Goal: Task Accomplishment & Management: Manage account settings

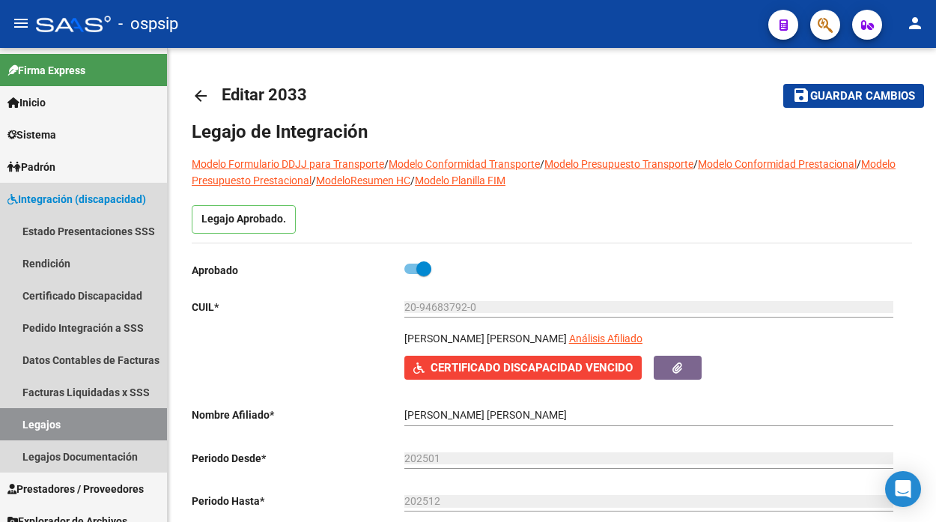
click at [64, 410] on link "Legajos" at bounding box center [83, 424] width 167 height 32
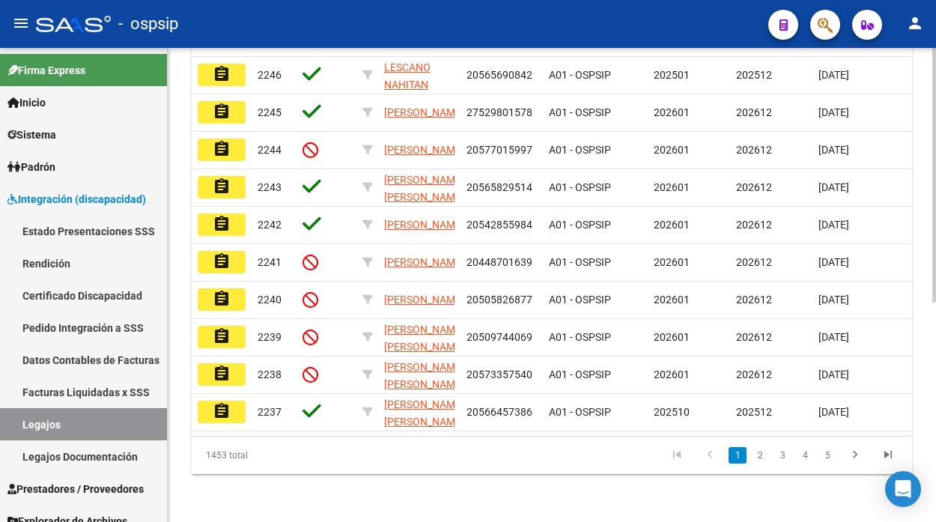
click at [580, 207] on datatable-body-cell "A01 - OSPSIP" at bounding box center [595, 225] width 105 height 37
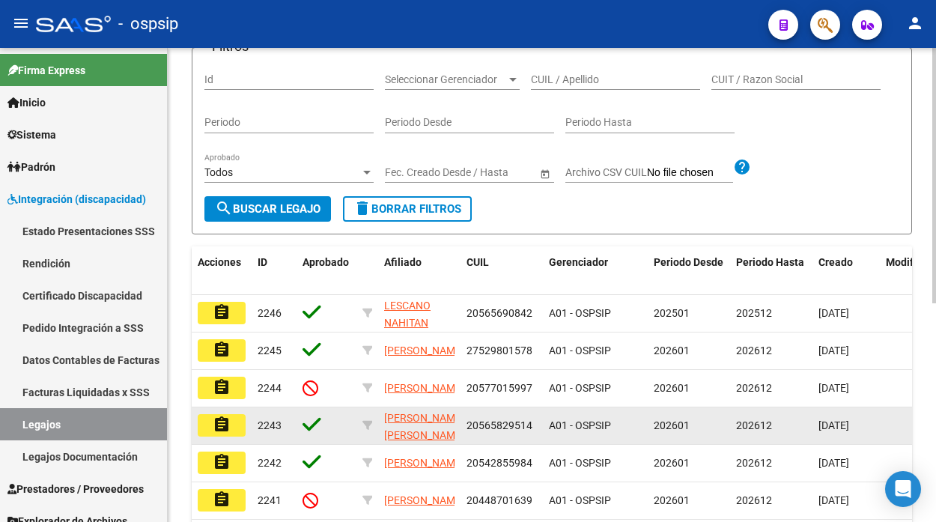
scroll to position [76, 0]
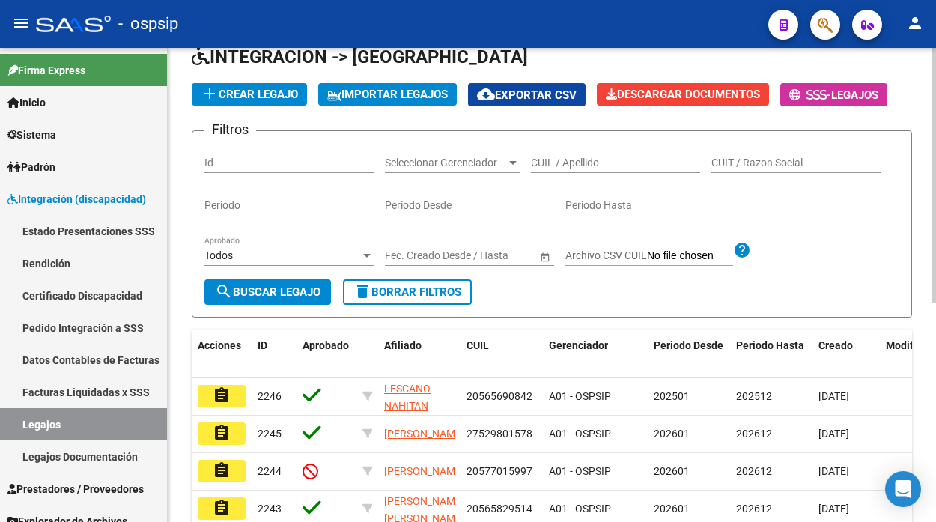
click at [575, 142] on form "Filtros Id Seleccionar Gerenciador Seleccionar Gerenciador CUIL / Apellido CUIT…" at bounding box center [552, 223] width 720 height 187
click at [572, 152] on div "CUIL / Apellido" at bounding box center [615, 158] width 169 height 30
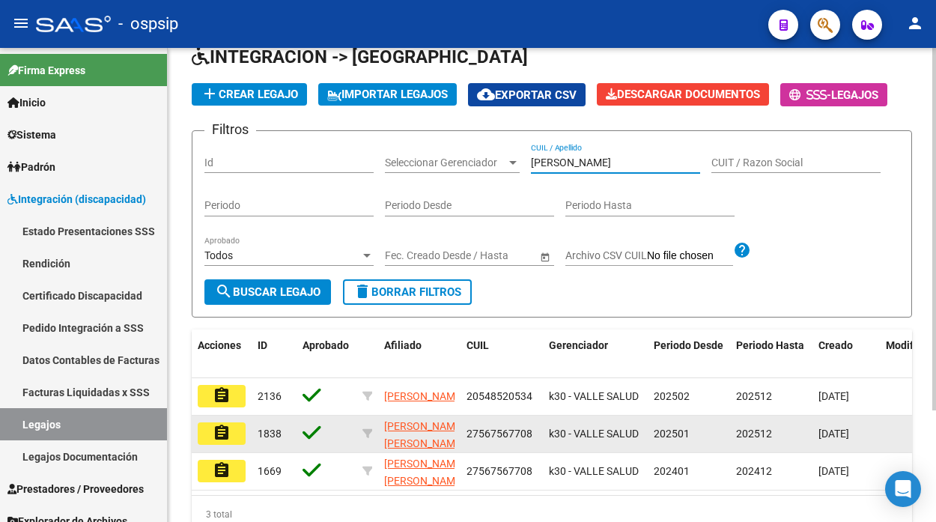
type input "seijido"
click at [219, 439] on mat-icon "assignment" at bounding box center [222, 433] width 18 height 18
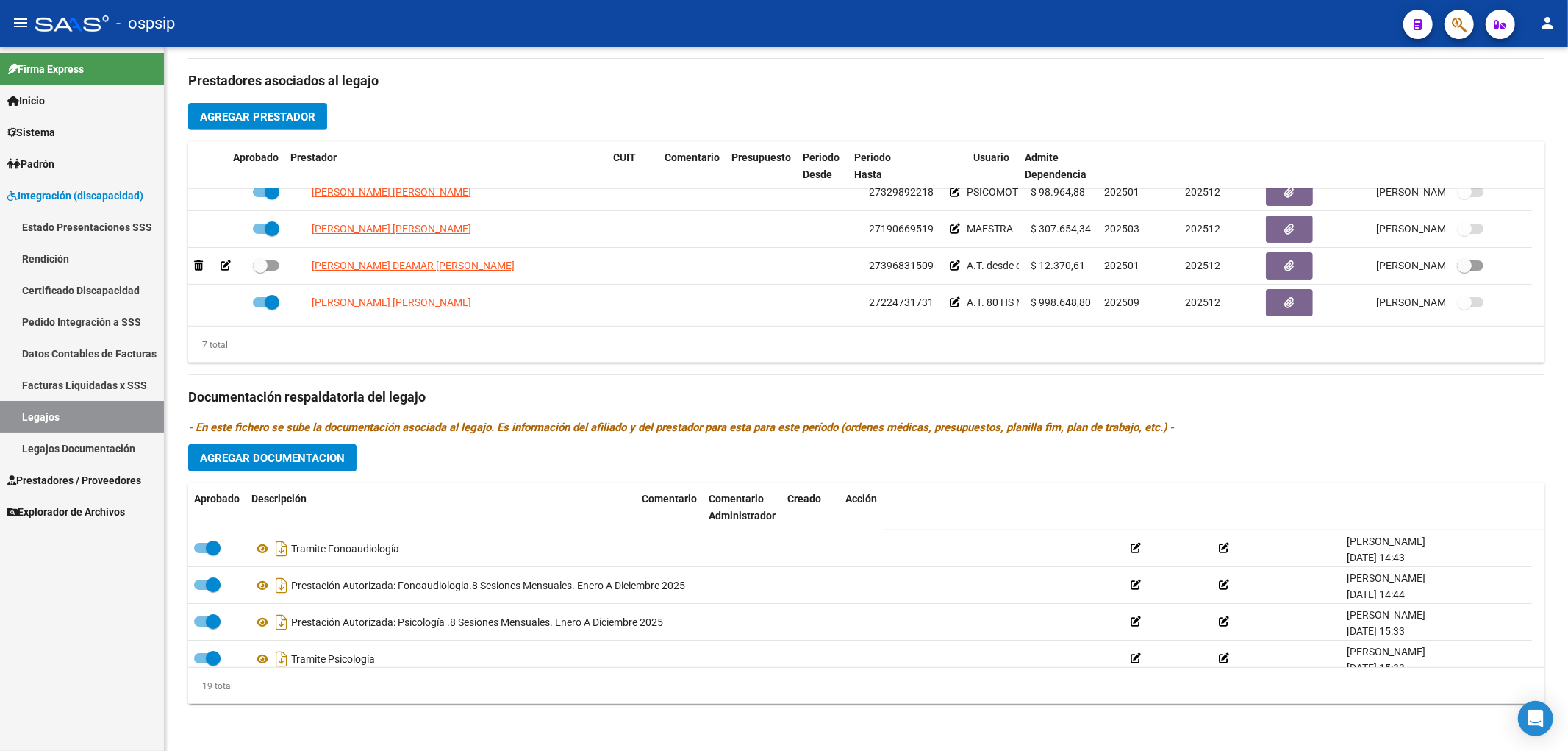
scroll to position [516, 0]
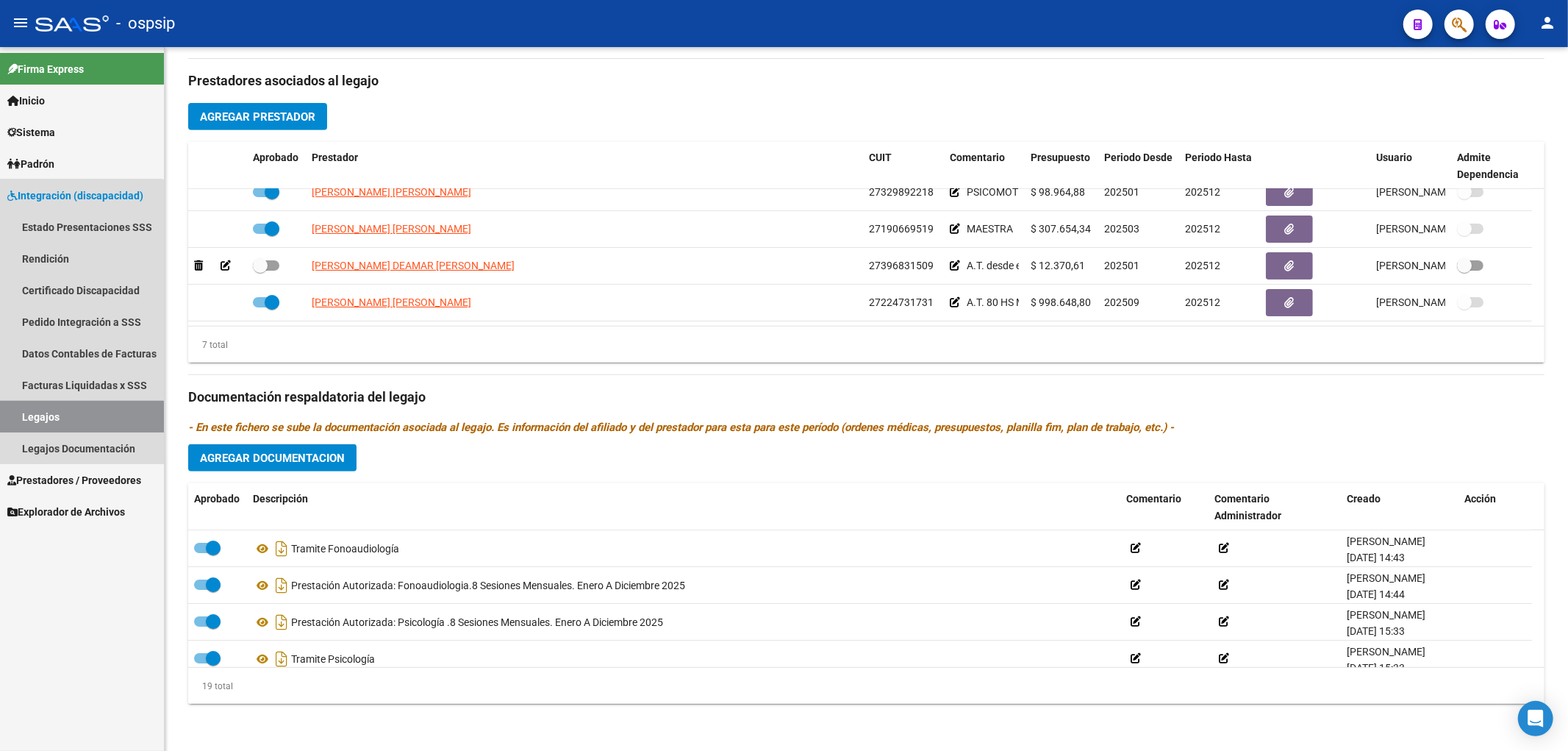
click at [27, 417] on link "Legajos" at bounding box center [81, 416] width 164 height 31
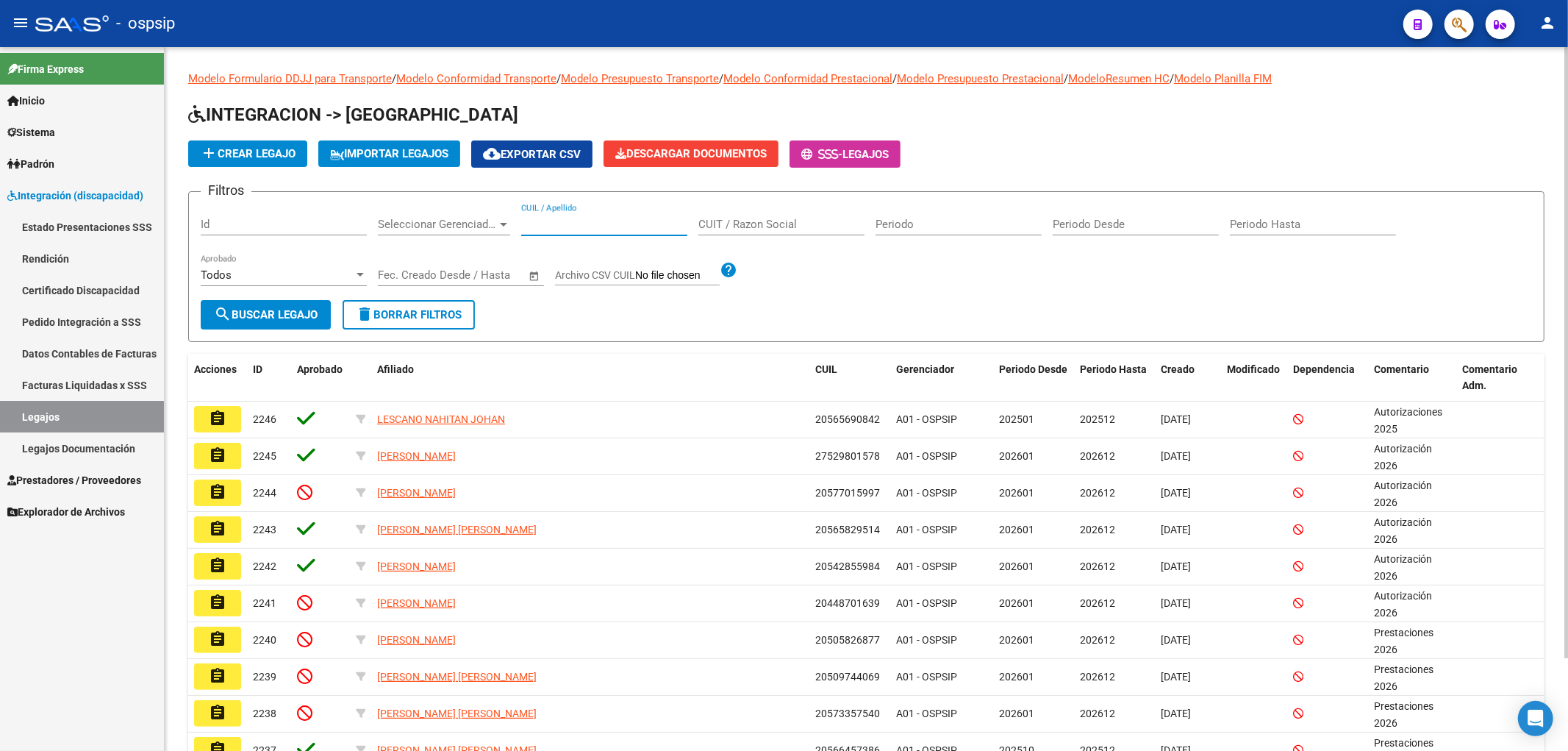
click at [614, 225] on input "CUIL / Apellido" at bounding box center [604, 224] width 166 height 13
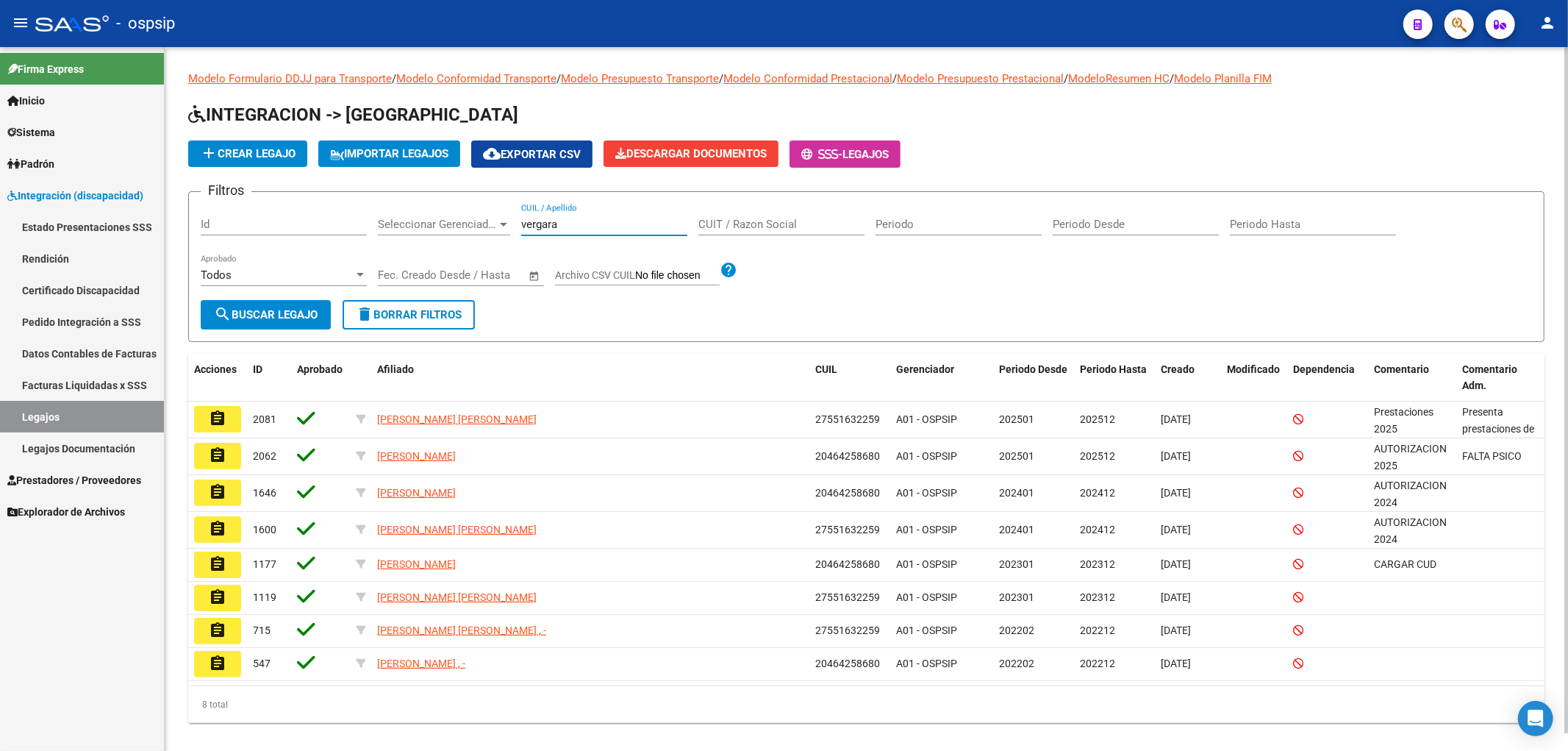
click at [555, 229] on input "vergara" at bounding box center [604, 224] width 166 height 13
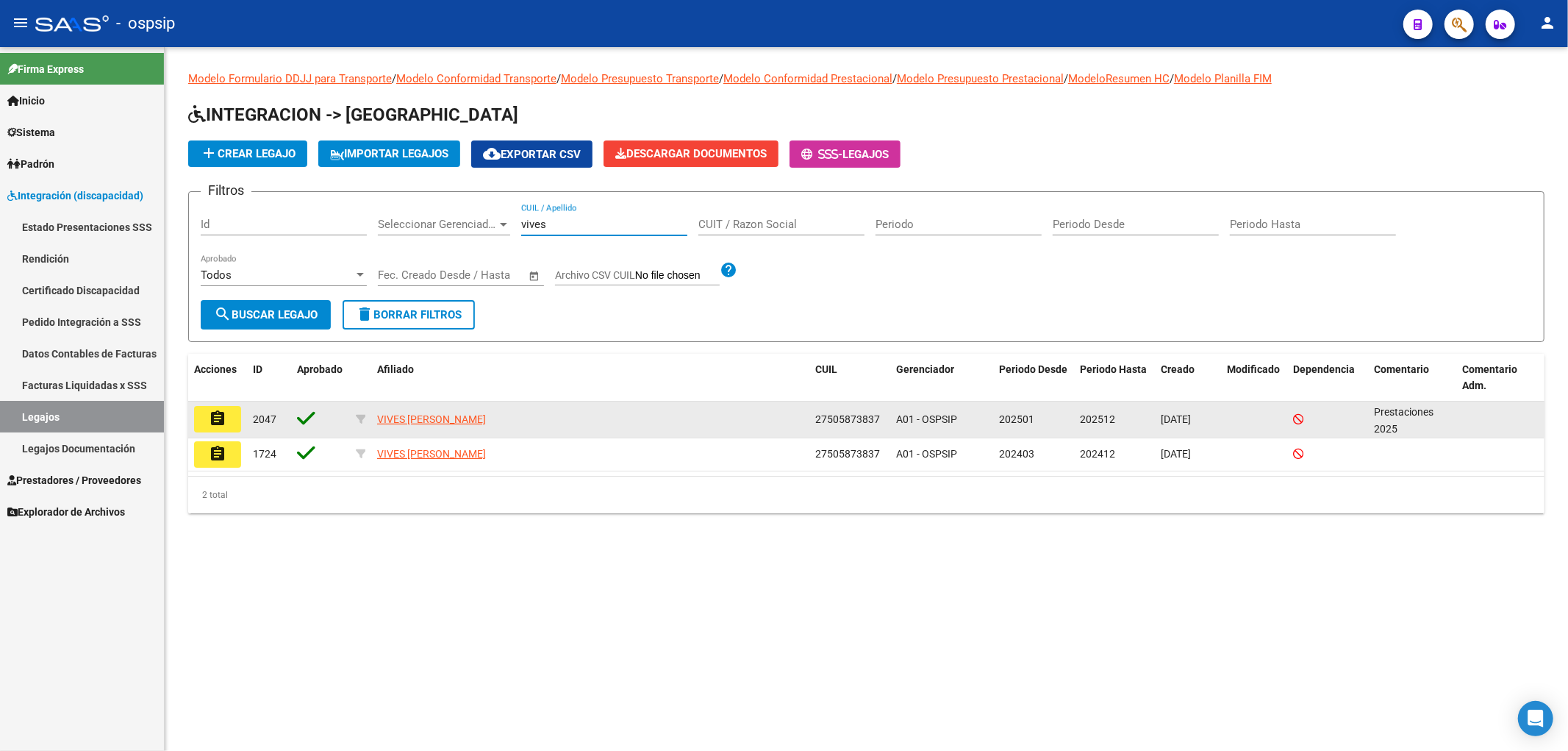
type input "vives"
click at [218, 426] on mat-icon "assignment" at bounding box center [218, 418] width 18 height 18
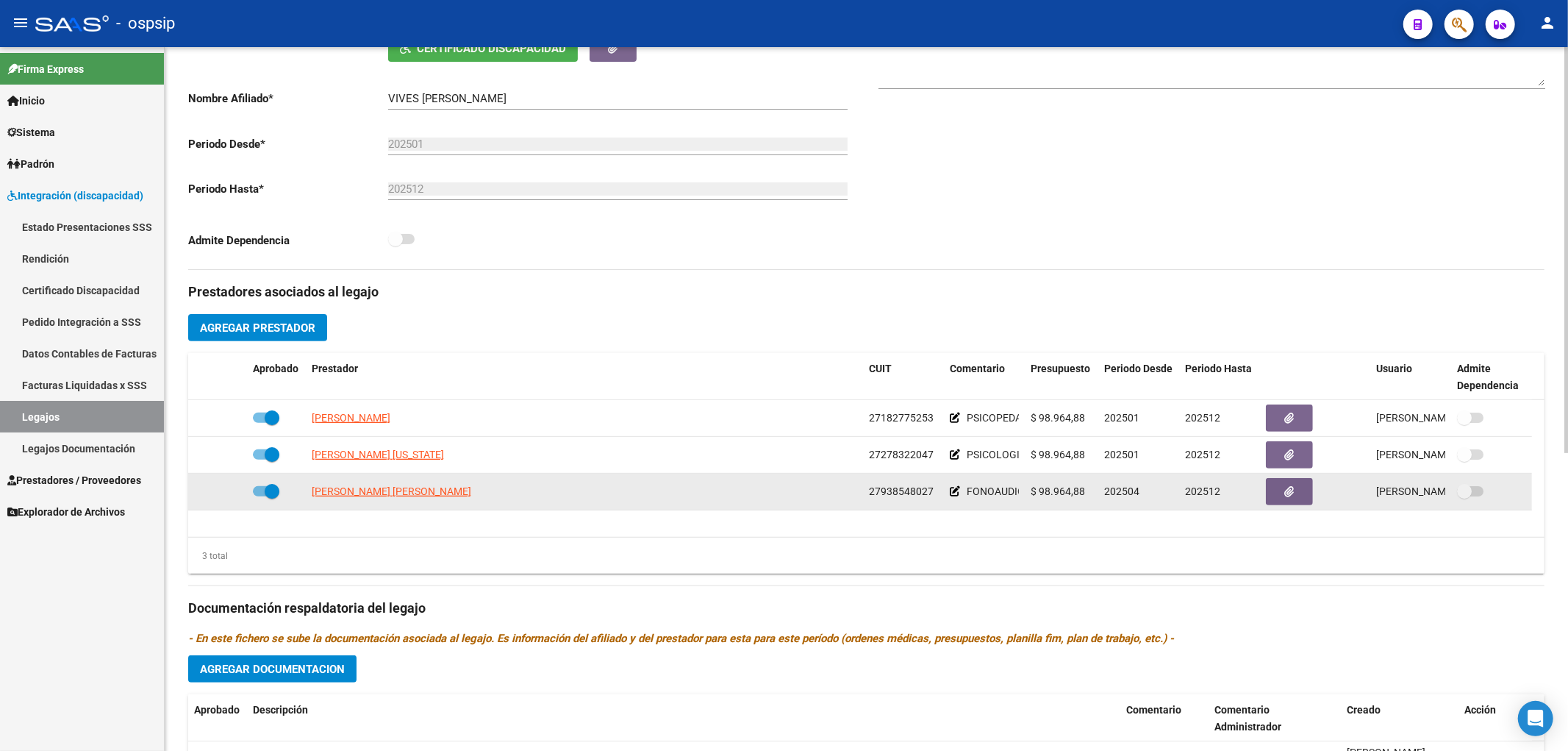
scroll to position [326, 0]
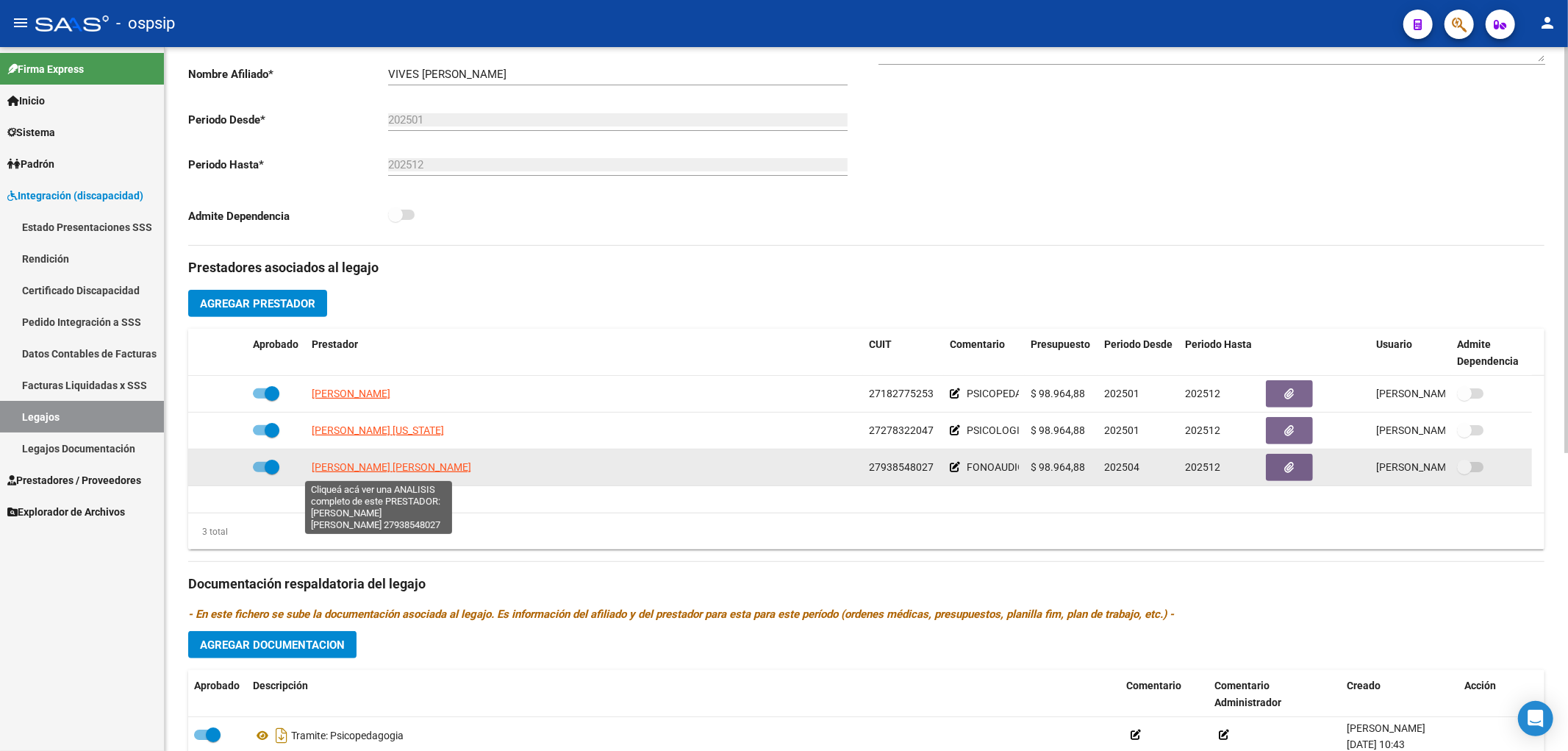
click at [362, 472] on span "SILVA VERGARA KAREN KRIS" at bounding box center [391, 466] width 159 height 12
type textarea "27938548027"
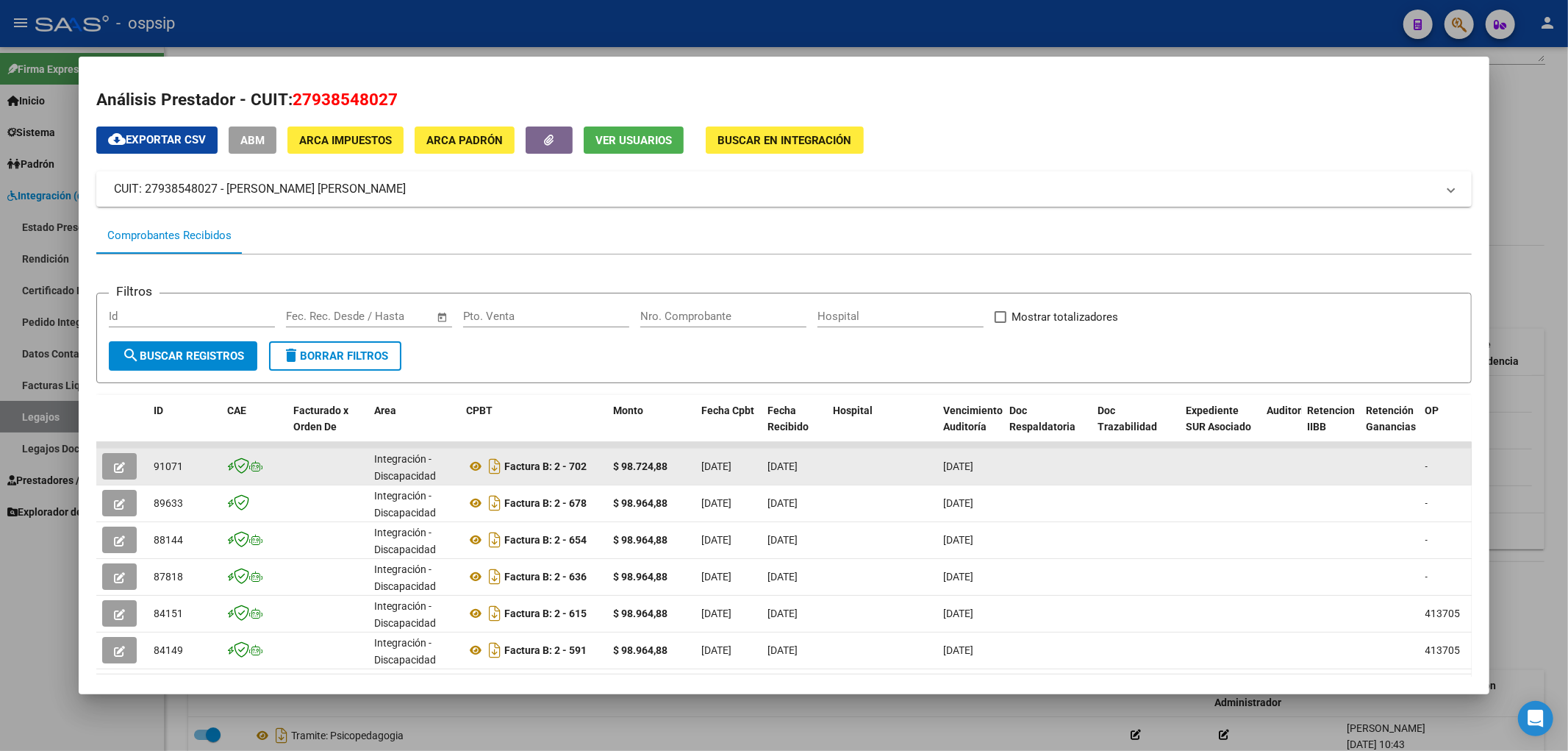
scroll to position [74, 0]
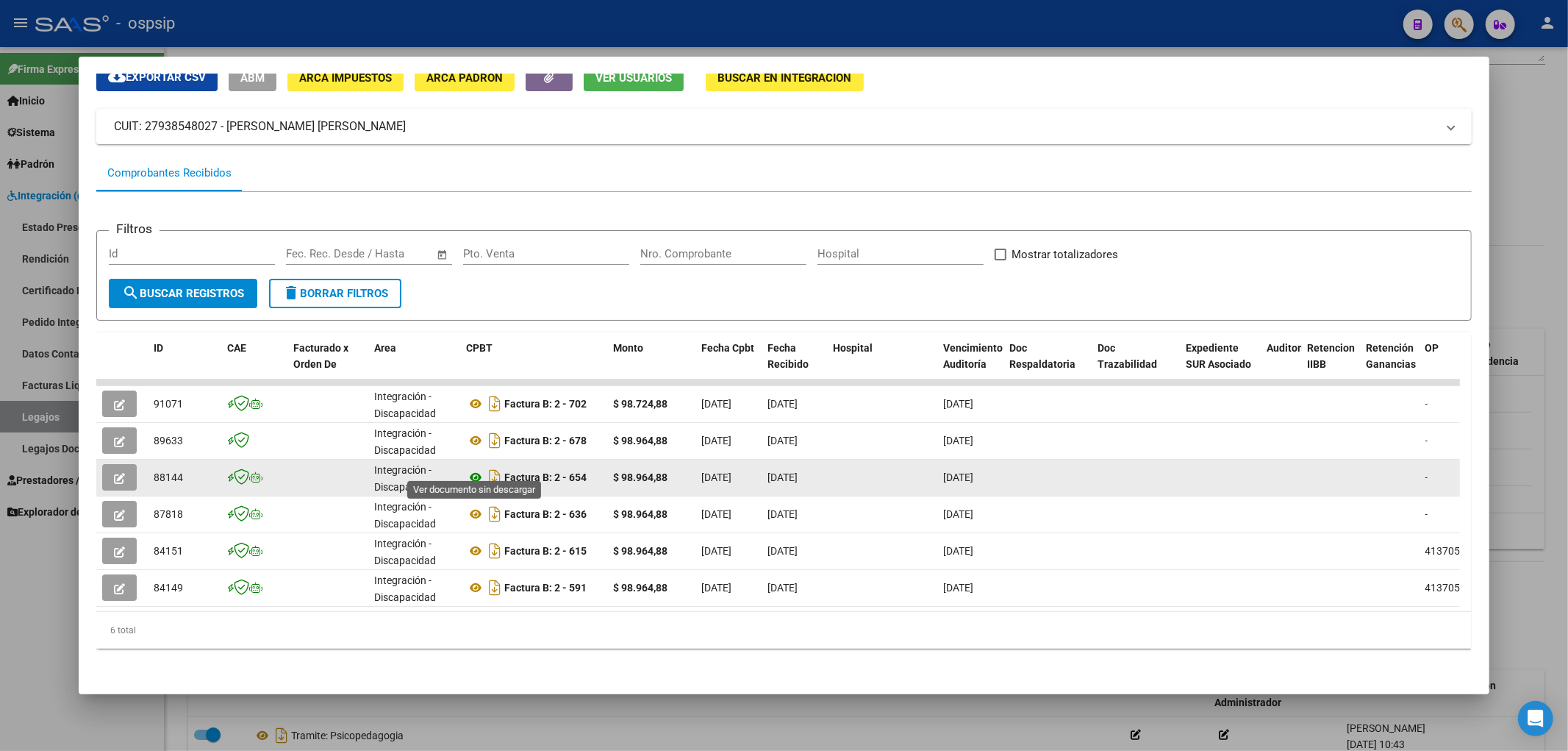
click at [472, 468] on icon at bounding box center [475, 477] width 19 height 18
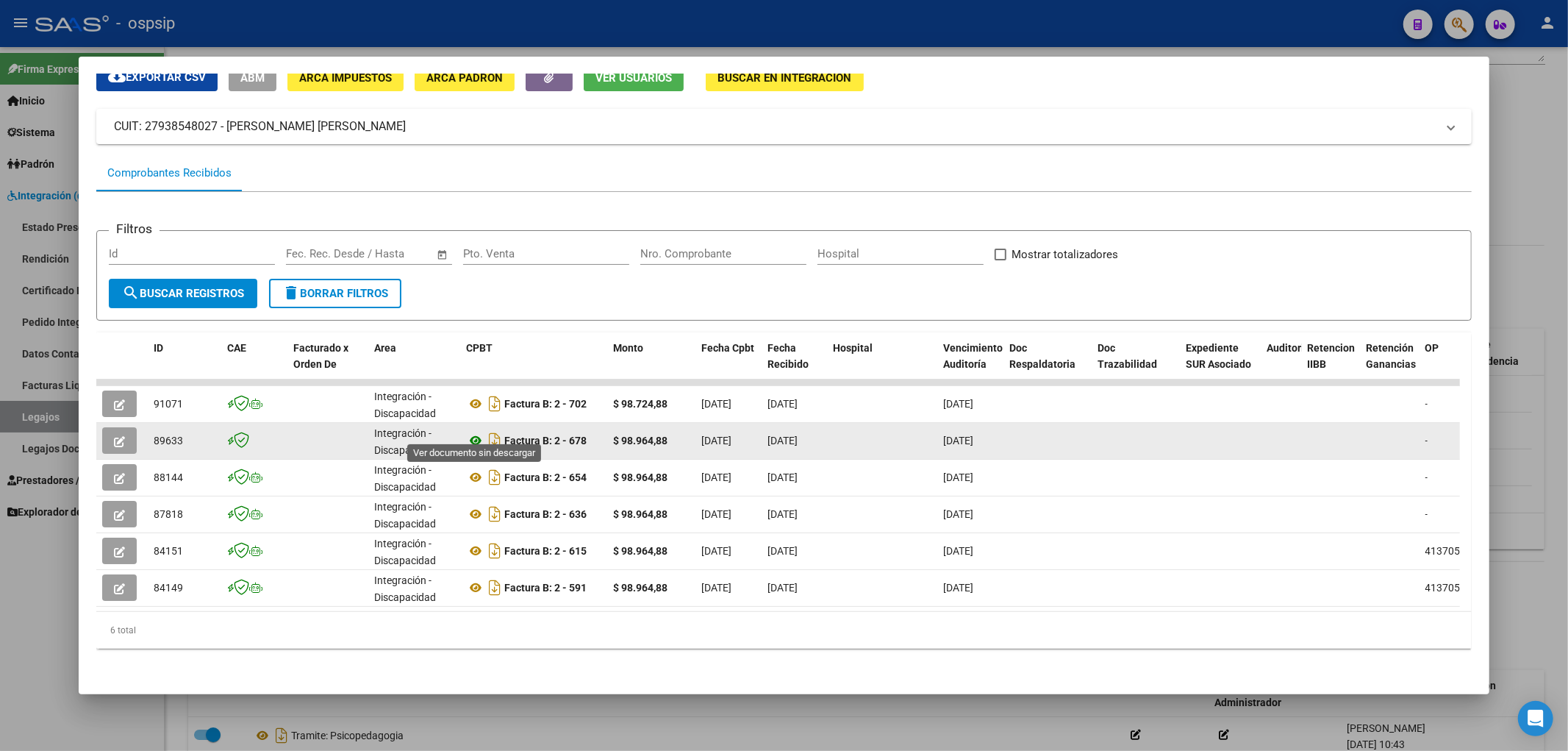
click at [475, 432] on icon at bounding box center [475, 441] width 19 height 18
click at [122, 436] on icon "button" at bounding box center [119, 441] width 11 height 11
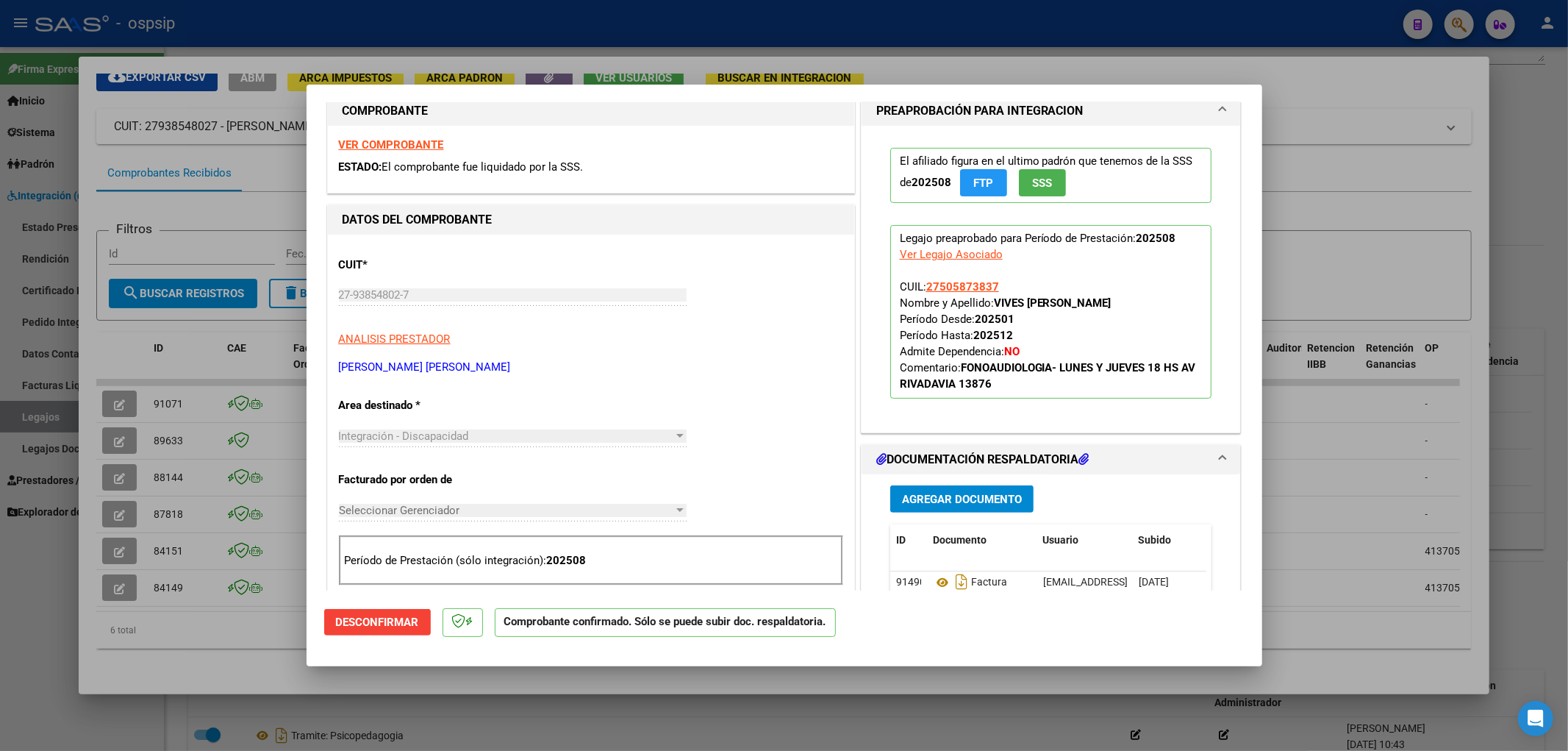
scroll to position [490, 0]
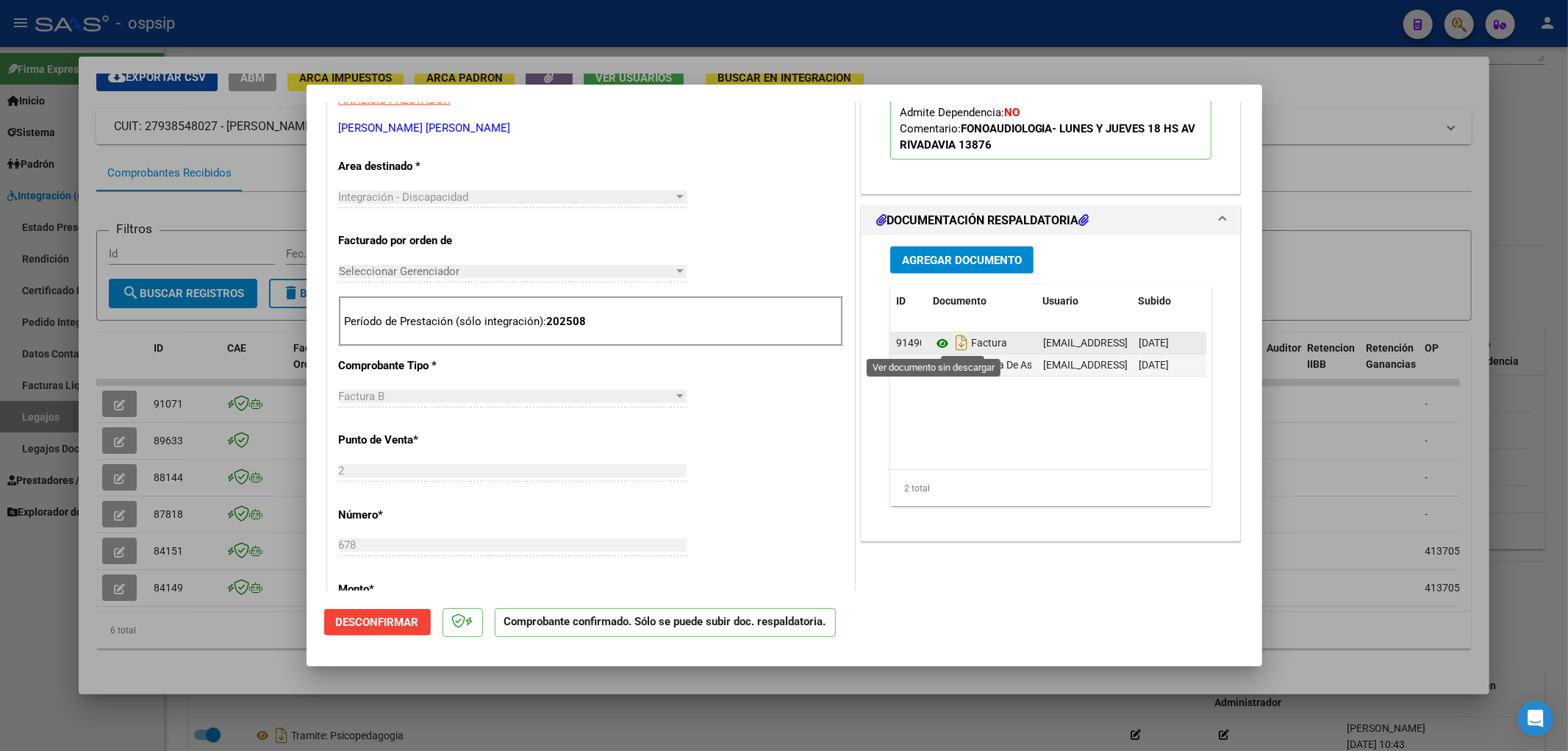
click at [918, 343] on icon at bounding box center [942, 344] width 19 height 18
type input "$ 0,00"
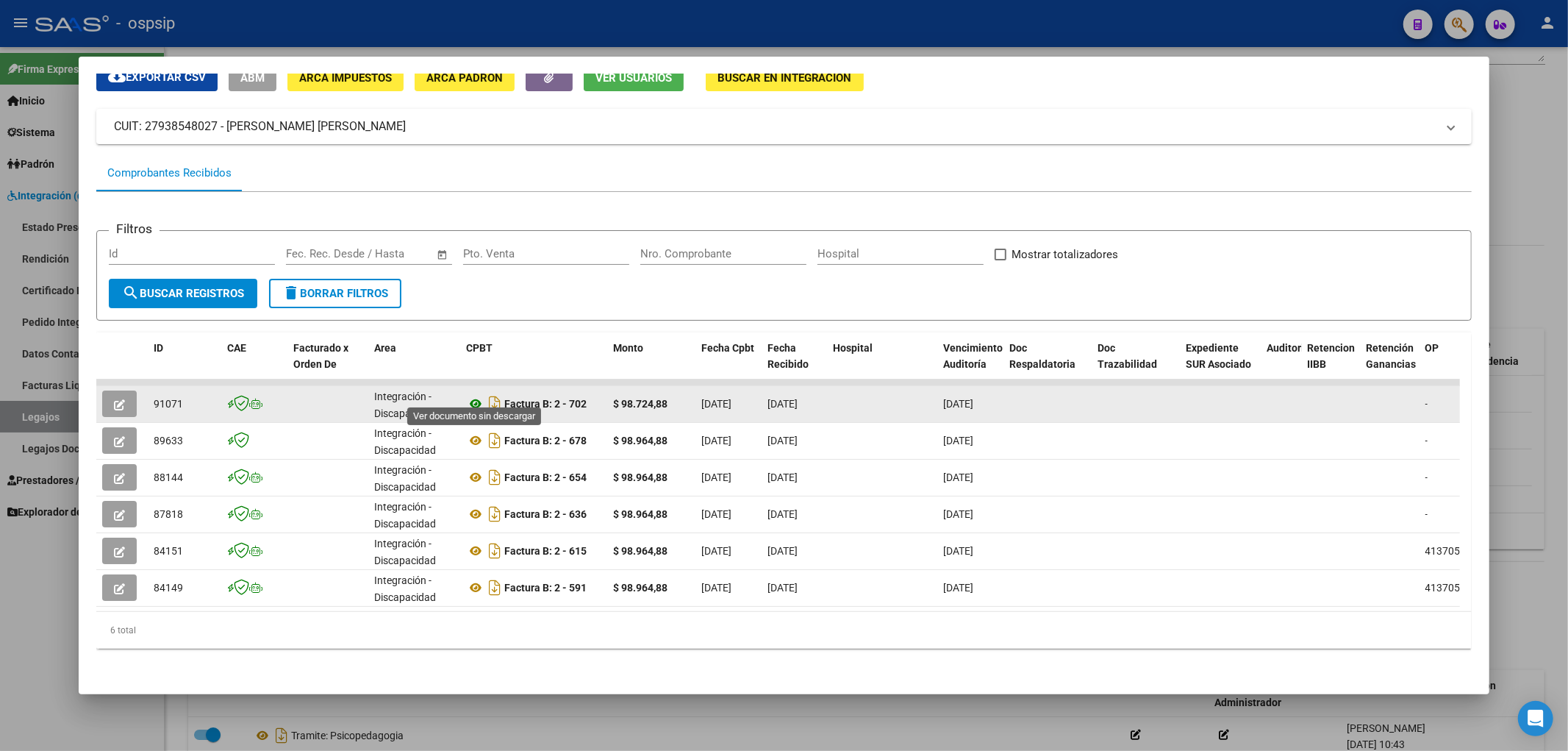
click at [471, 395] on icon at bounding box center [475, 403] width 19 height 18
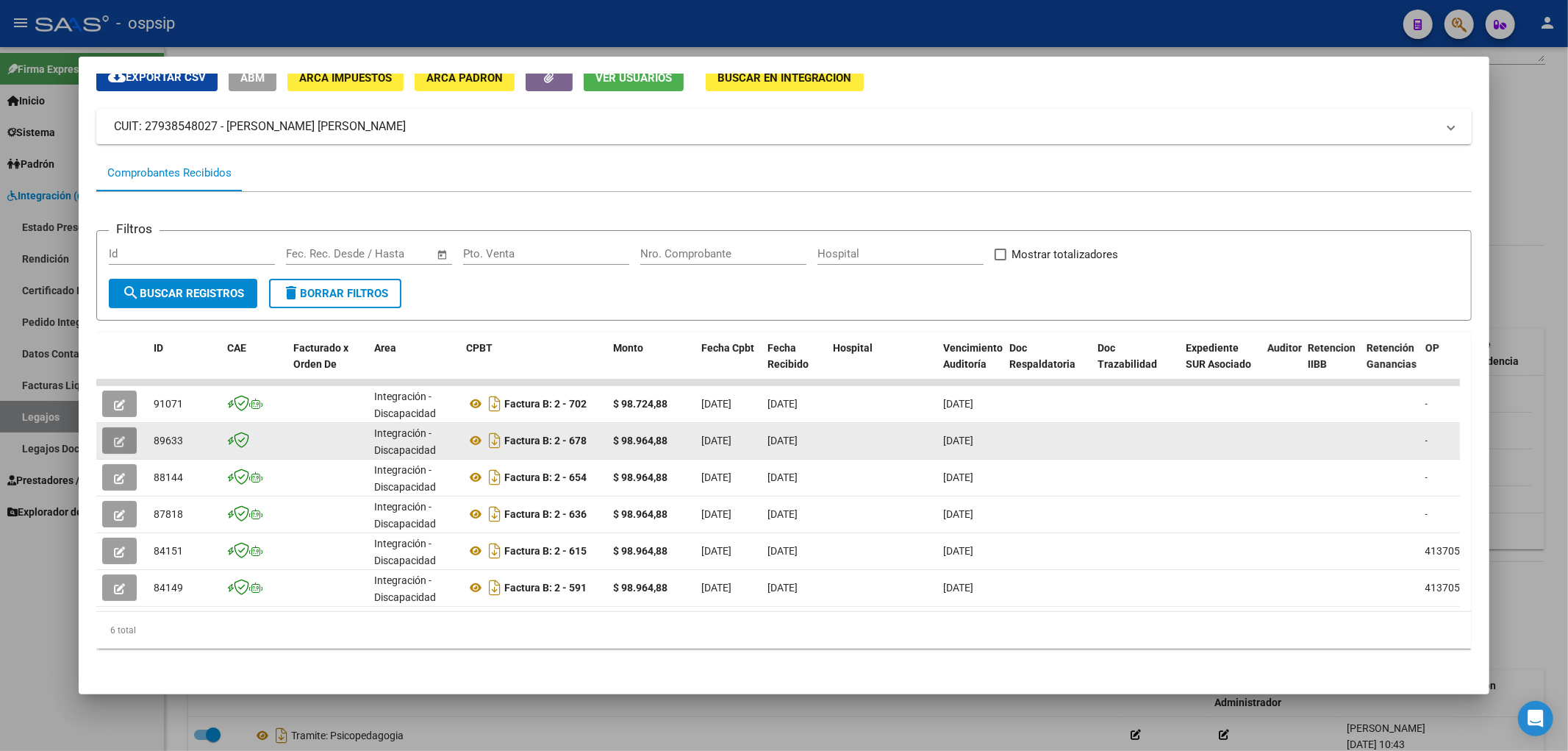
click at [115, 436] on icon "button" at bounding box center [119, 441] width 11 height 11
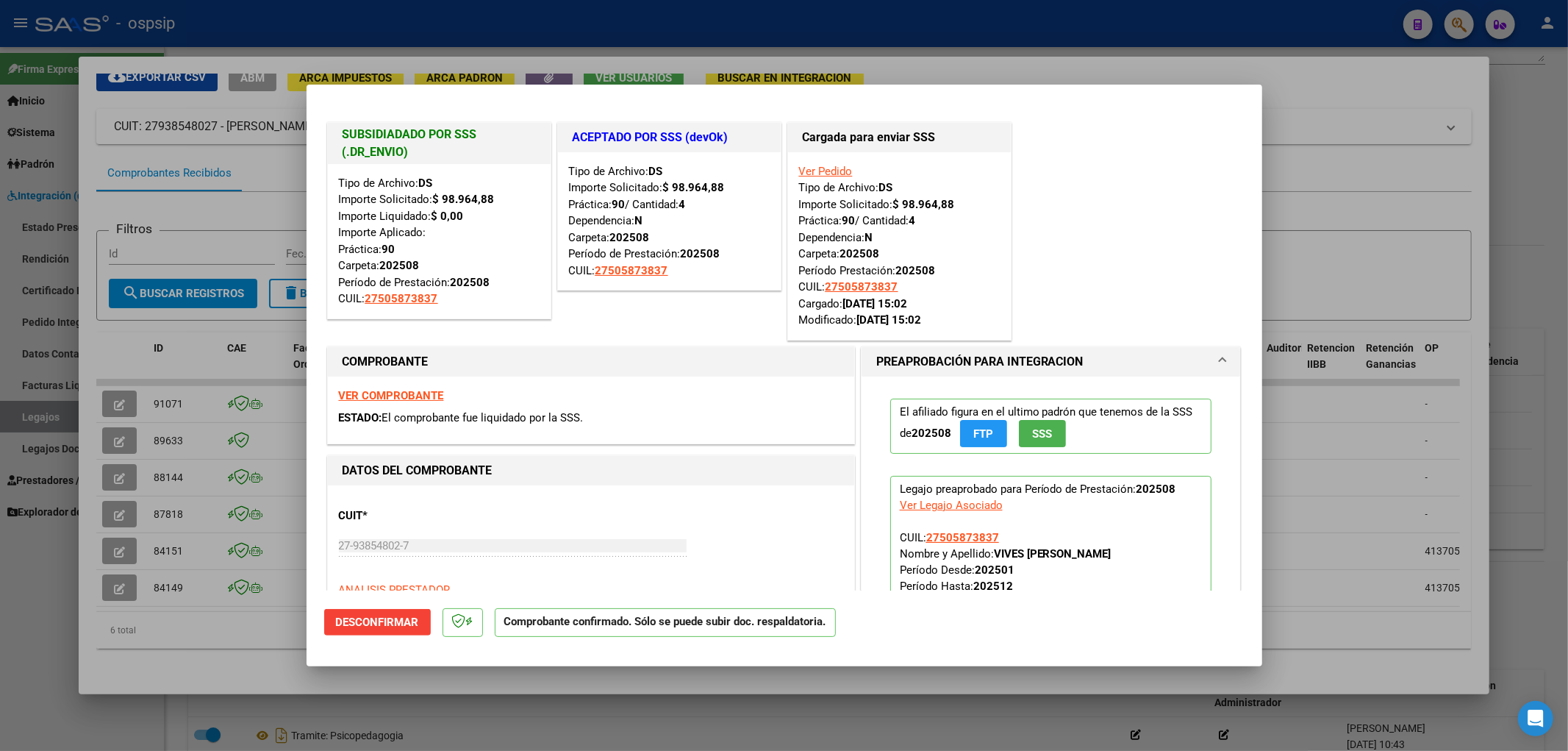
type input "$ 0,00"
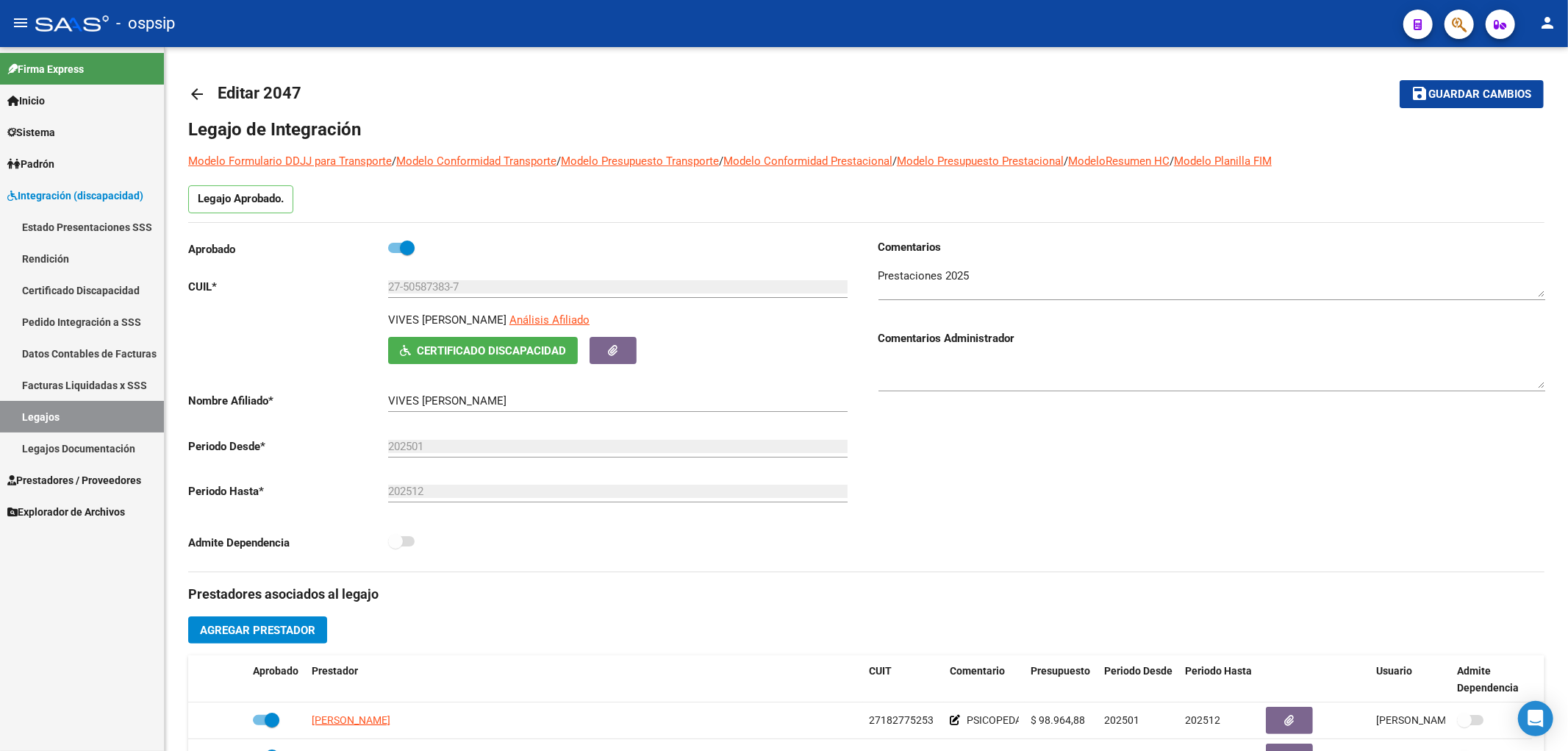
click at [98, 408] on link "Legajos" at bounding box center [81, 416] width 164 height 31
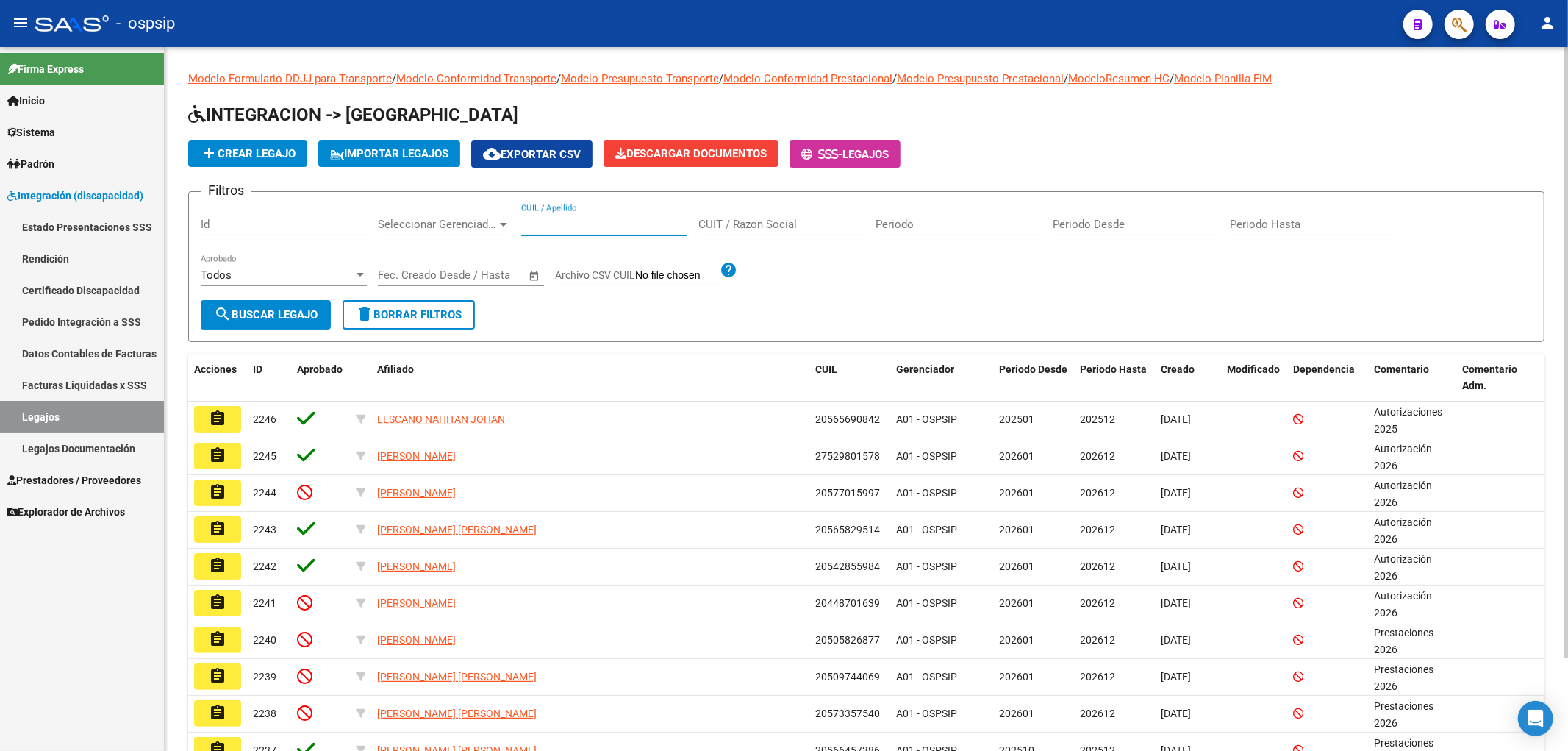
click at [546, 221] on input "CUIL / Apellido" at bounding box center [604, 224] width 166 height 13
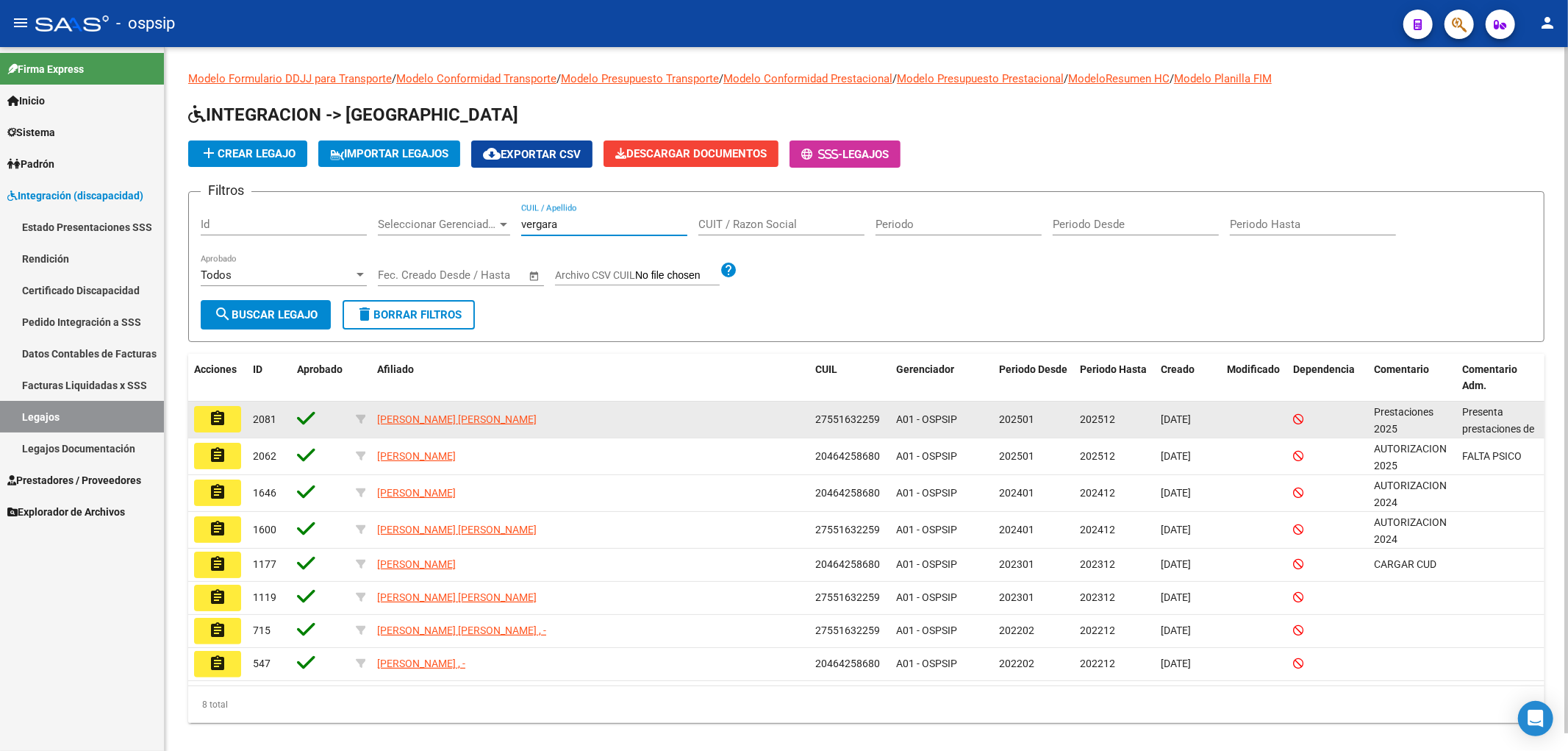
type input "vergara"
click at [211, 420] on mat-icon "assignment" at bounding box center [218, 418] width 18 height 18
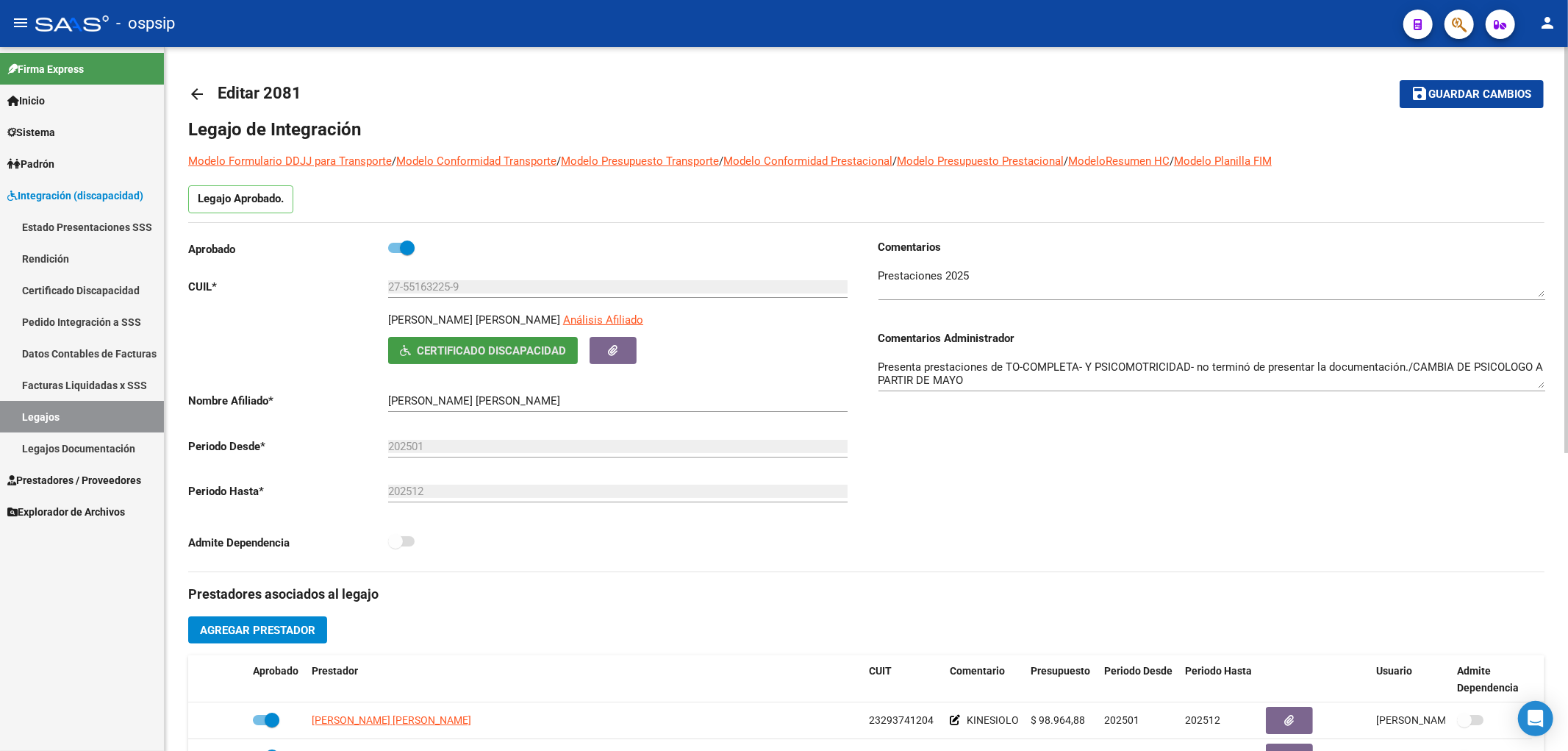
click at [535, 353] on span "Certificado Discapacidad" at bounding box center [492, 349] width 149 height 13
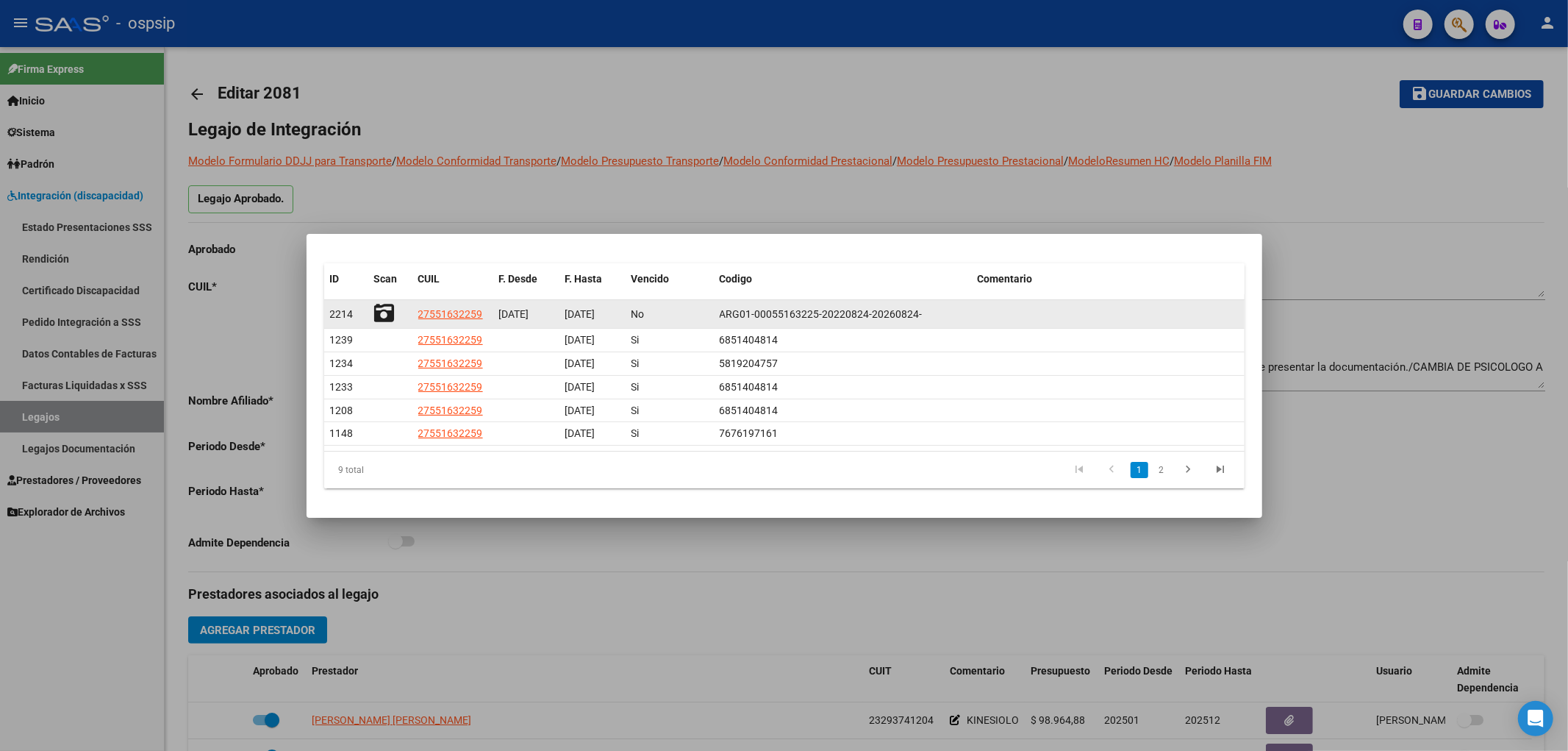
click at [376, 318] on icon at bounding box center [384, 312] width 21 height 21
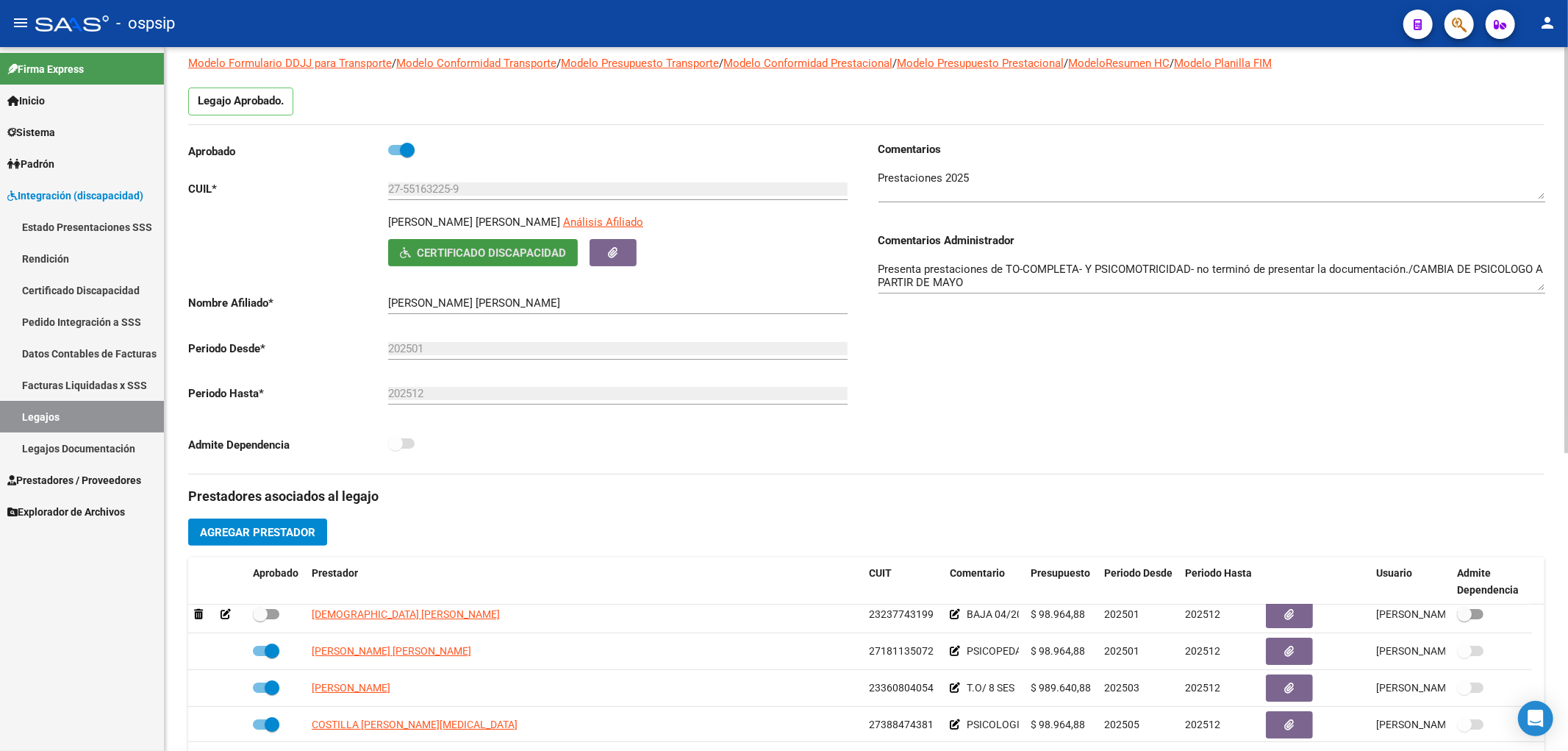
scroll to position [81, 0]
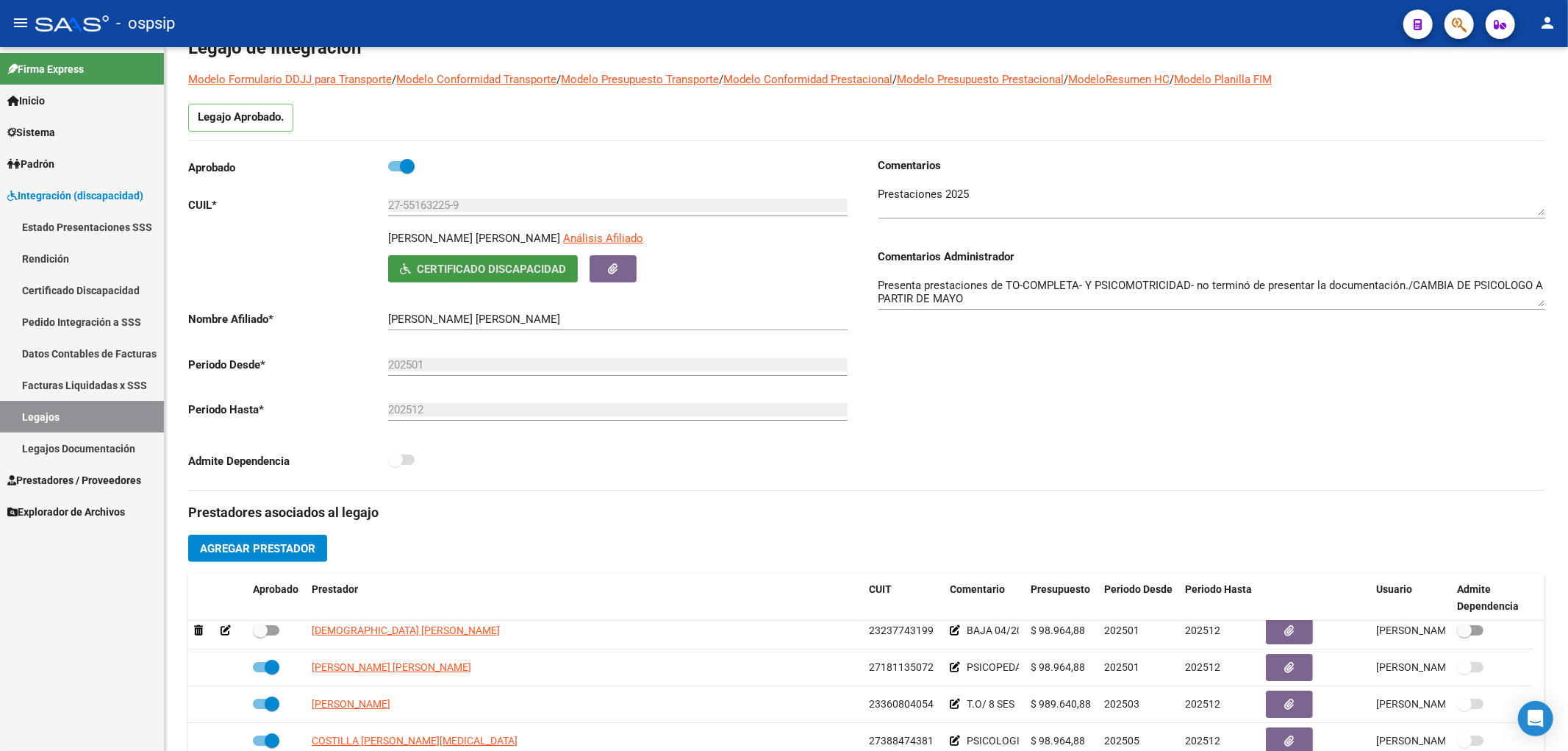
click at [93, 407] on link "Legajos" at bounding box center [81, 416] width 164 height 31
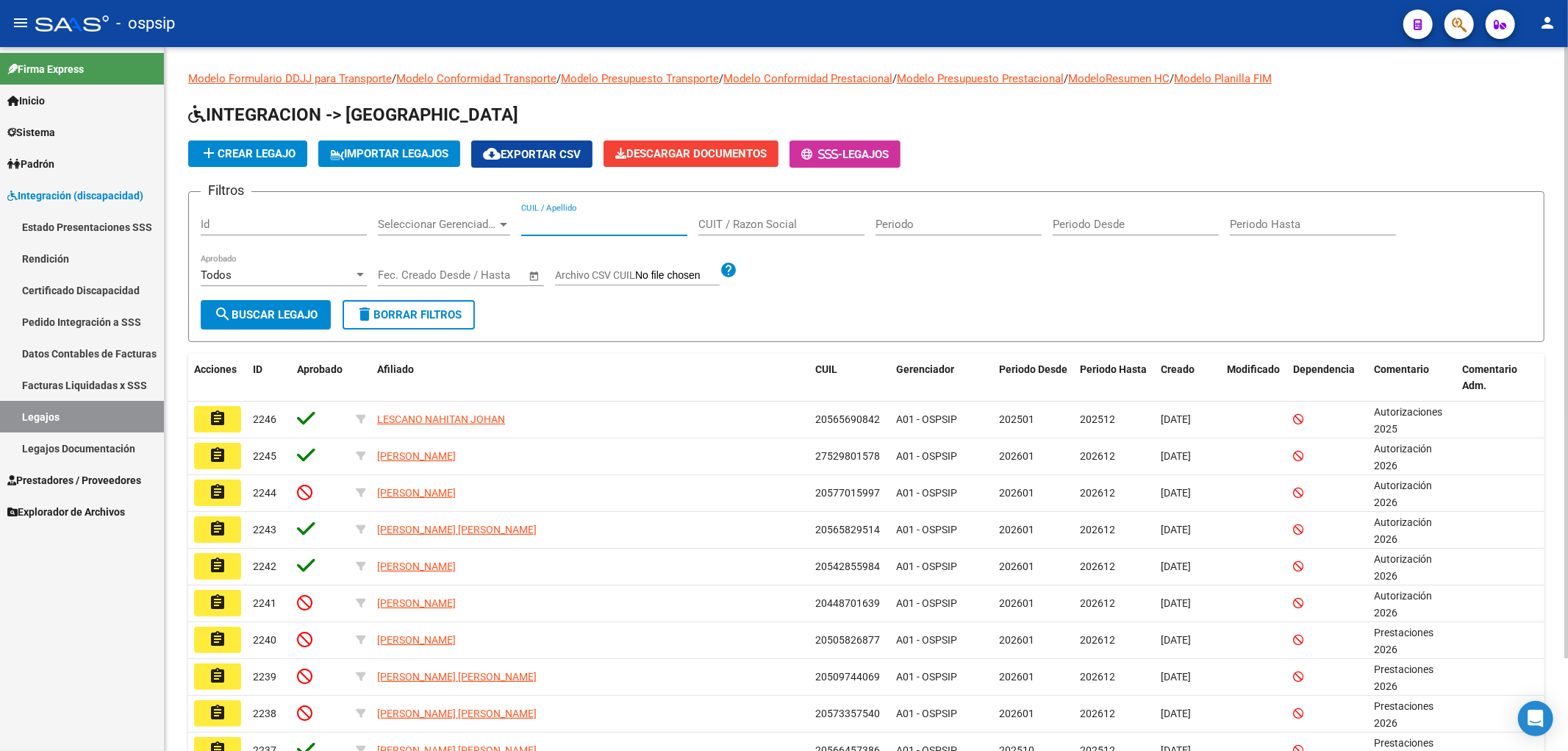
click at [532, 221] on input "CUIL / Apellido" at bounding box center [604, 224] width 166 height 13
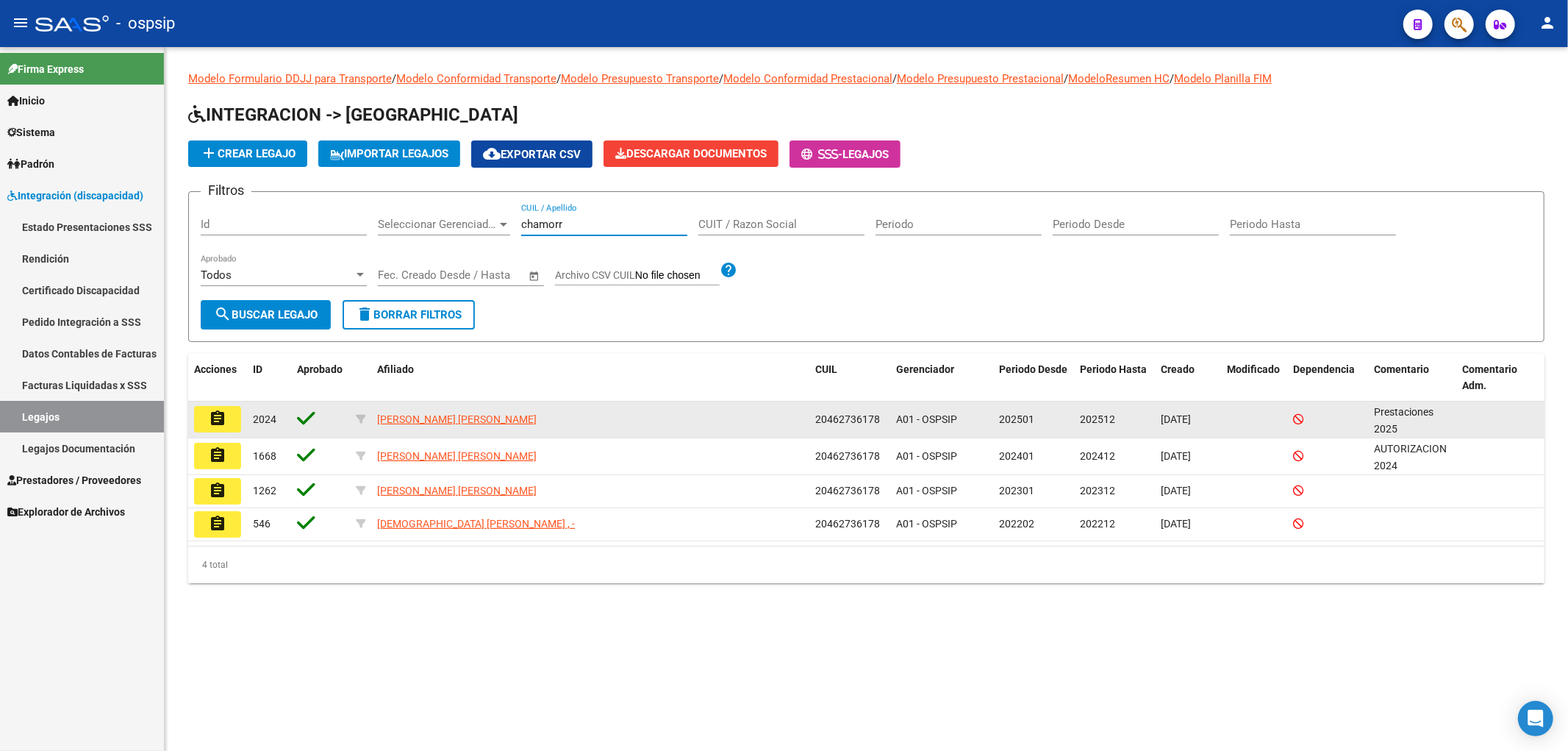
type input "chamorr"
click at [218, 427] on button "assignment" at bounding box center [218, 418] width 47 height 27
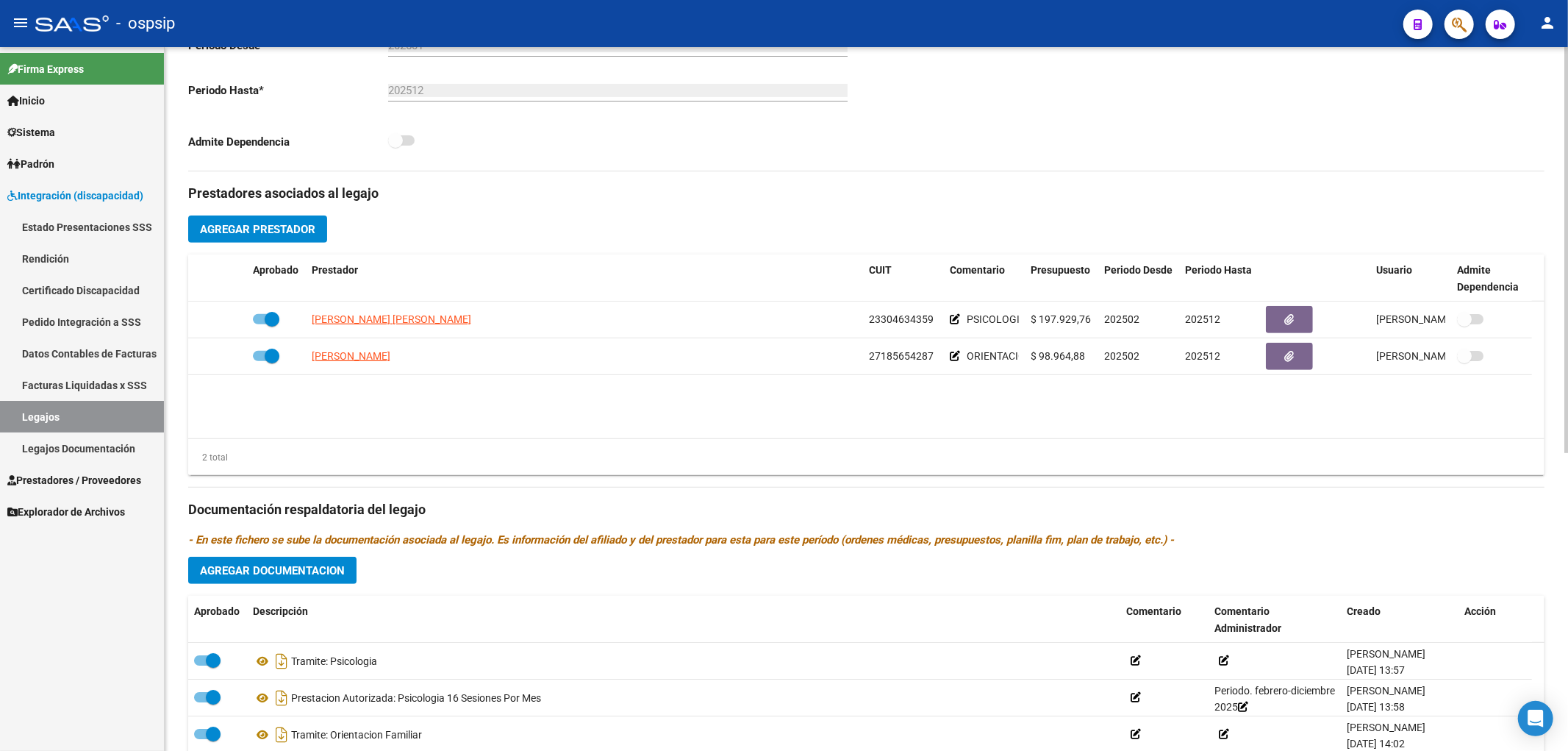
scroll to position [408, 0]
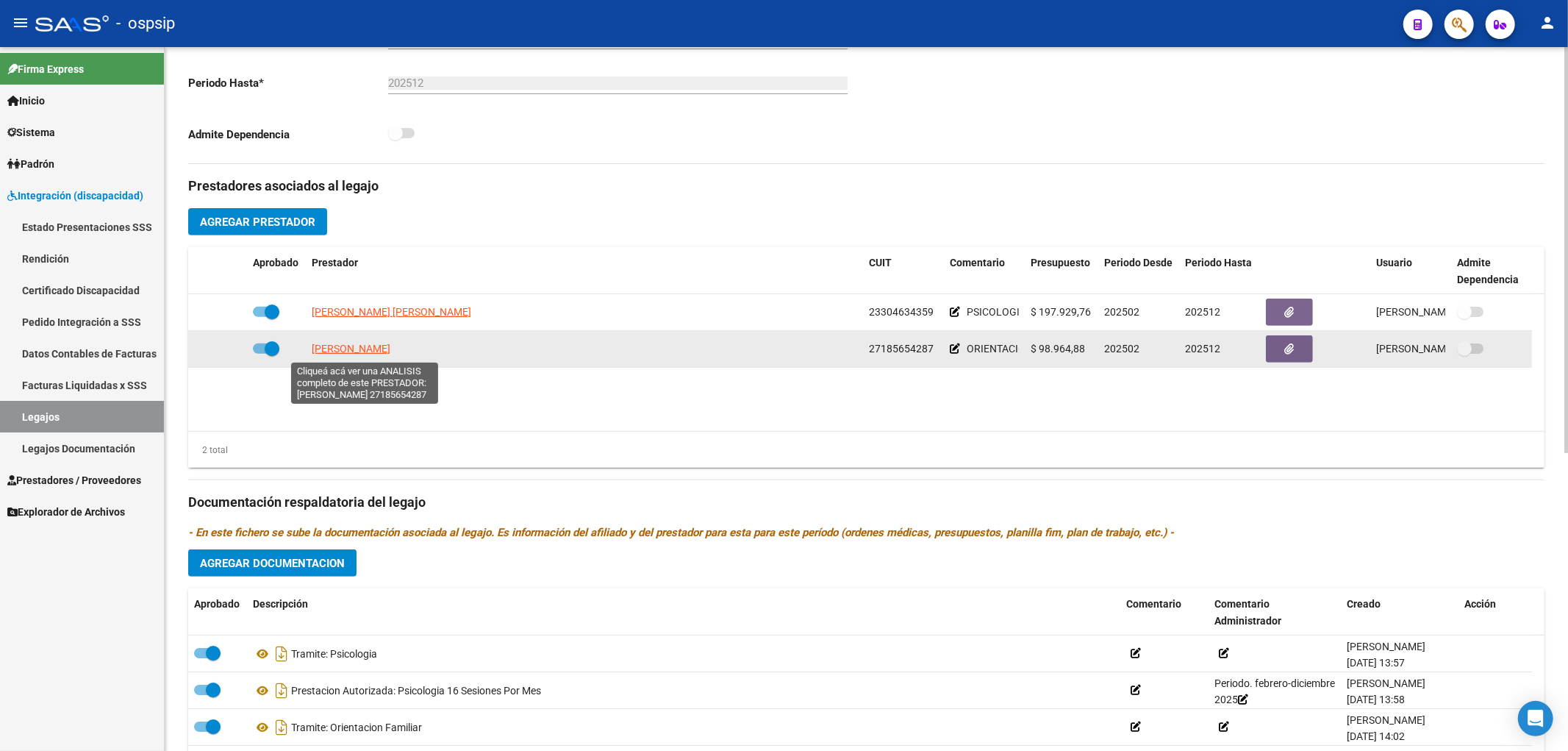
click at [344, 344] on span "PEREZ SILVIA BEATRIZ" at bounding box center [351, 349] width 79 height 12
type textarea "27185654287"
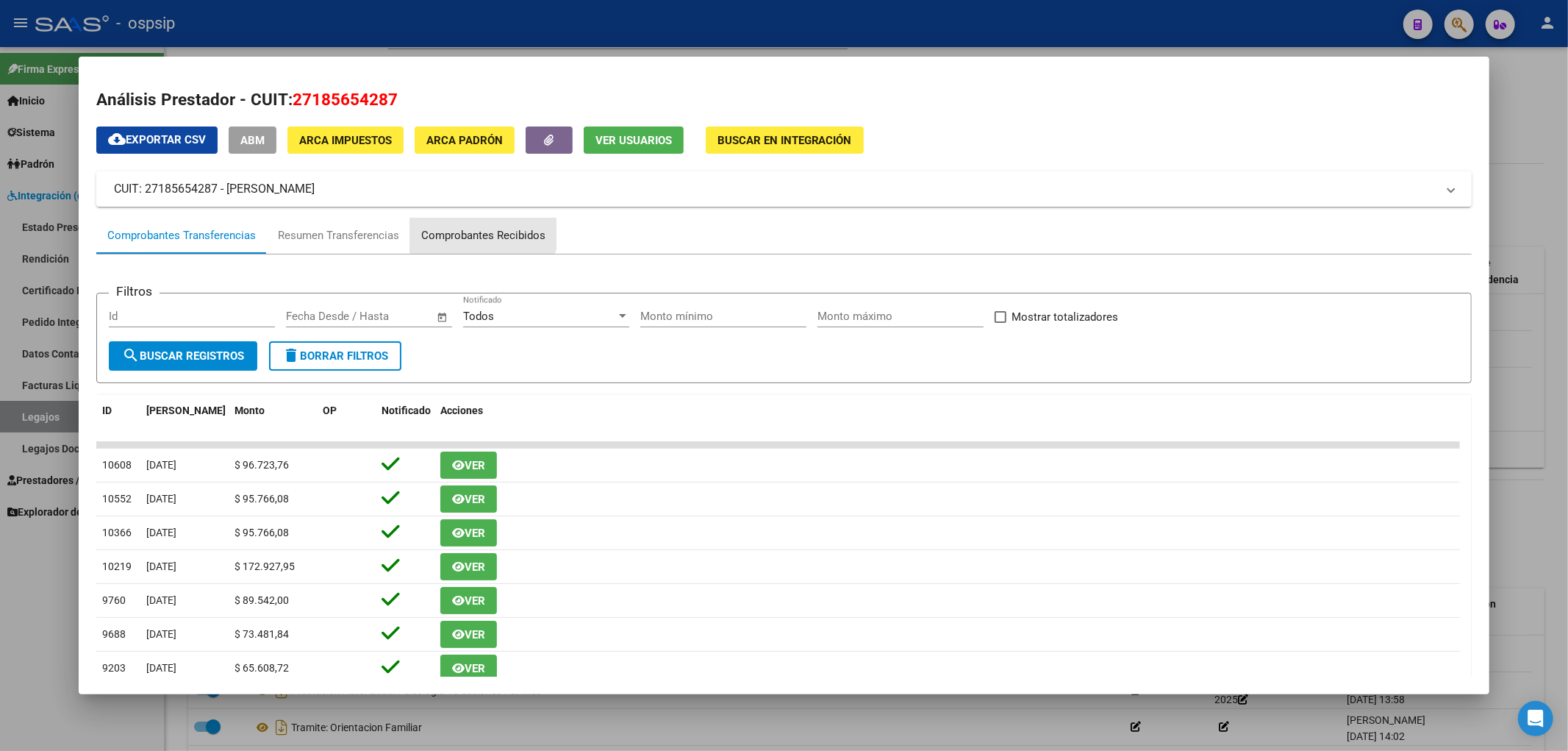
drag, startPoint x: 472, startPoint y: 225, endPoint x: 461, endPoint y: 232, distance: 13.0
click at [461, 232] on div "Comprobantes Recibidos" at bounding box center [483, 236] width 146 height 35
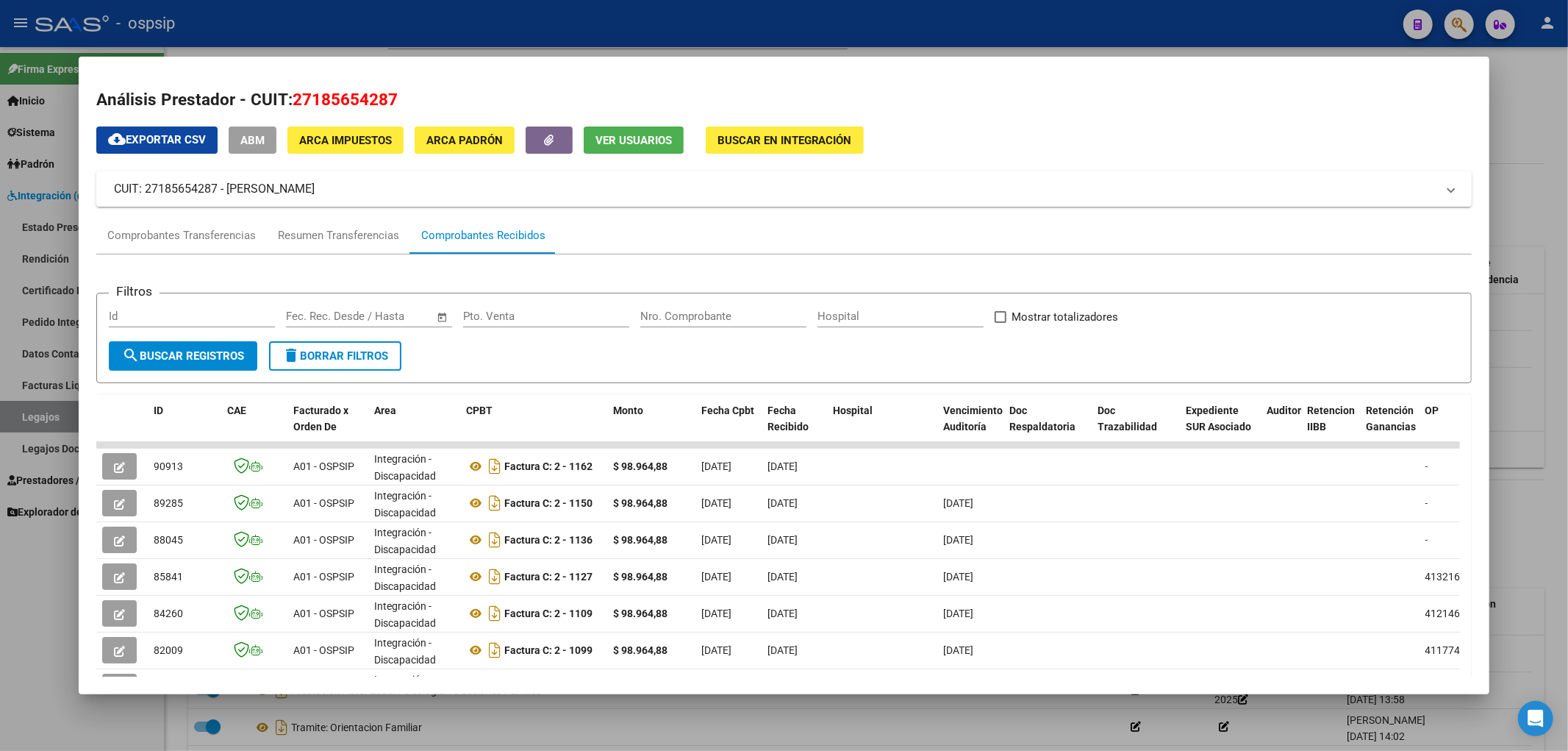
click at [42, 426] on div at bounding box center [784, 375] width 1568 height 751
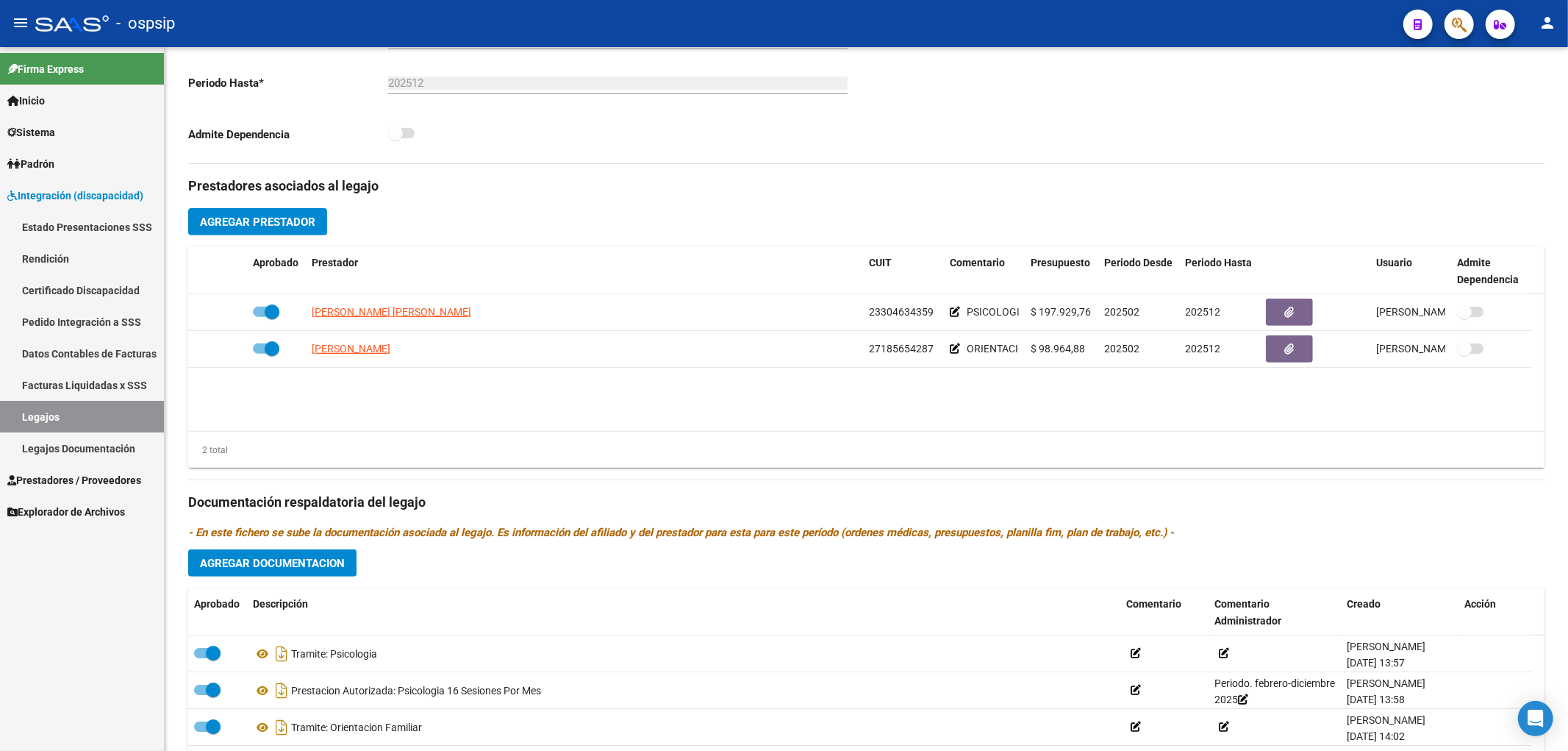
click at [42, 421] on link "Legajos" at bounding box center [81, 416] width 164 height 31
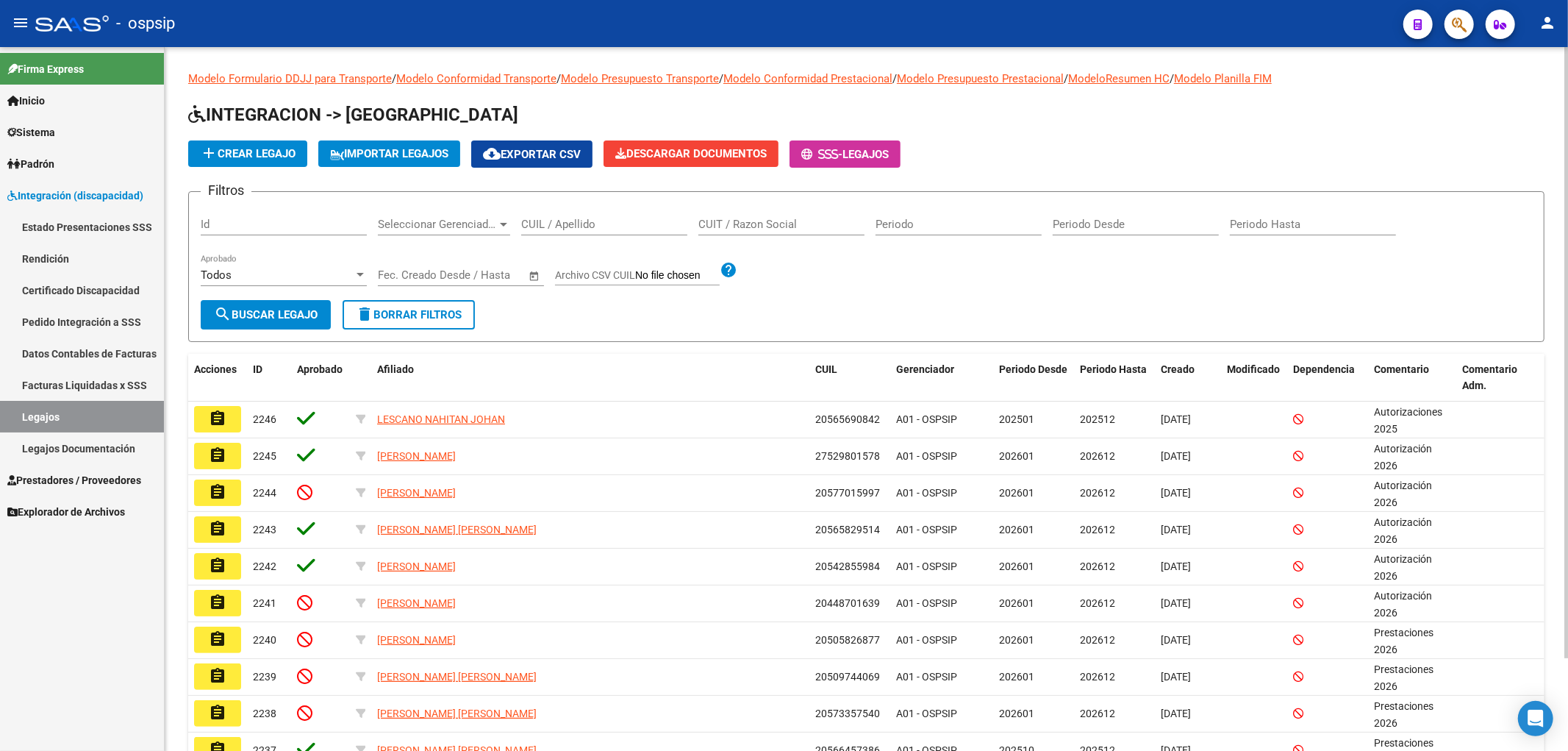
click at [544, 211] on div "CUIL / Apellido" at bounding box center [604, 219] width 166 height 31
click at [544, 218] on input "CUIL / Apellido" at bounding box center [604, 224] width 166 height 13
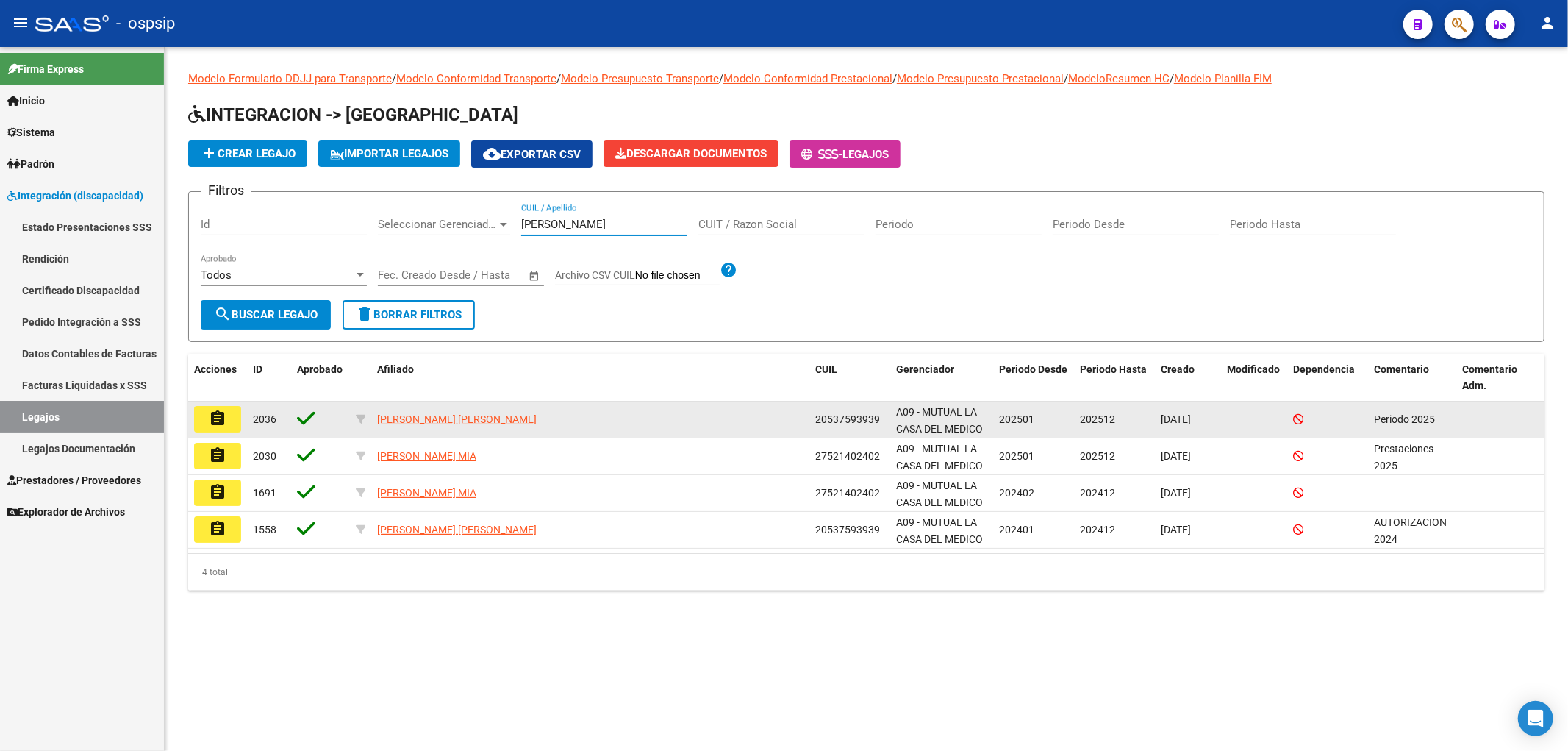
type input "barrionue"
click at [217, 420] on mat-icon "assignment" at bounding box center [218, 418] width 18 height 18
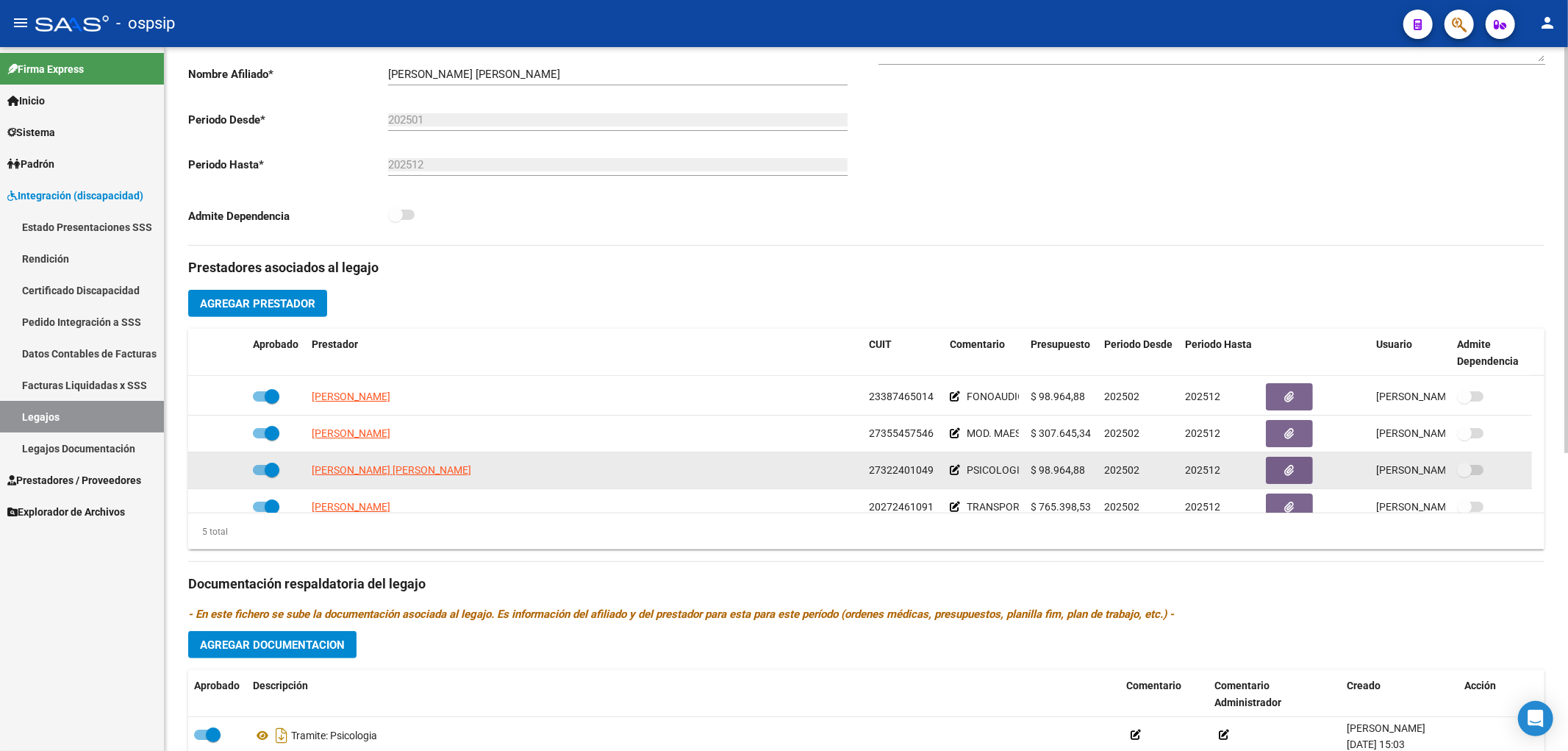
scroll to position [52, 0]
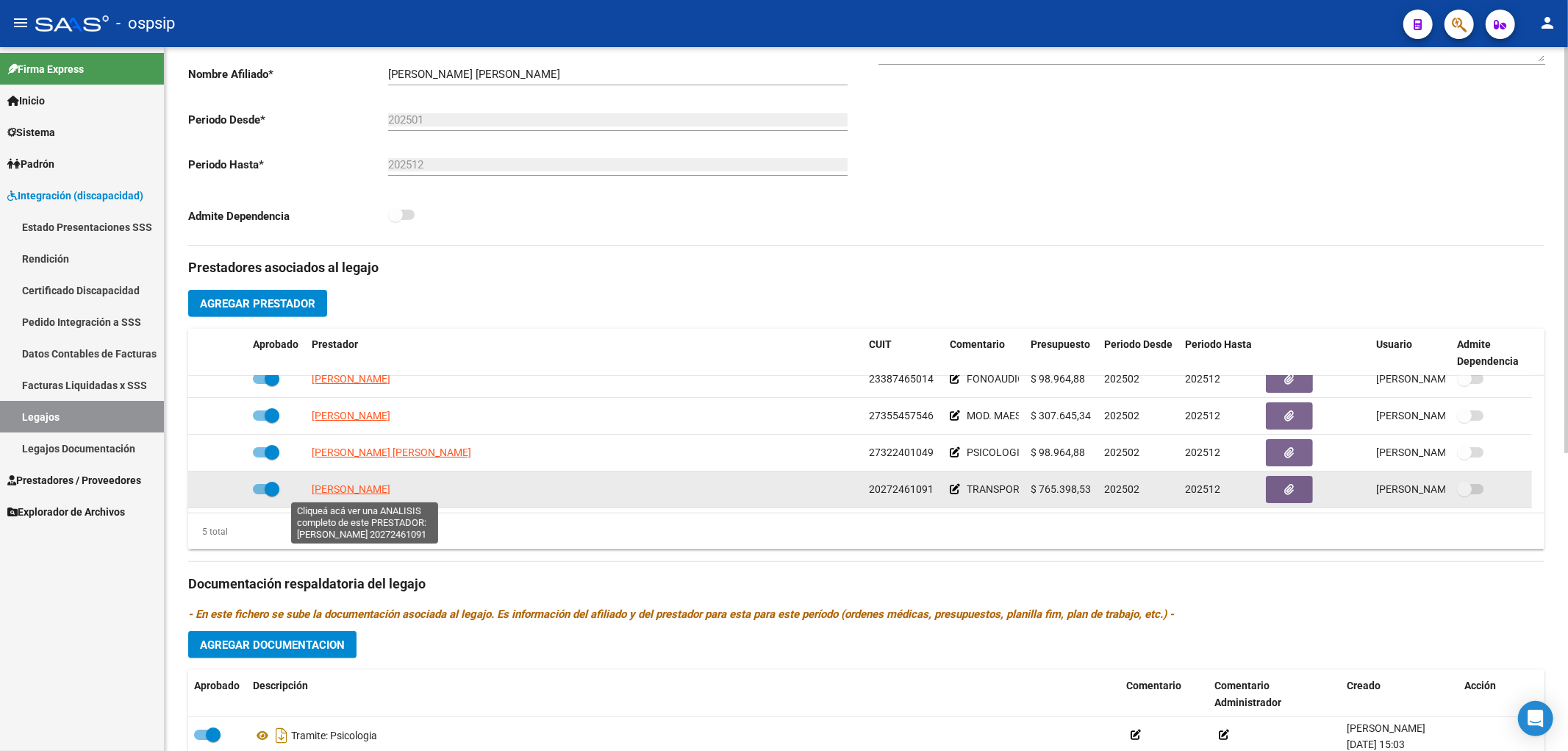
click at [391, 483] on span "BAROFFIO LUCAS LUIS" at bounding box center [351, 489] width 79 height 12
type textarea "20272461091"
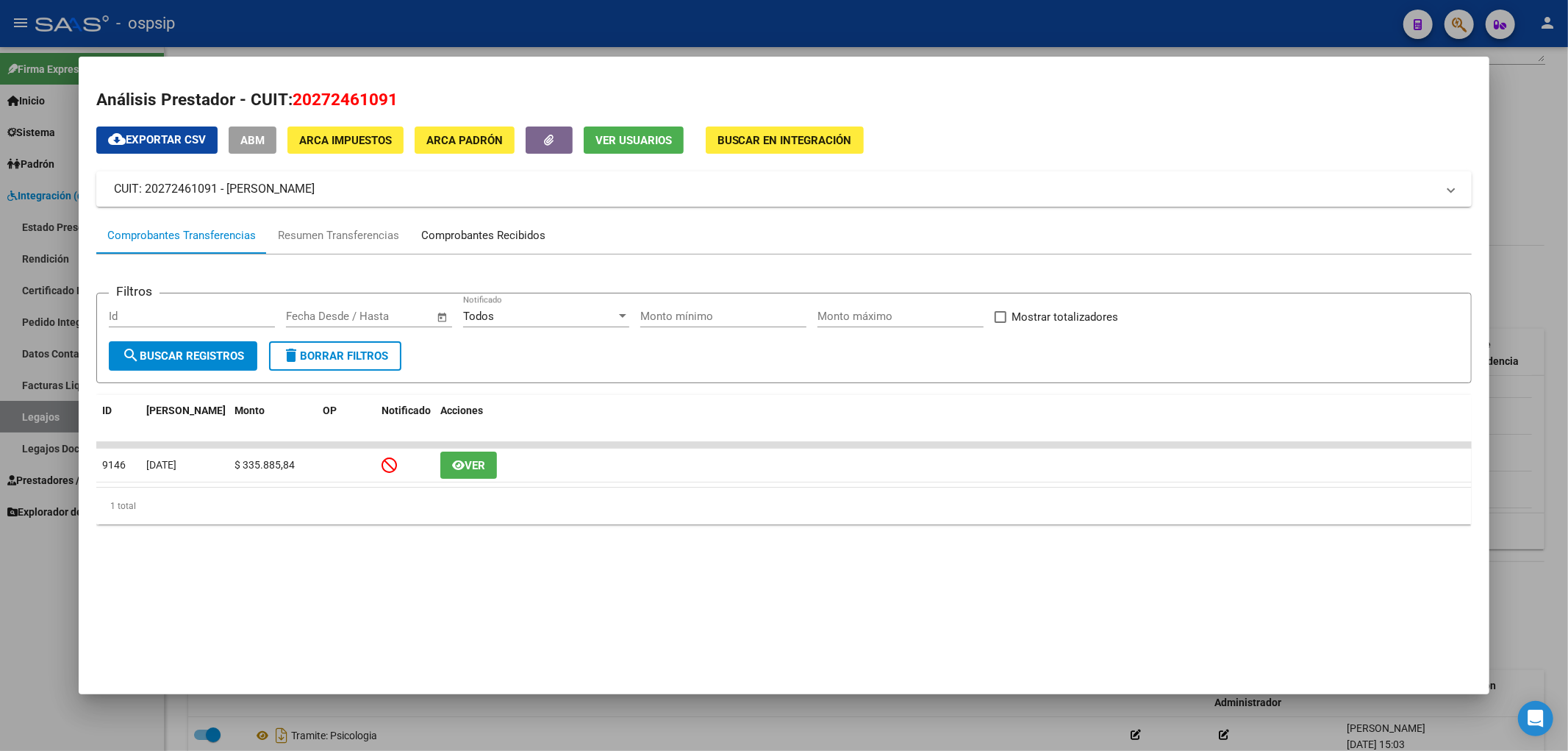
click at [503, 239] on div "Comprobantes Recibidos" at bounding box center [483, 235] width 125 height 17
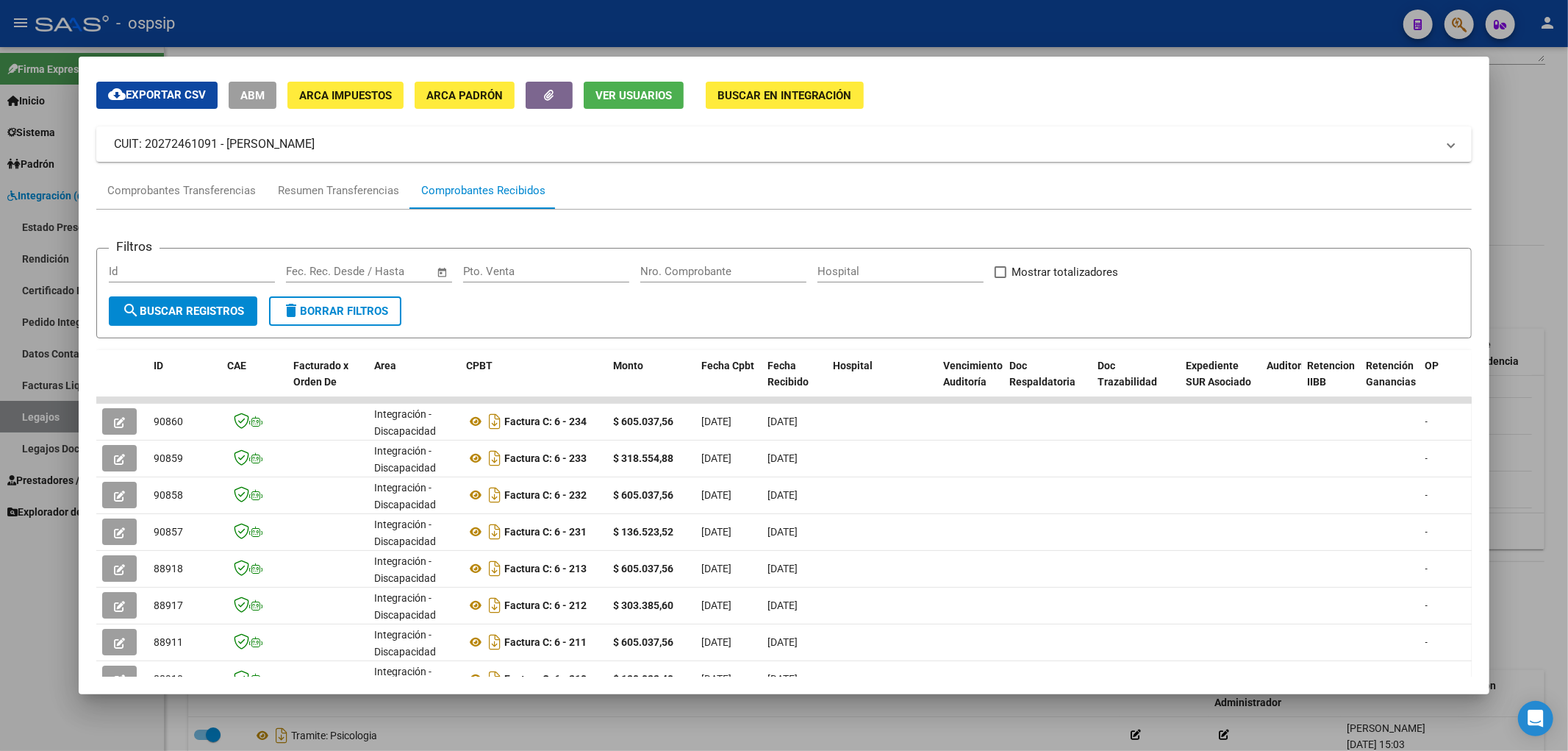
scroll to position [81, 0]
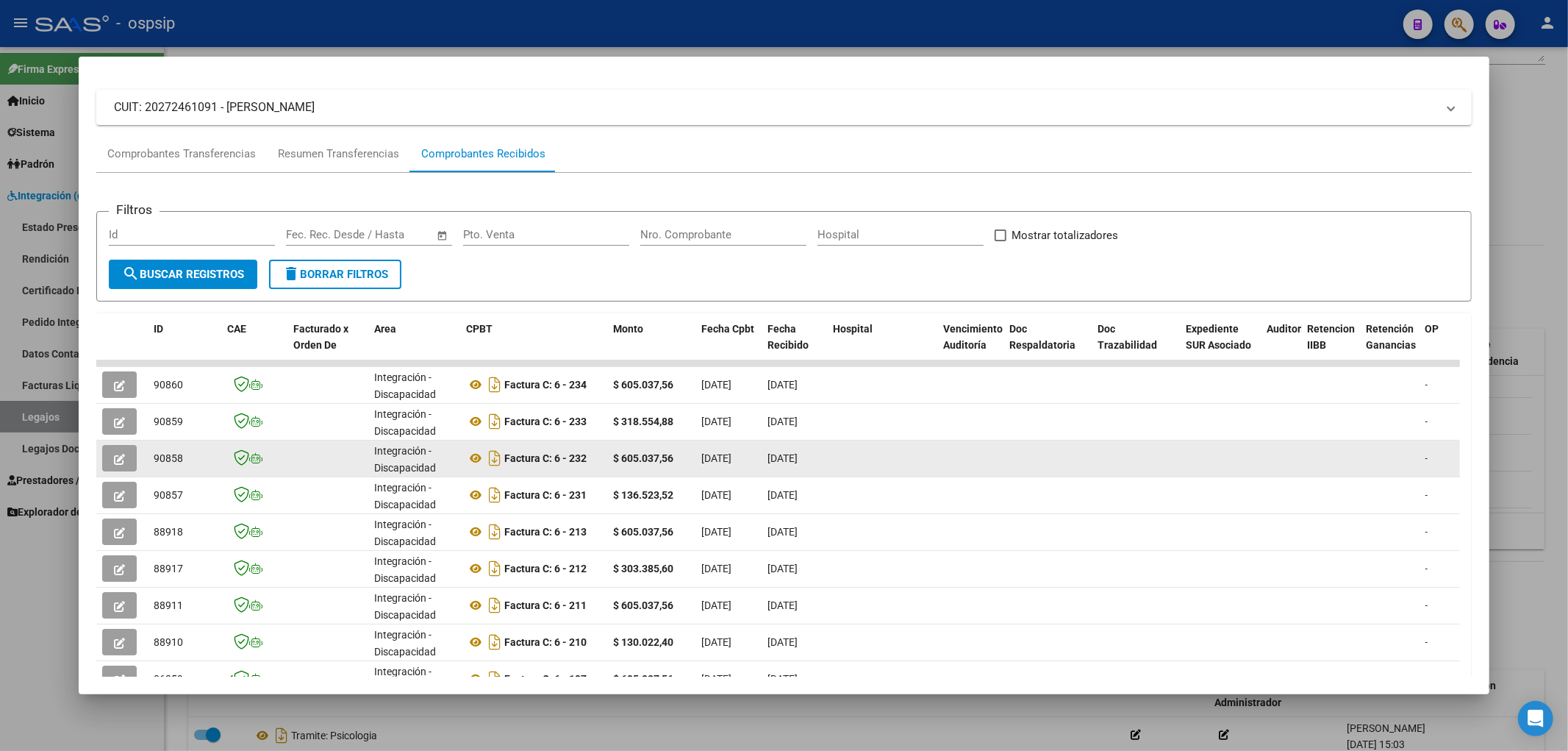
click at [126, 458] on button "button" at bounding box center [119, 457] width 34 height 27
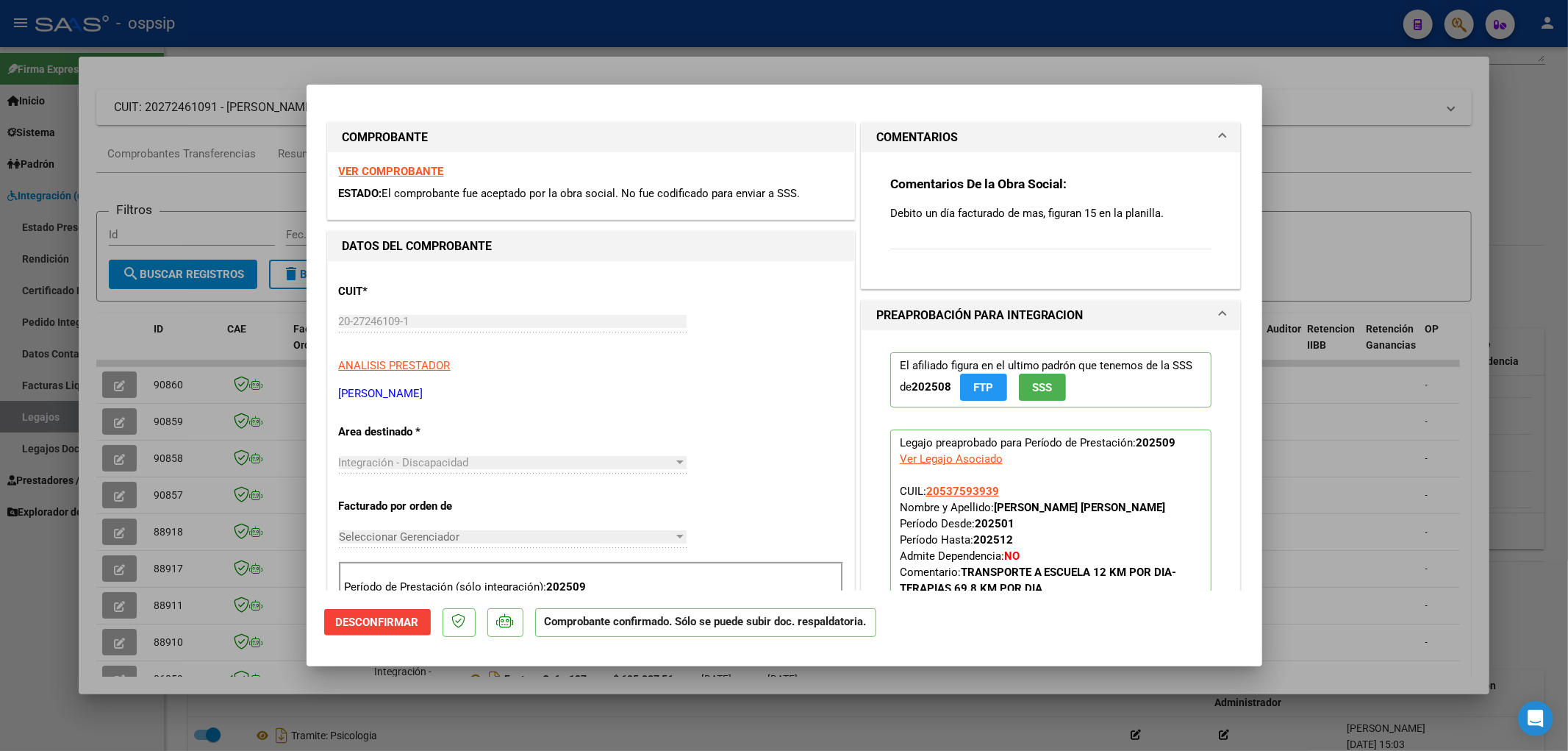
click at [366, 511] on button "Desconfirmar" at bounding box center [377, 621] width 107 height 27
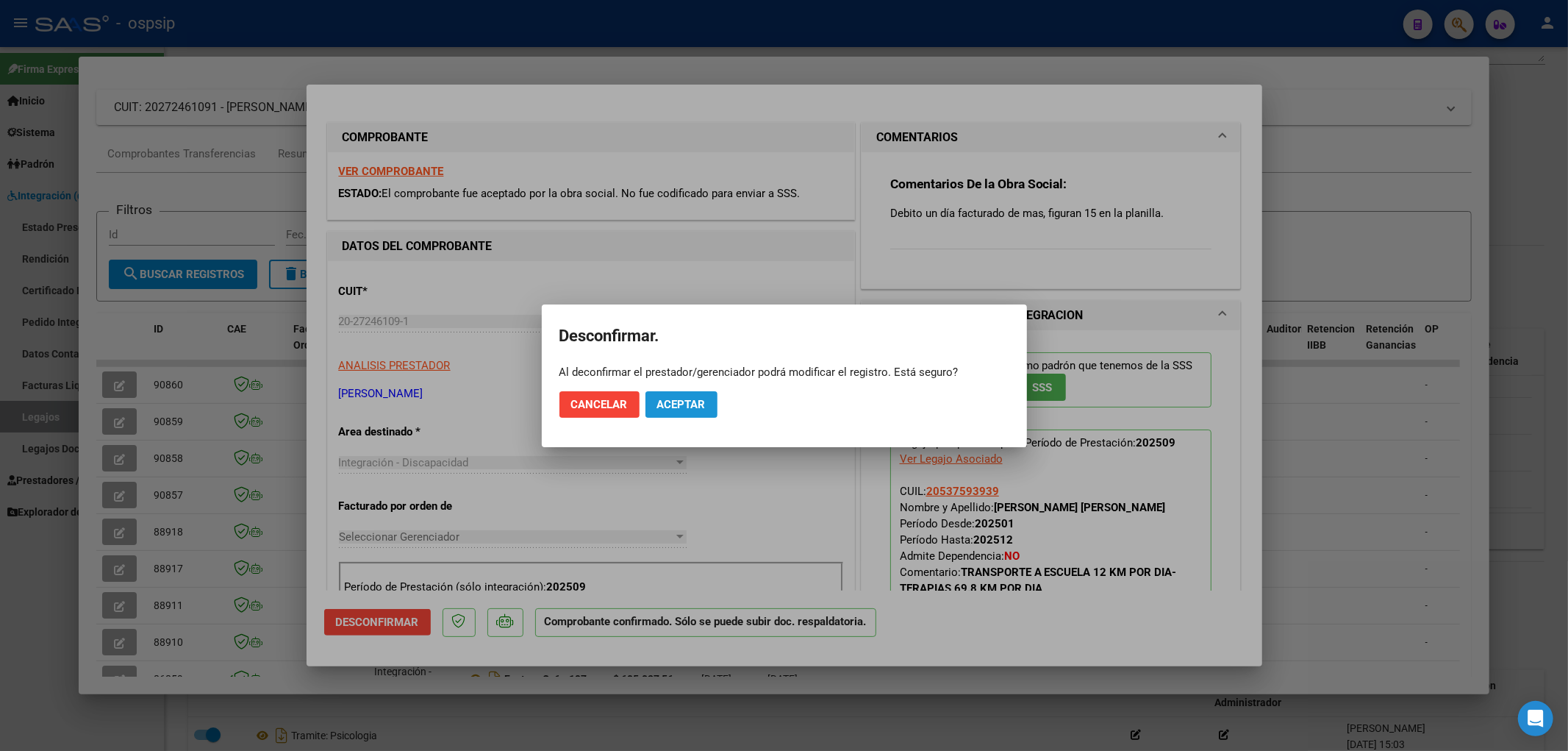
click at [698, 408] on span "Aceptar" at bounding box center [680, 403] width 48 height 13
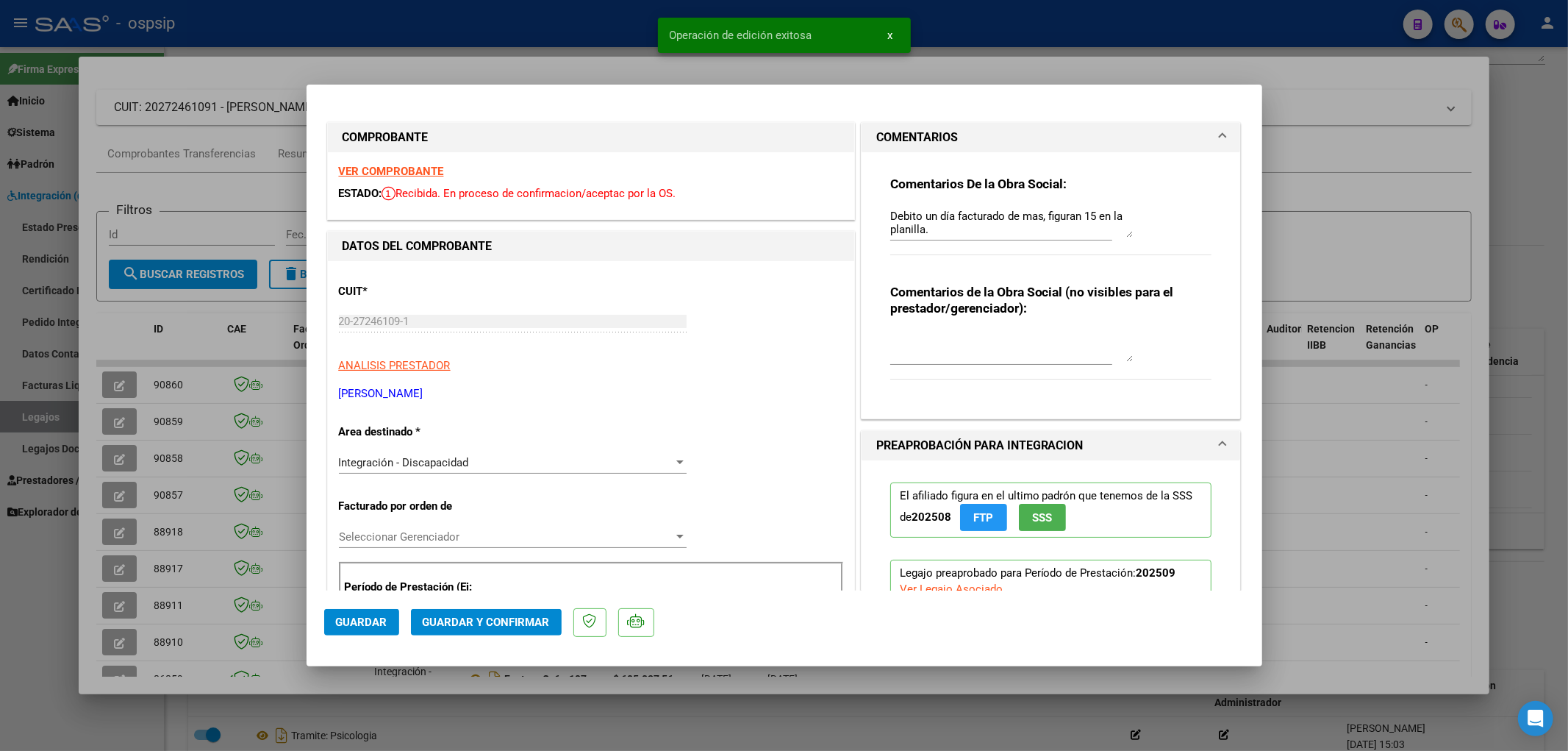
drag, startPoint x: 932, startPoint y: 239, endPoint x: 879, endPoint y: 212, distance: 59.5
click at [880, 212] on div "Comentarios De la Obra Social: Debito un día facturado de mas, figuran 15 en la…" at bounding box center [1052, 279] width 344 height 254
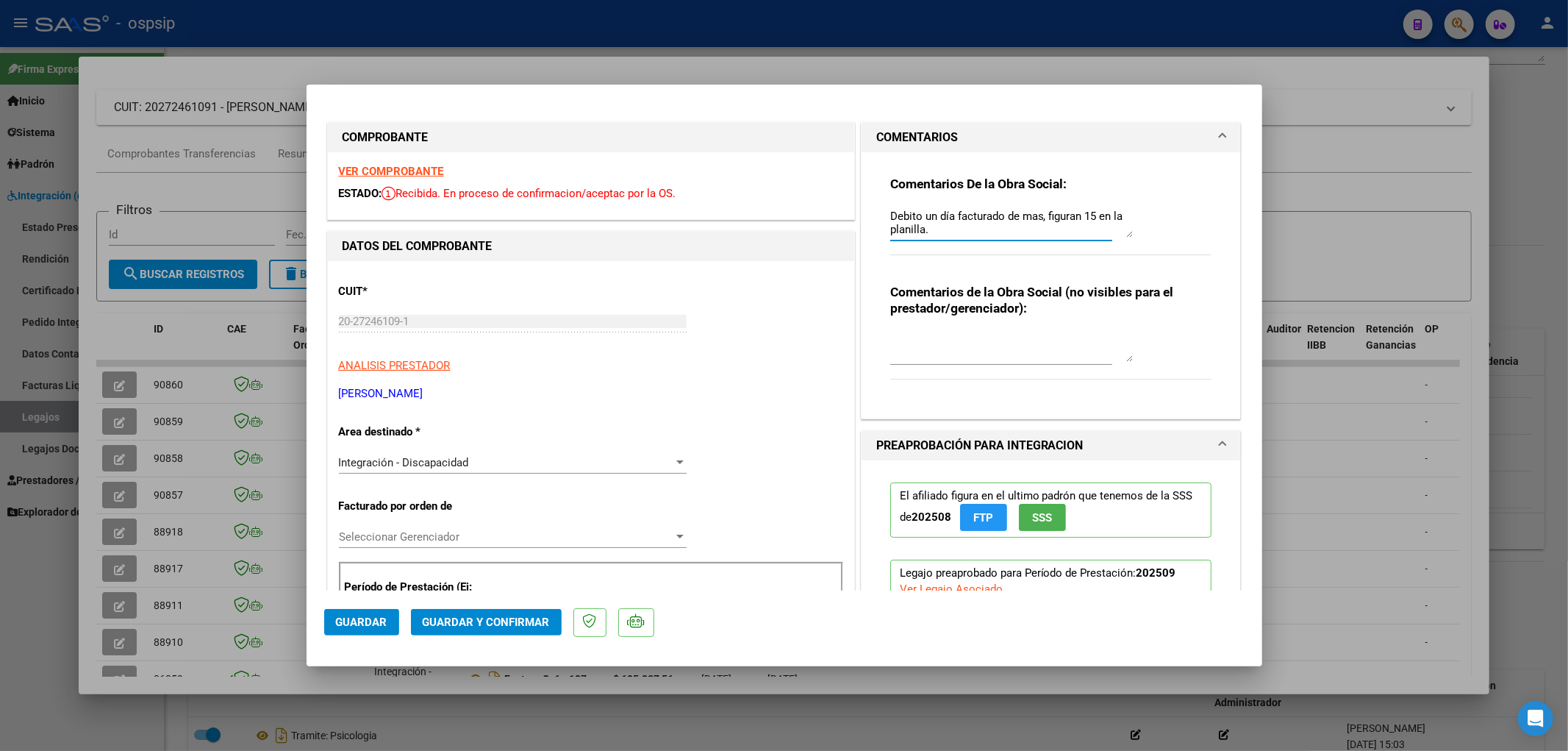
drag, startPoint x: 917, startPoint y: 233, endPoint x: 865, endPoint y: 211, distance: 56.5
click at [865, 211] on div "Comentarios De la Obra Social: Debito un día facturado de mas, figuran 15 en la…" at bounding box center [1052, 285] width 379 height 266
click at [918, 232] on textarea "." at bounding box center [1011, 223] width 243 height 29
type textarea "."
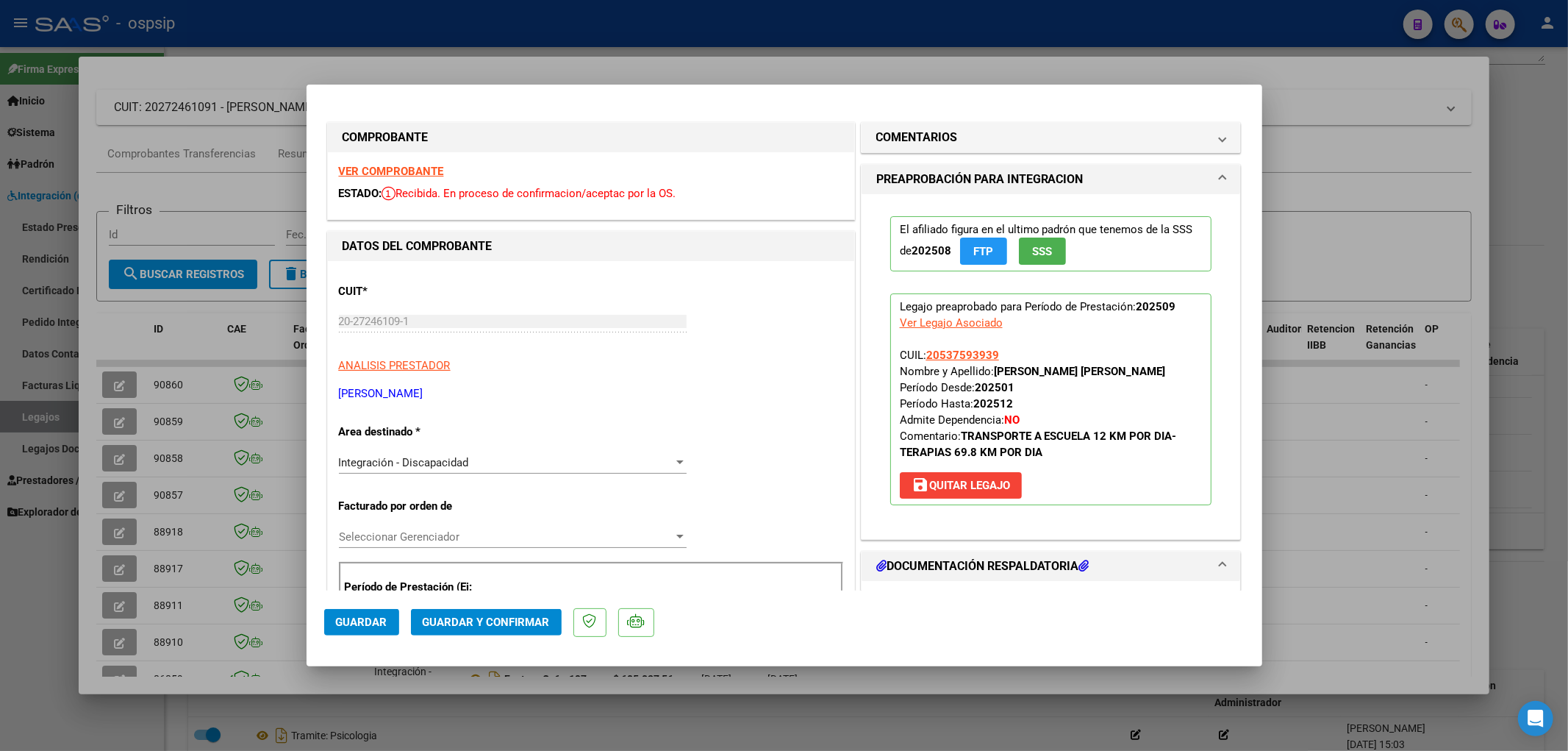
click at [446, 511] on button "Guardar y Confirmar" at bounding box center [486, 621] width 150 height 27
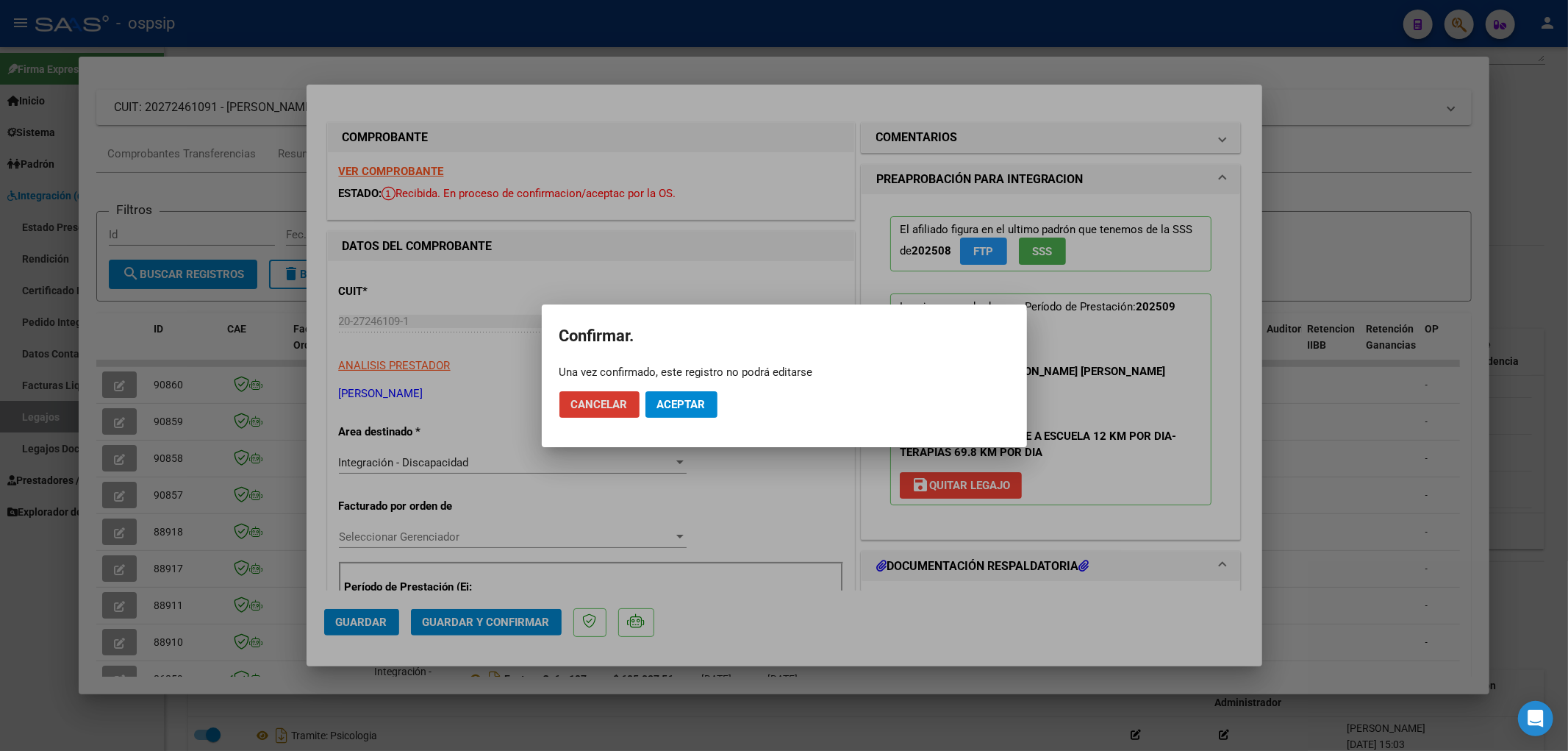
click at [668, 412] on button "Aceptar" at bounding box center [680, 403] width 72 height 27
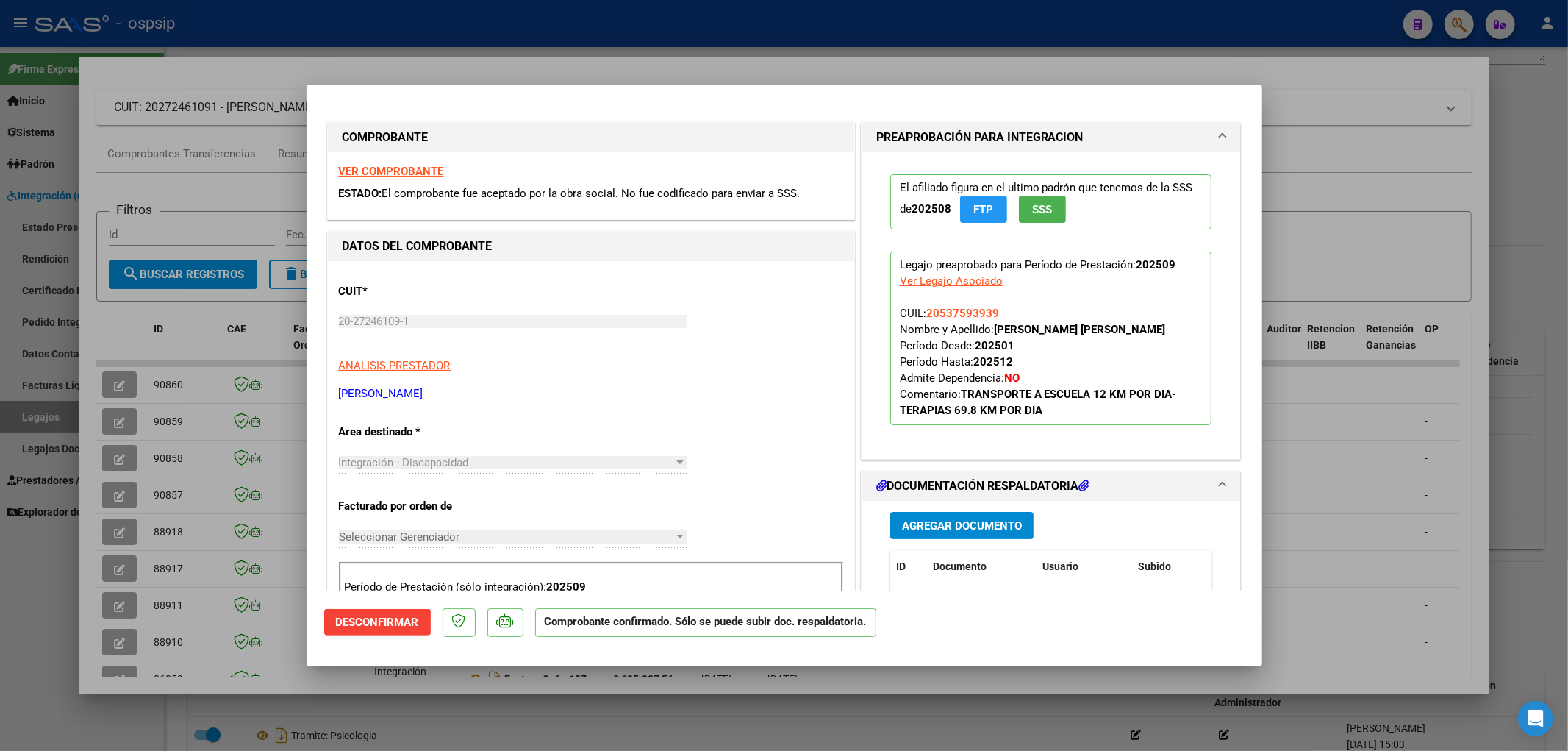
click at [192, 200] on div at bounding box center [784, 375] width 1568 height 751
type input "$ 0,00"
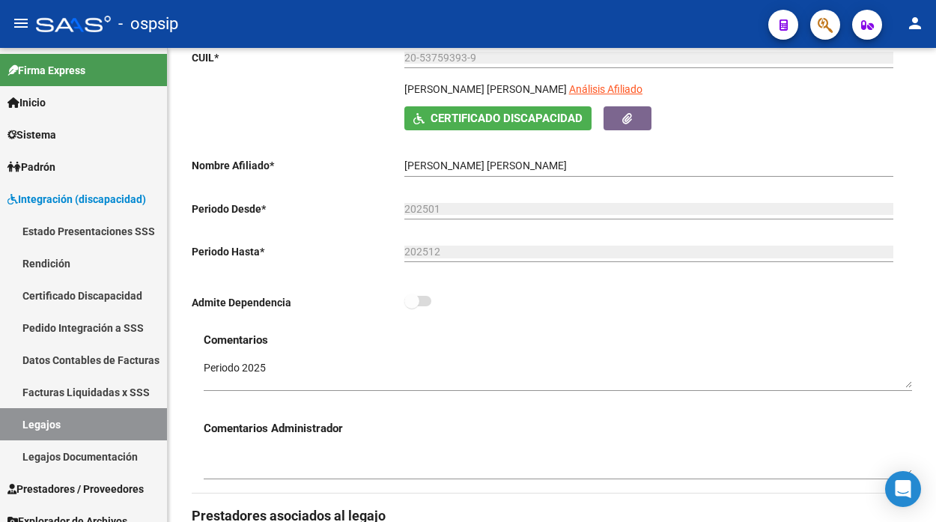
scroll to position [253, 0]
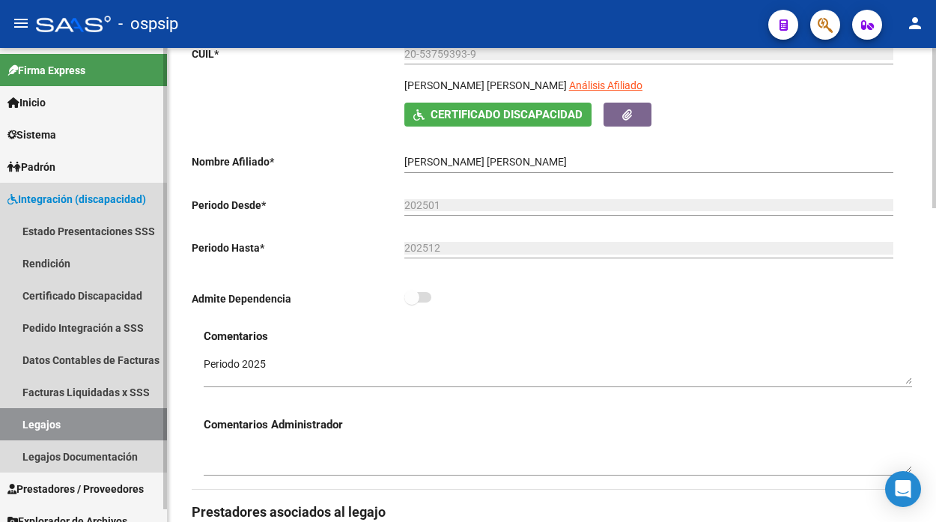
click at [131, 415] on link "Legajos" at bounding box center [83, 424] width 167 height 32
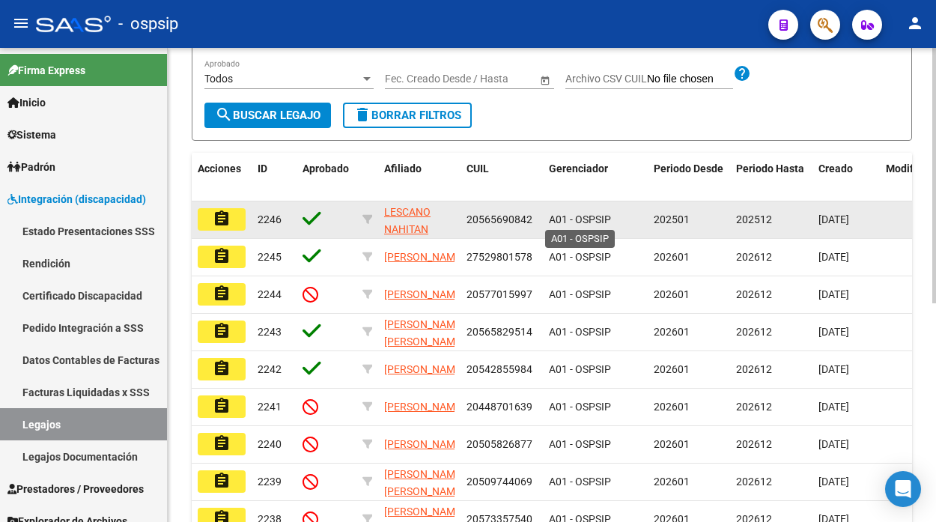
click at [586, 219] on span "A01 - OSPSIP" at bounding box center [580, 219] width 62 height 12
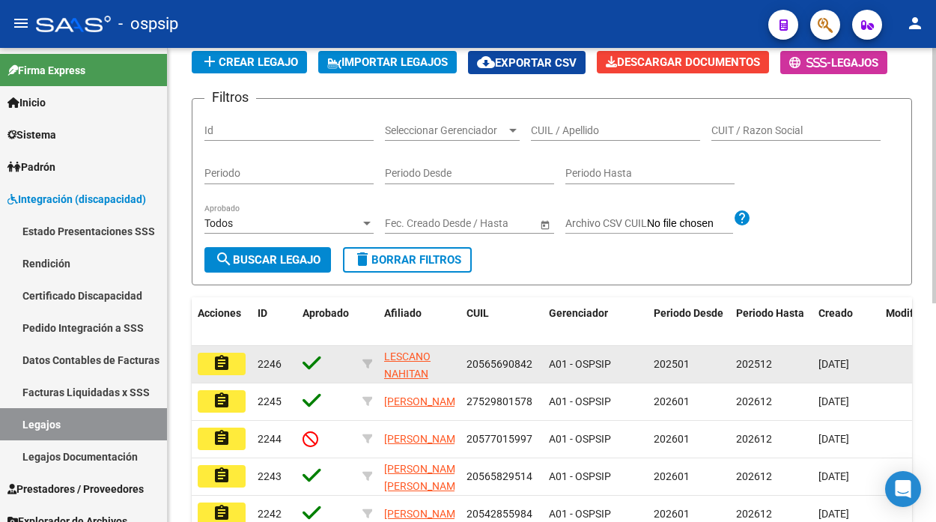
scroll to position [4, 0]
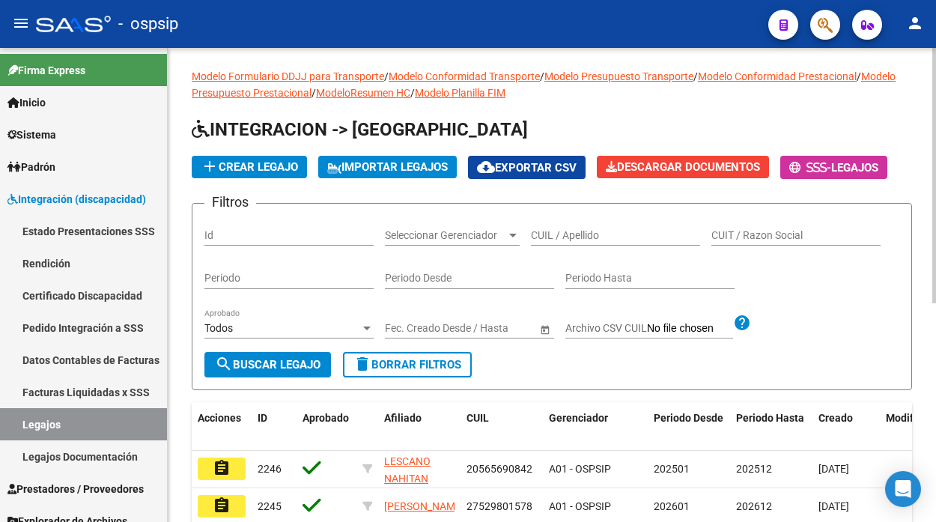
click at [575, 226] on div "CUIL / Apellido" at bounding box center [615, 231] width 169 height 30
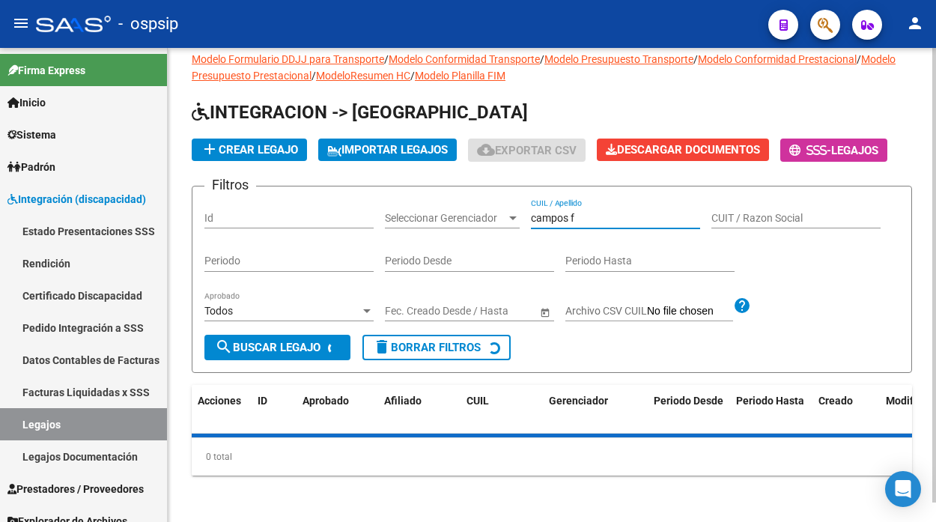
scroll to position [55, 0]
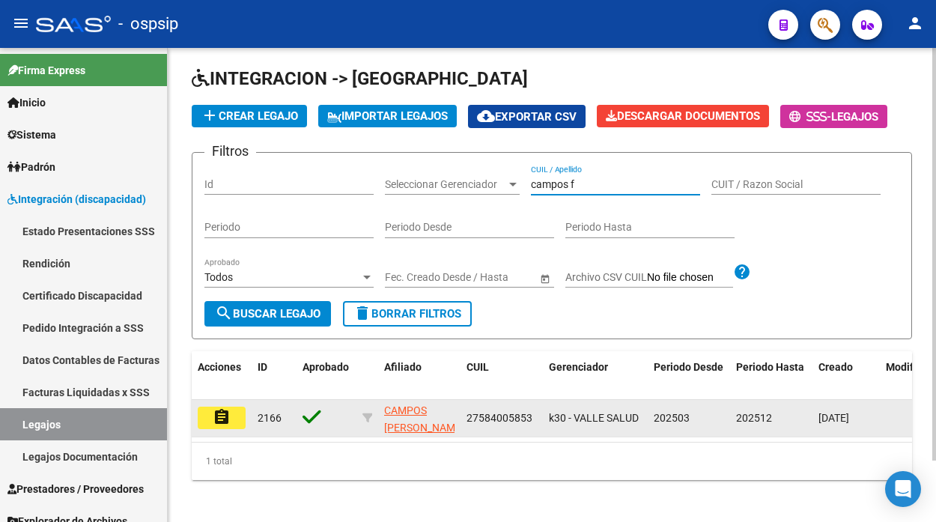
type input "campos f"
click at [216, 422] on mat-icon "assignment" at bounding box center [222, 417] width 18 height 18
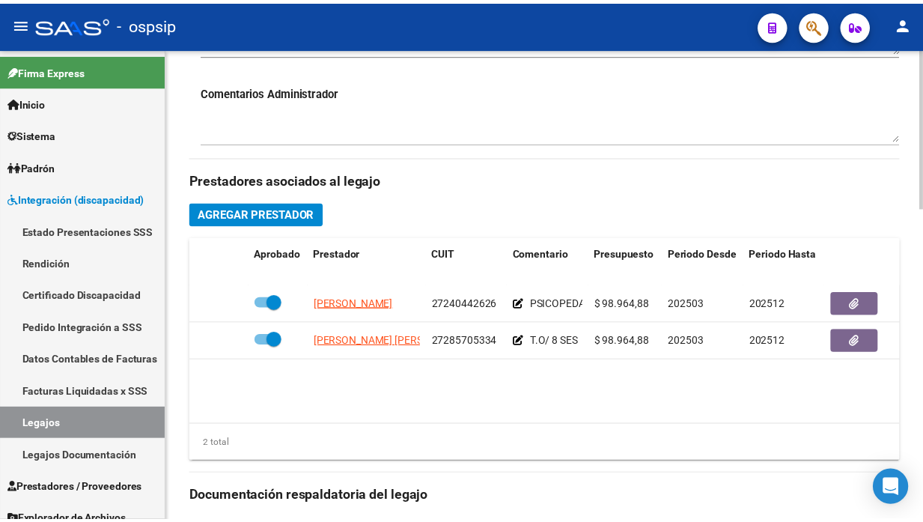
scroll to position [665, 0]
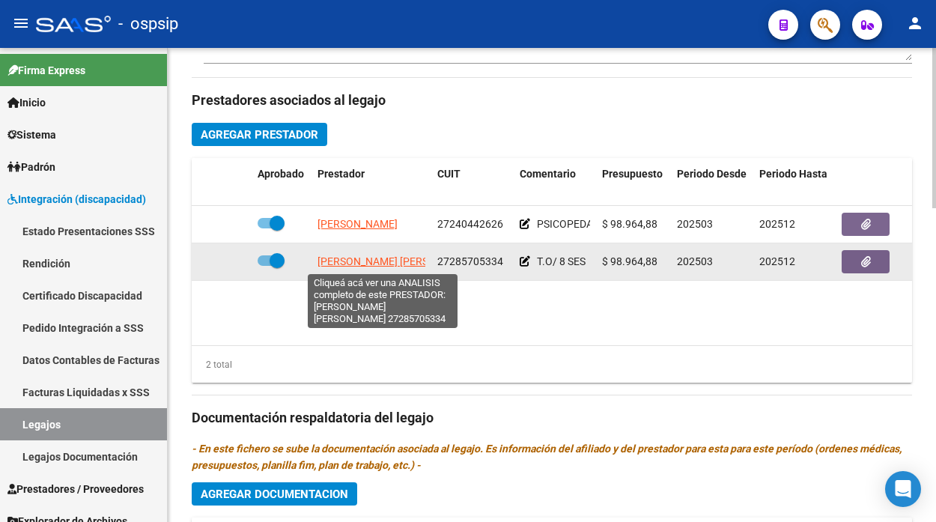
click at [404, 264] on span "[PERSON_NAME] [PERSON_NAME]" at bounding box center [398, 261] width 162 height 12
type textarea "27285705334"
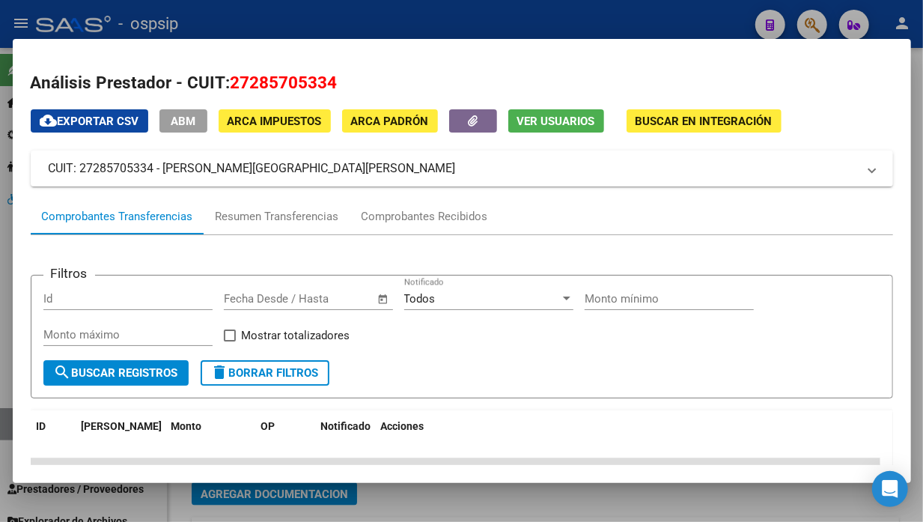
scroll to position [0, 0]
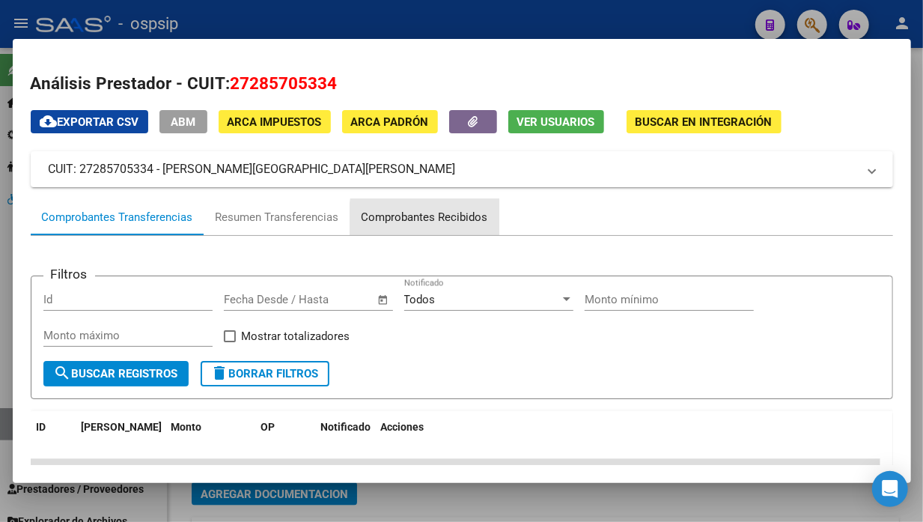
click at [466, 221] on div "Comprobantes Recibidos" at bounding box center [425, 217] width 127 height 17
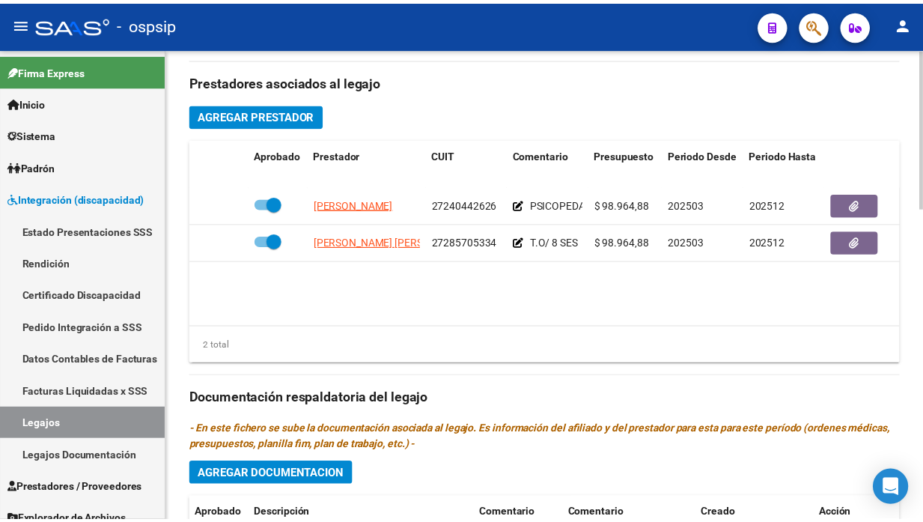
scroll to position [684, 0]
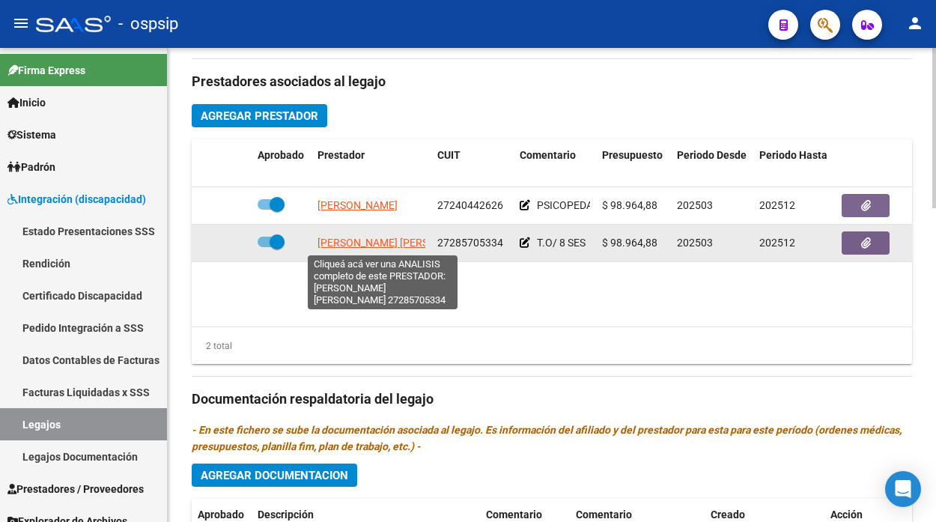
click at [337, 240] on span "[PERSON_NAME] [PERSON_NAME]" at bounding box center [398, 243] width 162 height 12
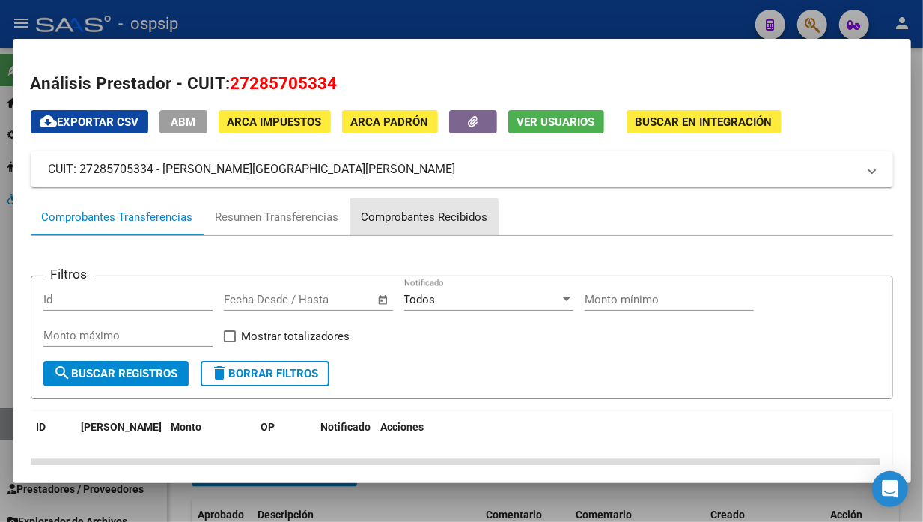
click at [407, 221] on div "Comprobantes Recibidos" at bounding box center [425, 217] width 127 height 17
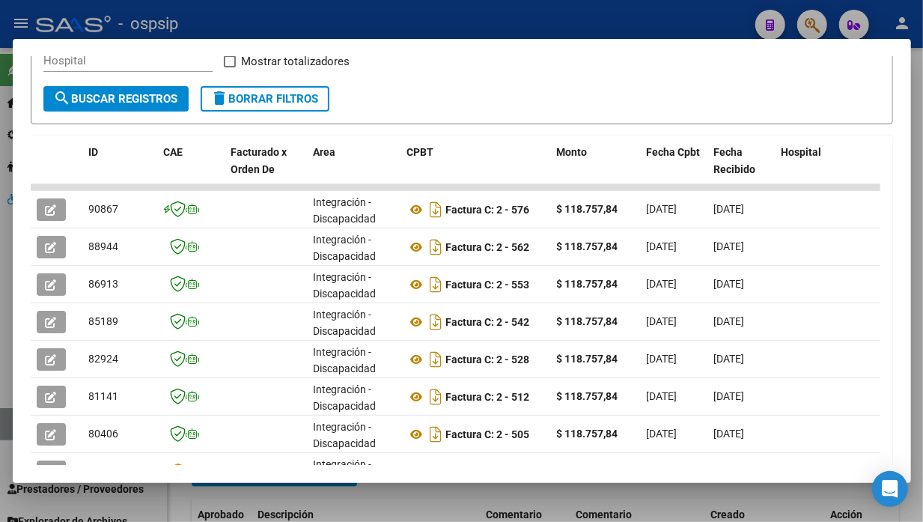
scroll to position [312, 0]
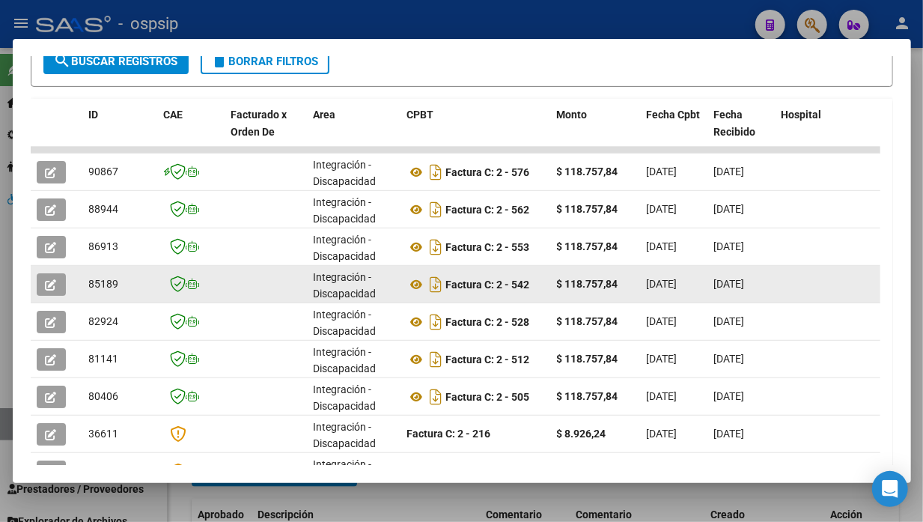
click at [56, 282] on icon "button" at bounding box center [51, 284] width 11 height 11
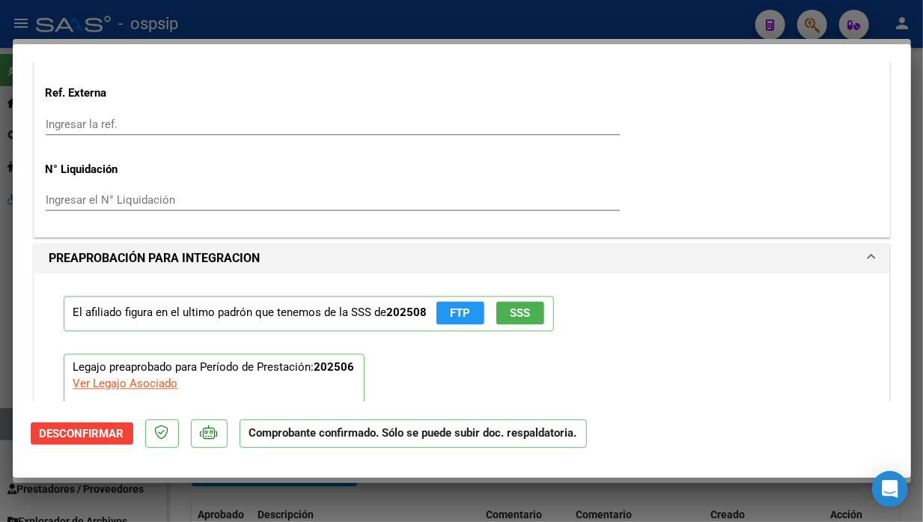
scroll to position [1581, 0]
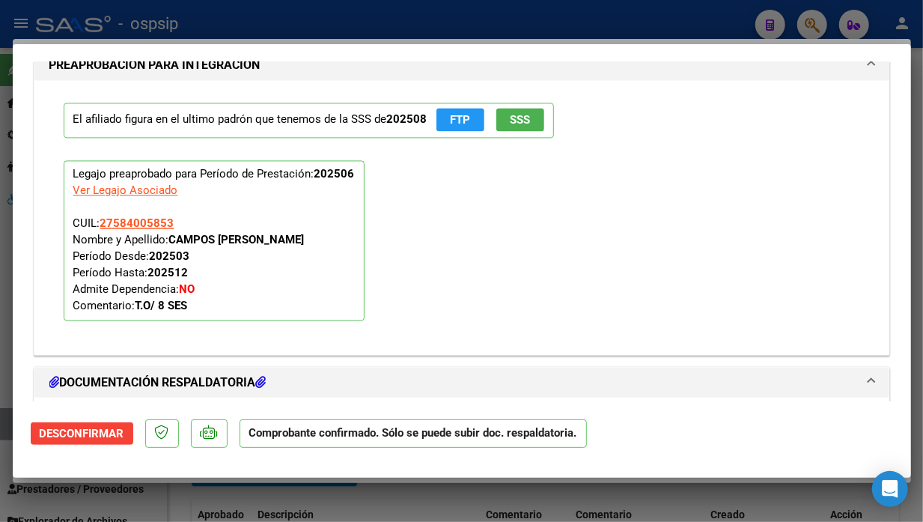
type input "$ 0,00"
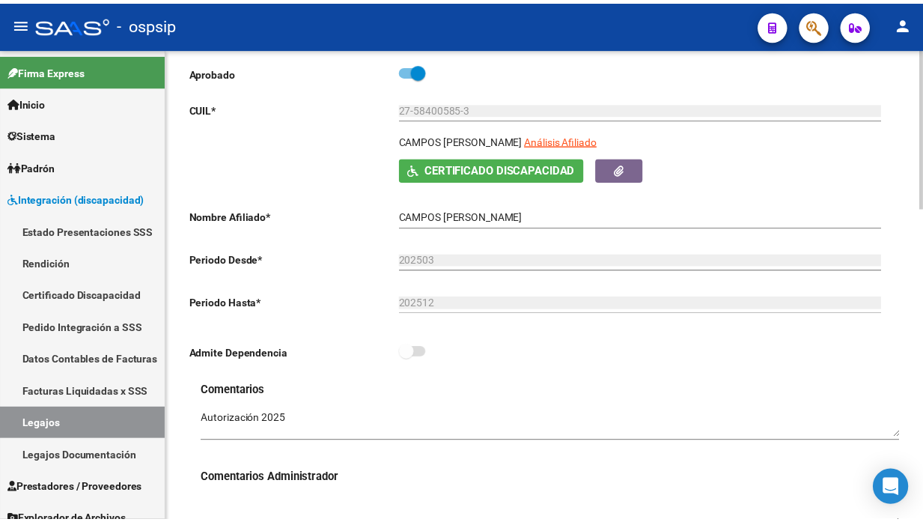
scroll to position [101, 0]
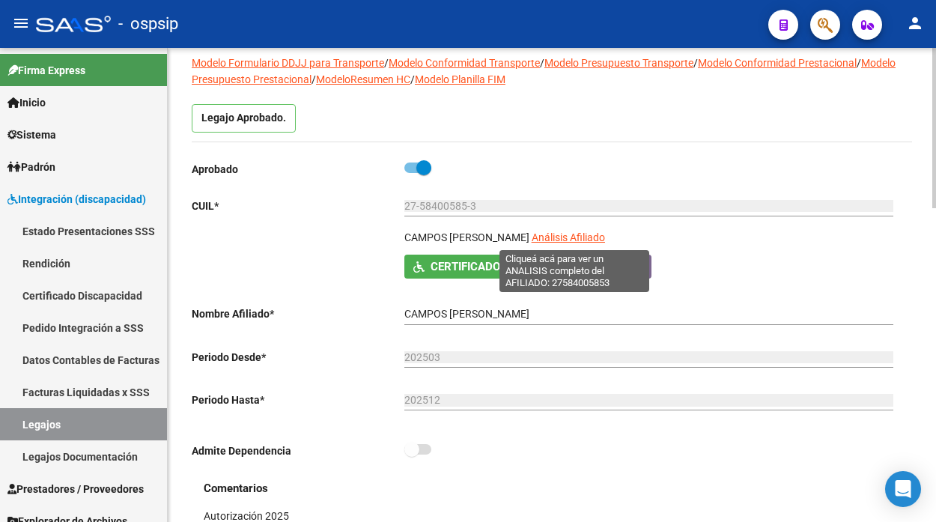
click at [558, 240] on span "Análisis Afiliado" at bounding box center [568, 237] width 73 height 12
type textarea "27584005853"
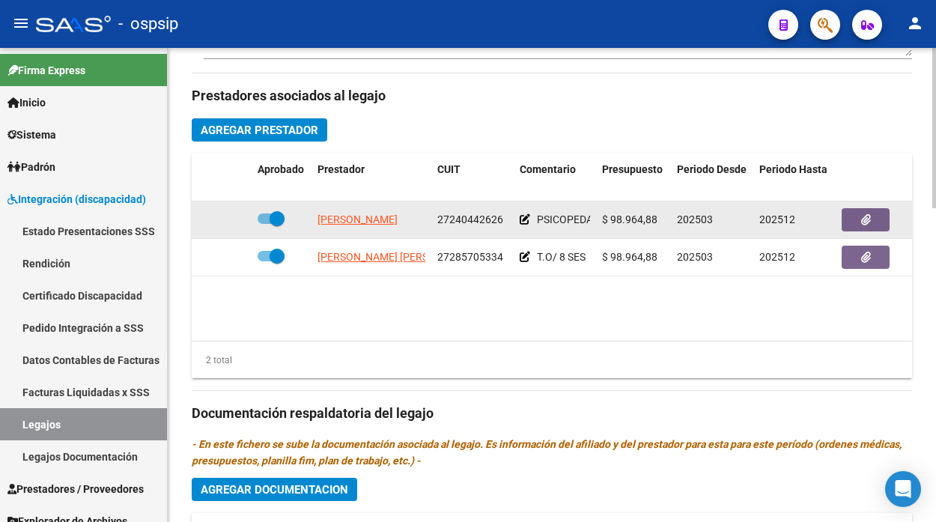
scroll to position [665, 0]
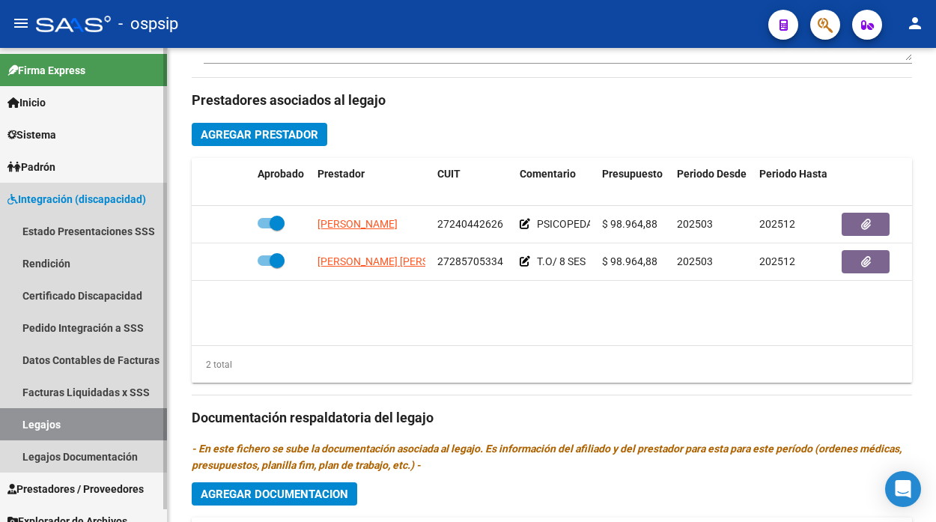
click at [55, 428] on link "Legajos" at bounding box center [83, 424] width 167 height 32
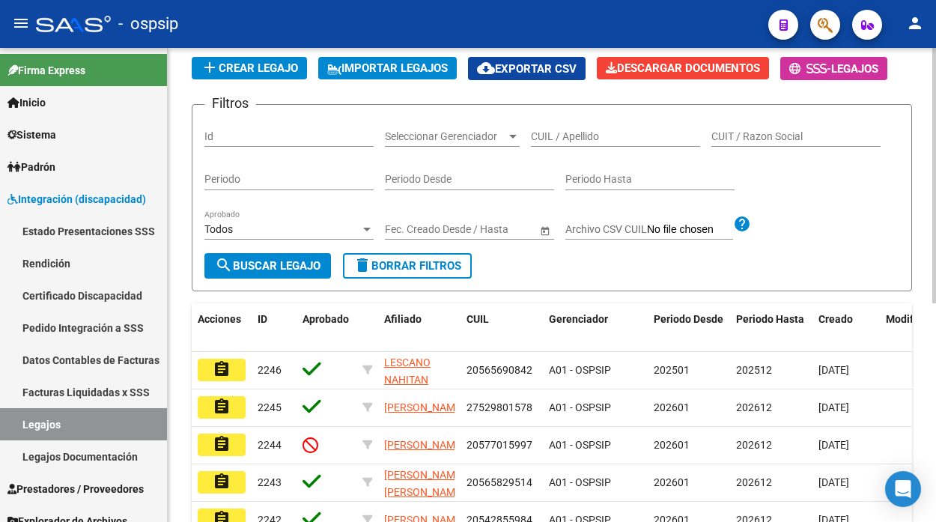
scroll to position [76, 0]
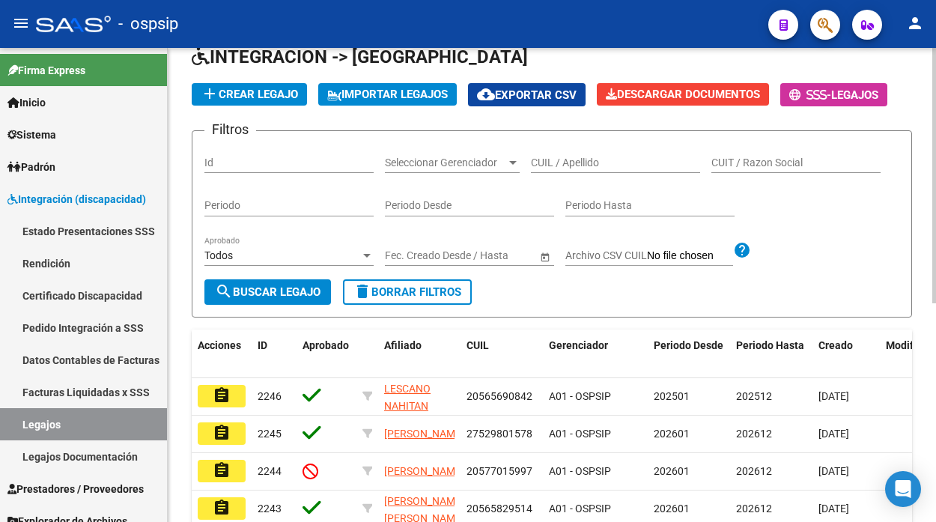
click at [550, 153] on div "CUIL / Apellido" at bounding box center [615, 158] width 169 height 30
click at [547, 153] on div "CUIL / Apellido" at bounding box center [615, 158] width 169 height 30
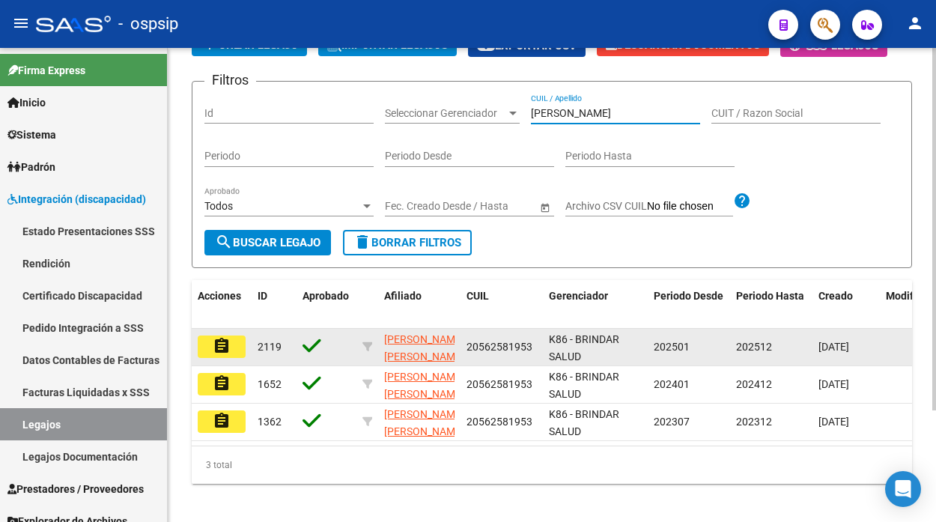
scroll to position [146, 0]
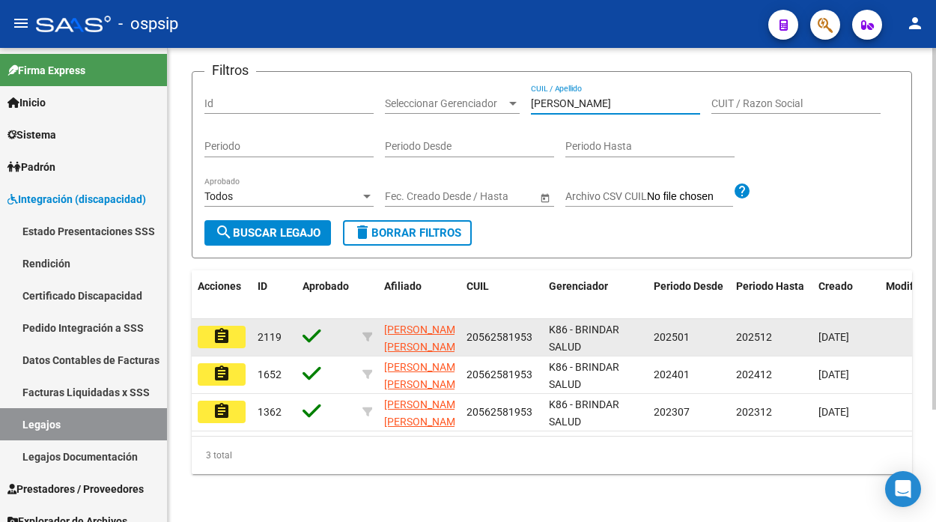
type input "rolon"
click at [222, 327] on mat-icon "assignment" at bounding box center [222, 336] width 18 height 18
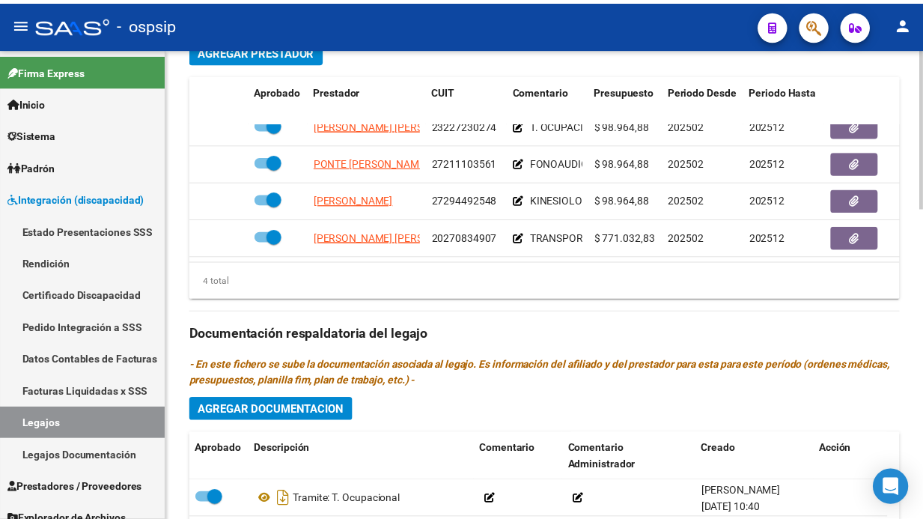
scroll to position [28, 0]
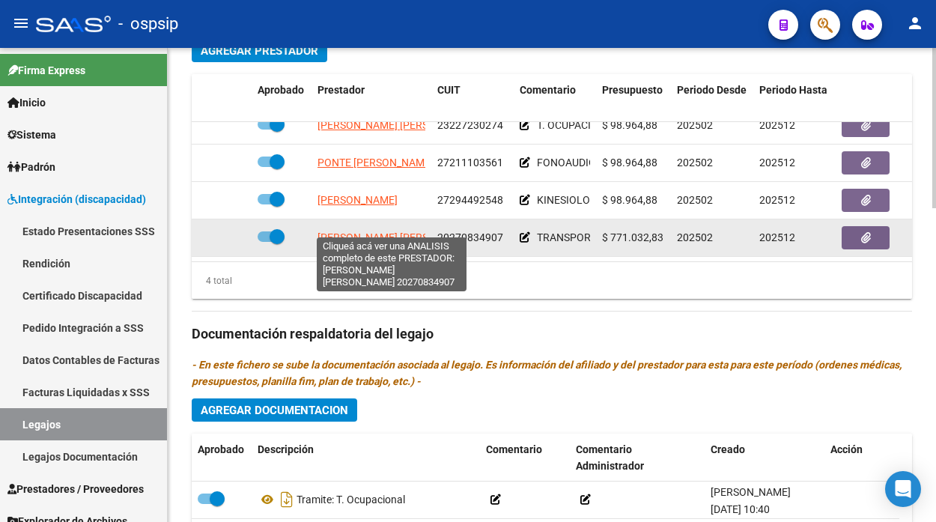
click at [401, 231] on span "DEL MARMOL RUBEN RICARDO" at bounding box center [398, 237] width 162 height 12
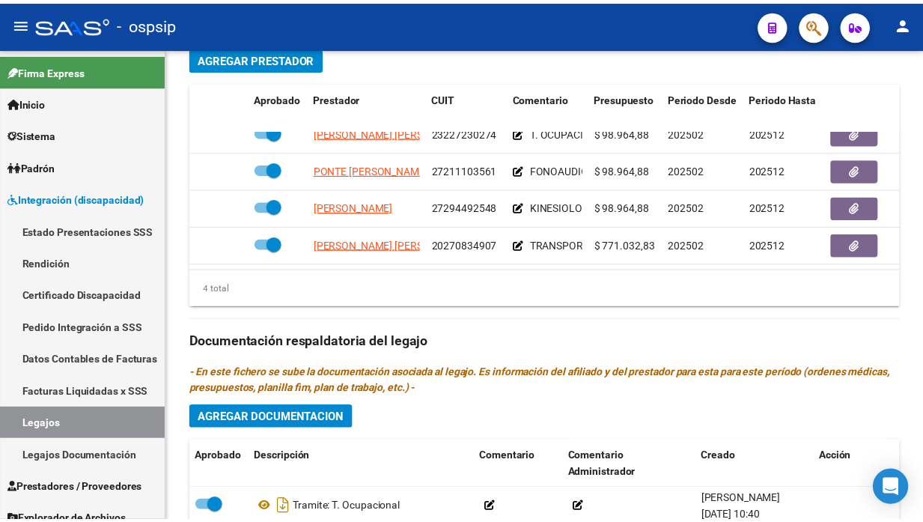
scroll to position [665, 0]
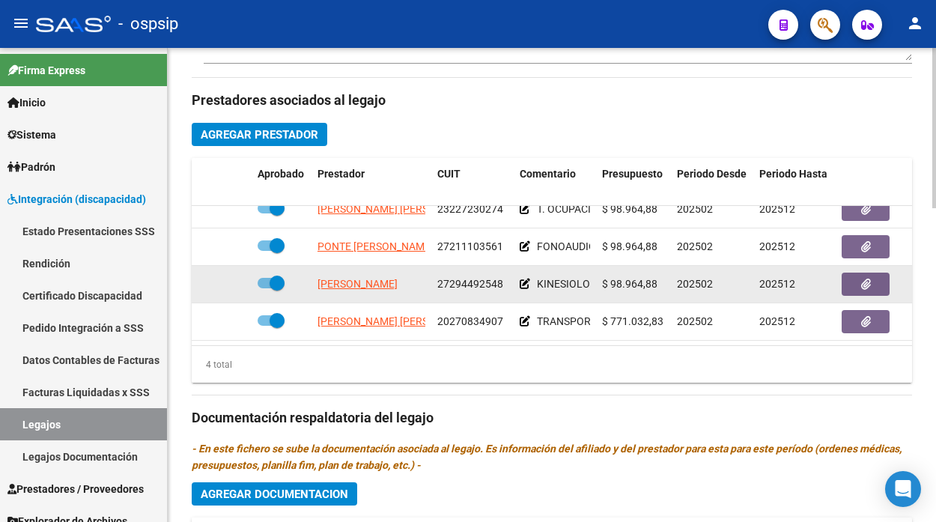
click at [398, 282] on datatable-body-cell "FIGUEROA ROSALES ESTEFANIA" at bounding box center [371, 284] width 120 height 37
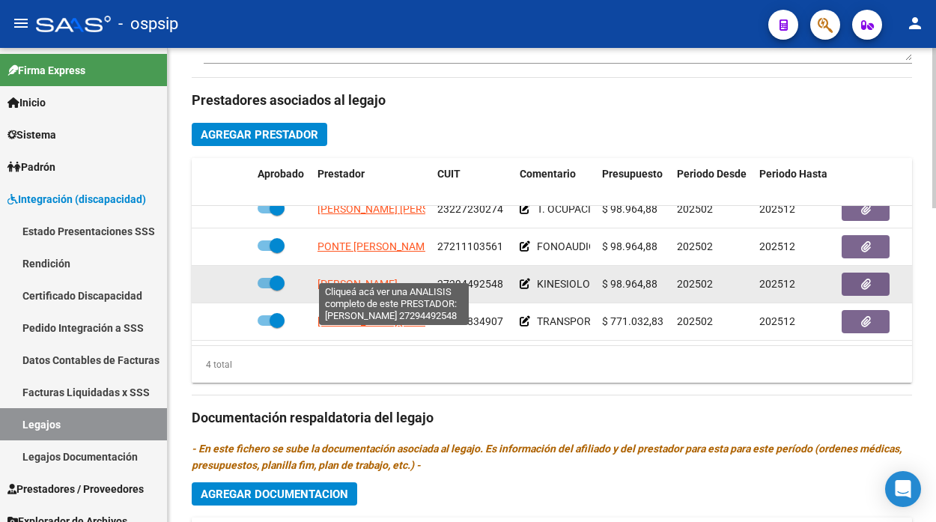
click at [392, 278] on span "FIGUEROA ROSALES ESTEFANIA" at bounding box center [357, 284] width 80 height 12
type textarea "27294492548"
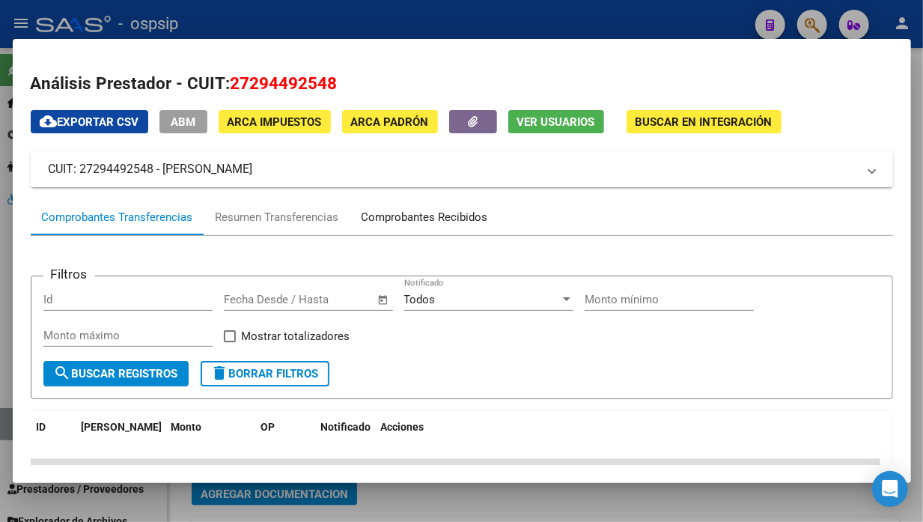
click at [444, 216] on div "Comprobantes Recibidos" at bounding box center [425, 217] width 127 height 17
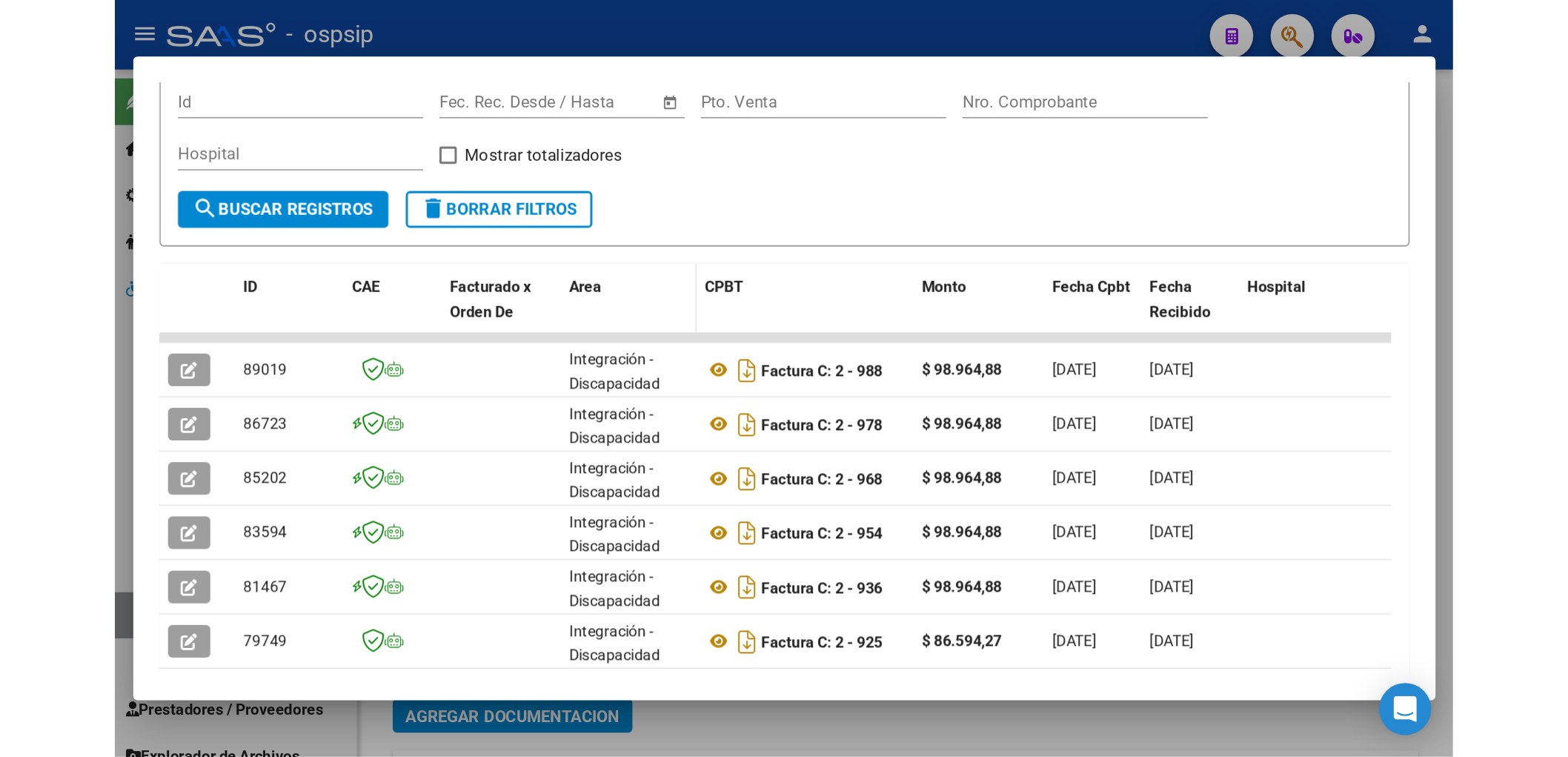
scroll to position [144, 0]
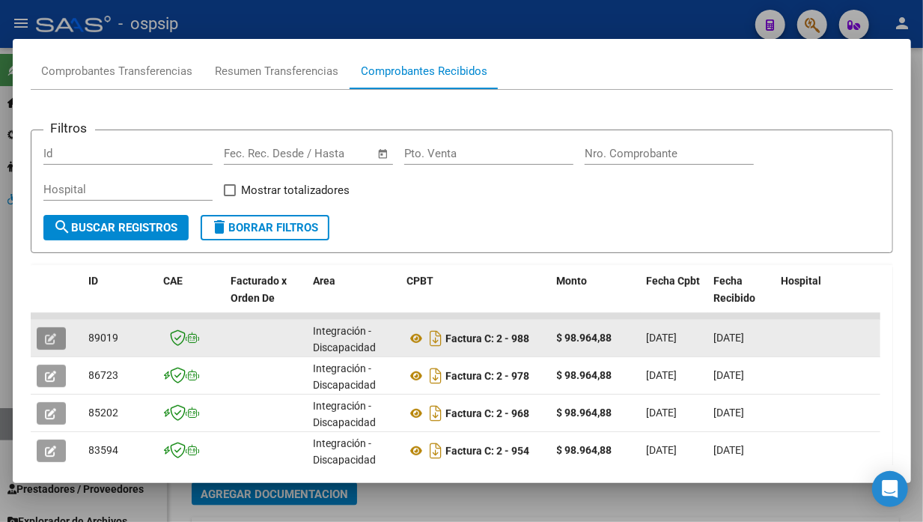
click at [46, 327] on button "button" at bounding box center [51, 338] width 29 height 22
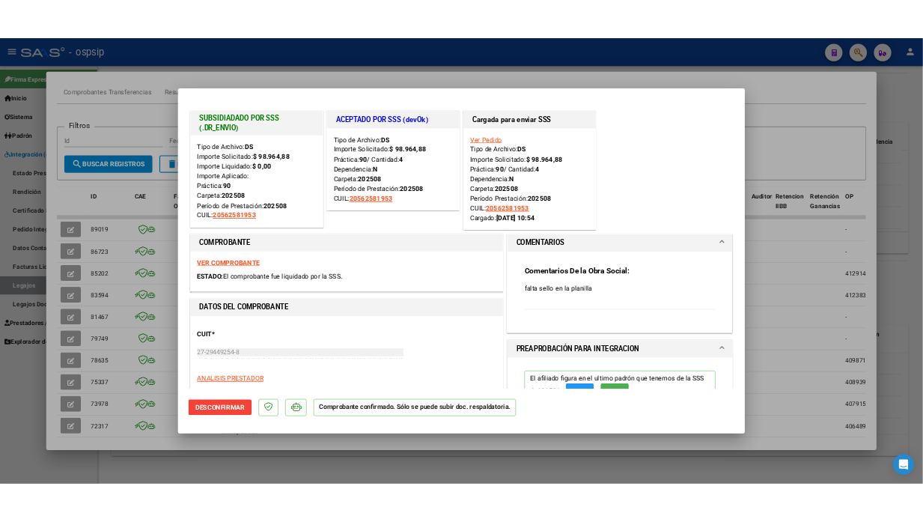
scroll to position [526, 0]
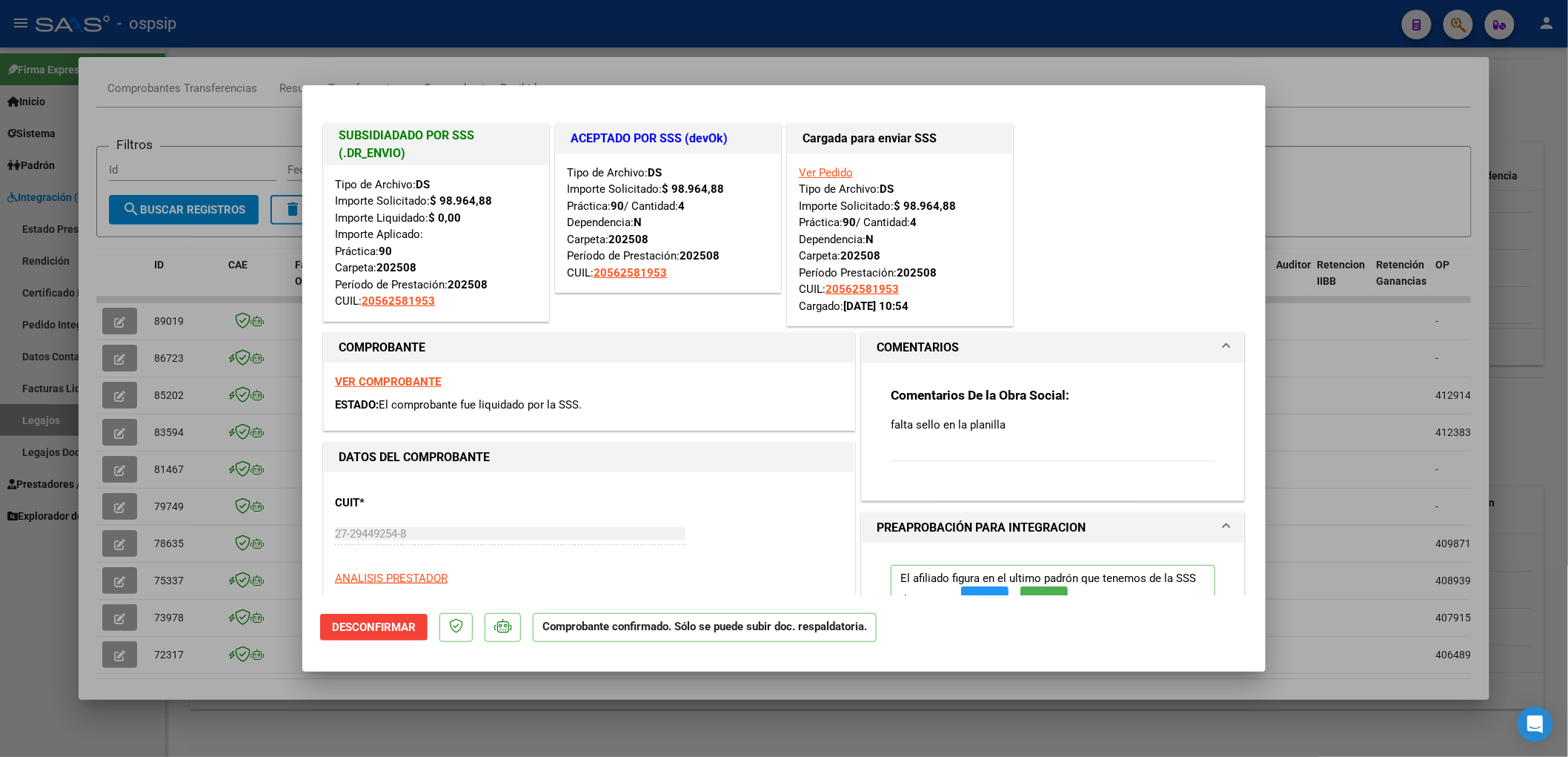
type input "$ 0,00"
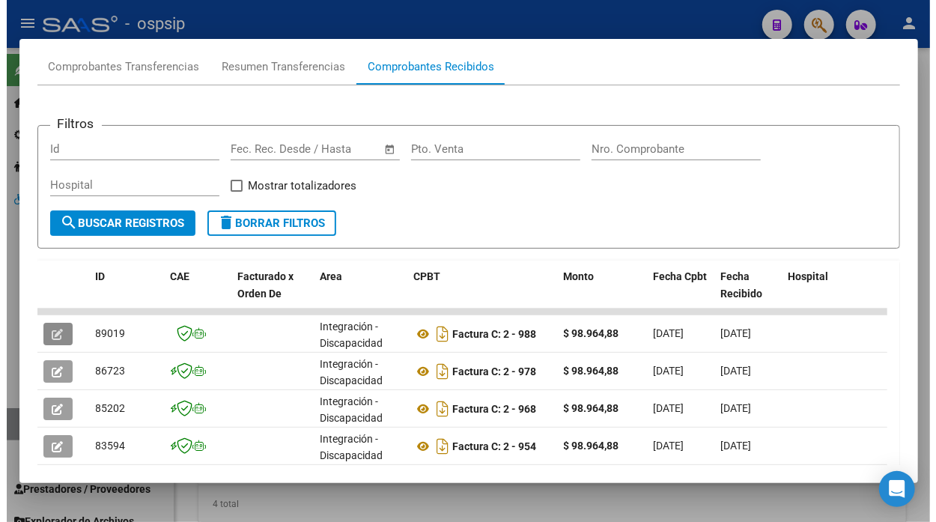
scroll to position [146, 0]
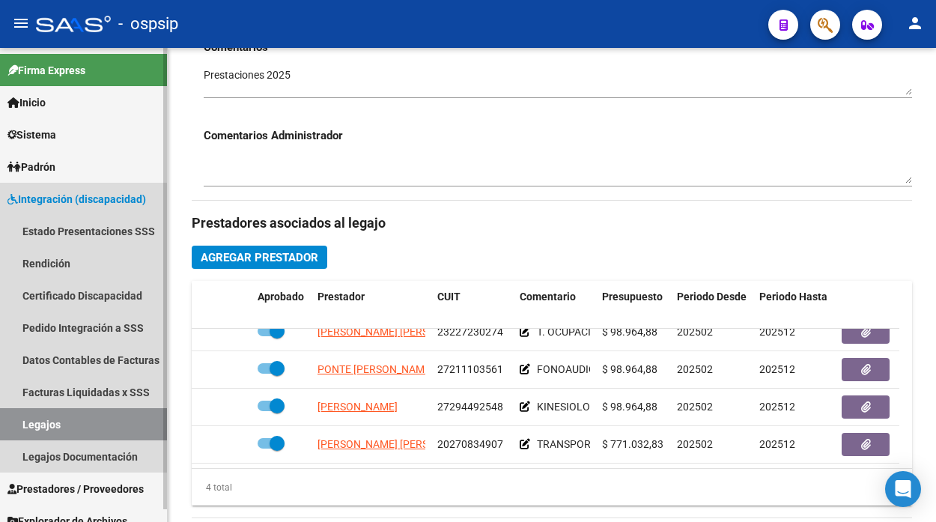
click at [35, 425] on link "Legajos" at bounding box center [83, 424] width 167 height 32
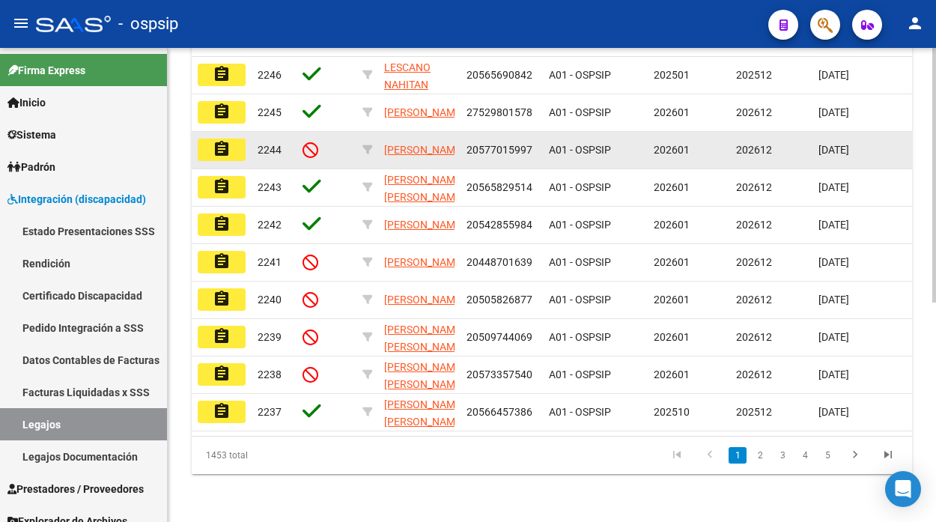
scroll to position [159, 0]
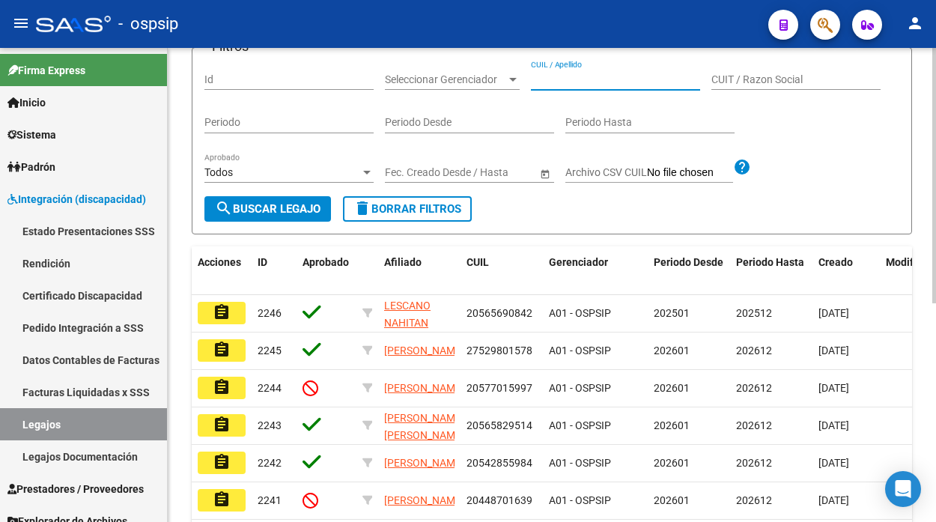
click at [568, 82] on input "CUIL / Apellido" at bounding box center [615, 79] width 169 height 13
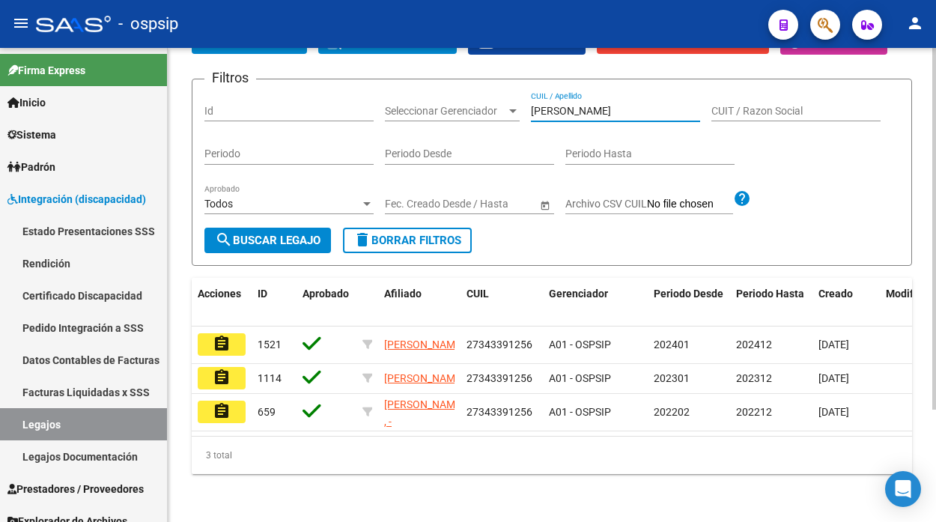
scroll to position [147, 0]
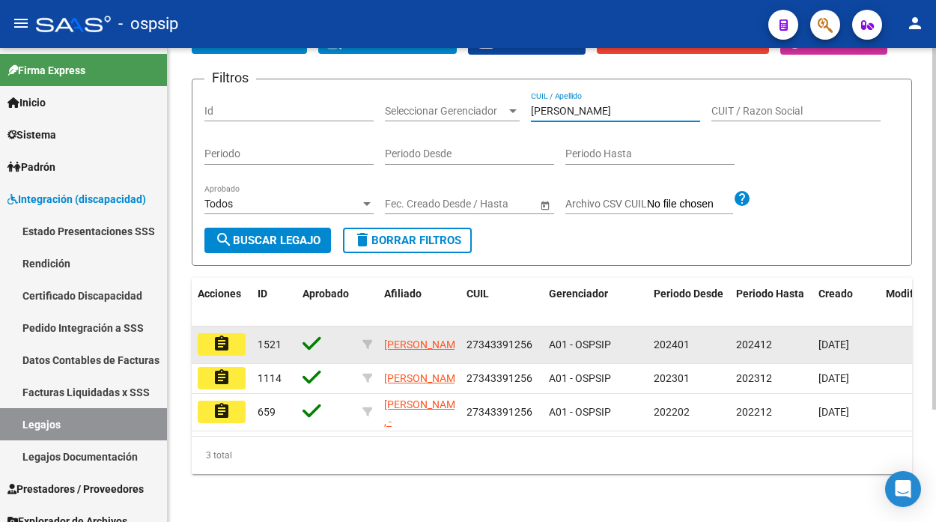
type input "riveros"
click at [211, 333] on button "assignment" at bounding box center [222, 344] width 48 height 22
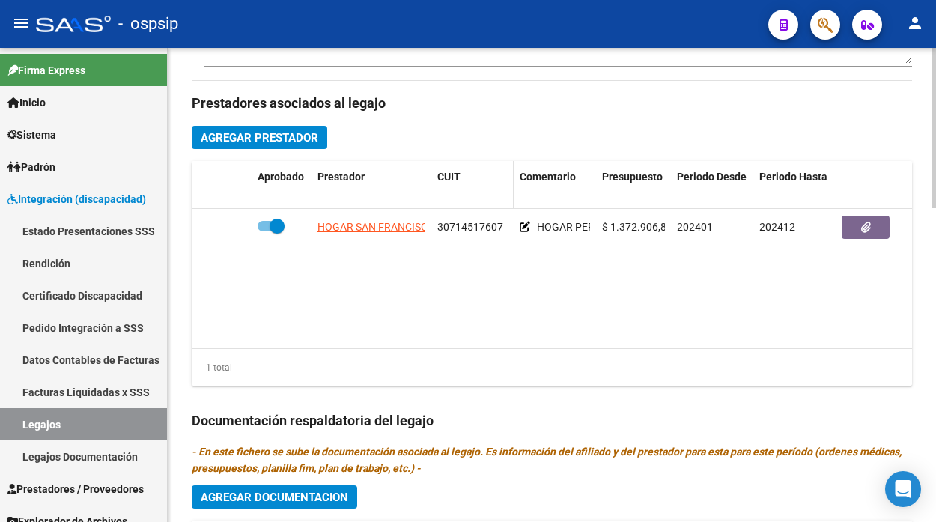
scroll to position [665, 0]
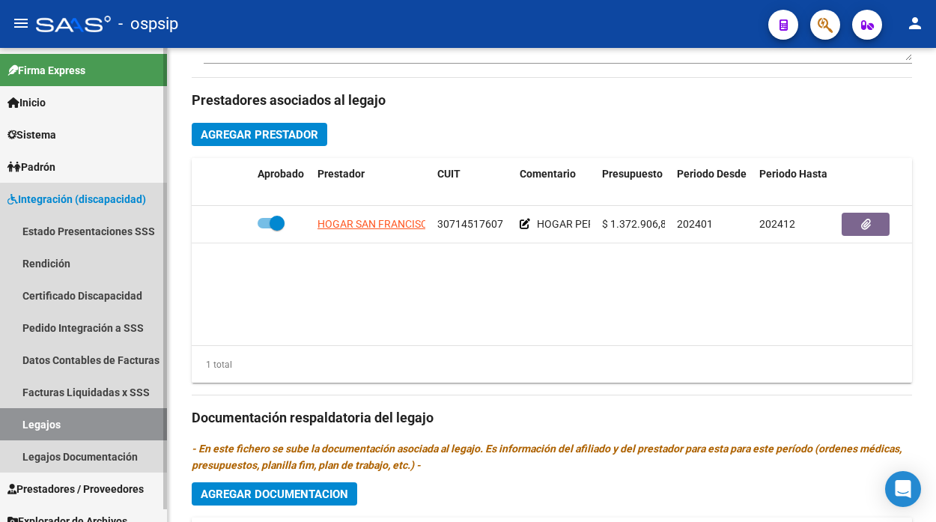
click at [106, 417] on link "Legajos" at bounding box center [83, 424] width 167 height 32
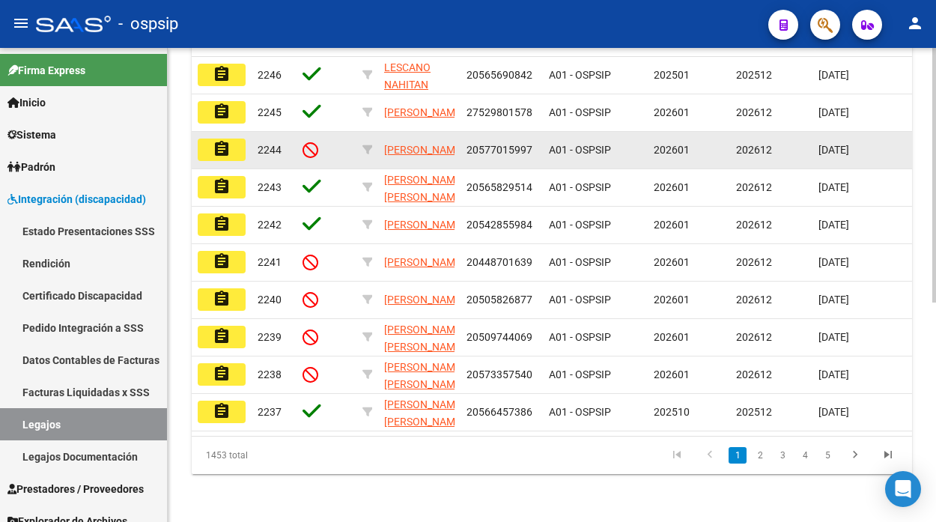
scroll to position [159, 0]
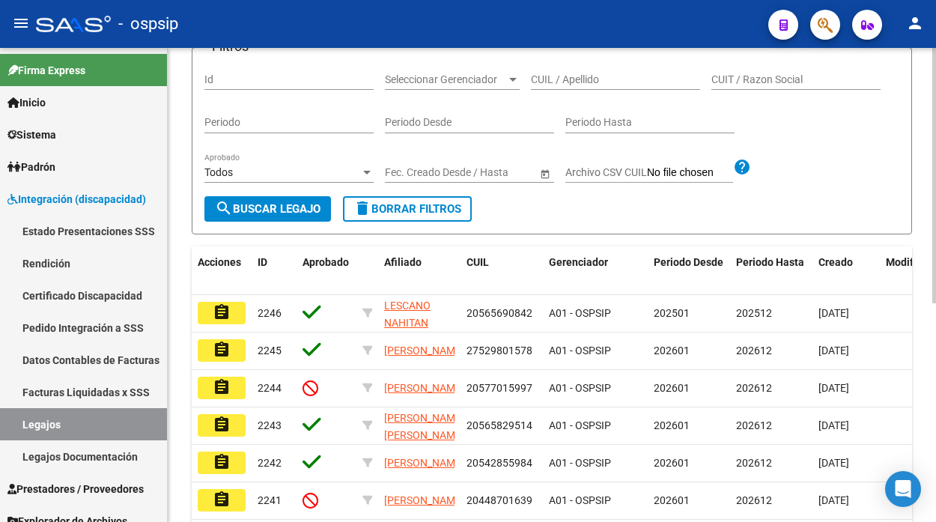
click at [560, 84] on input "CUIL / Apellido" at bounding box center [615, 79] width 169 height 13
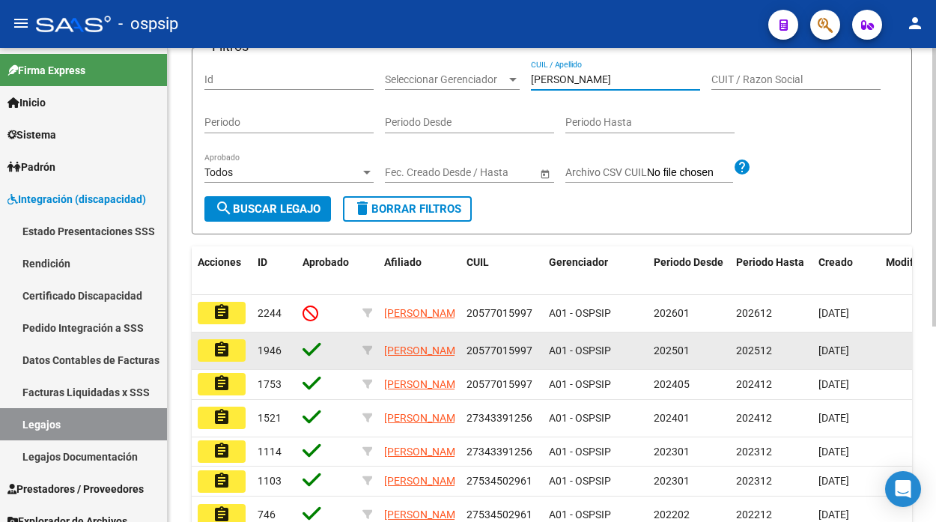
type input "rivero"
click at [228, 345] on mat-icon "assignment" at bounding box center [222, 350] width 18 height 18
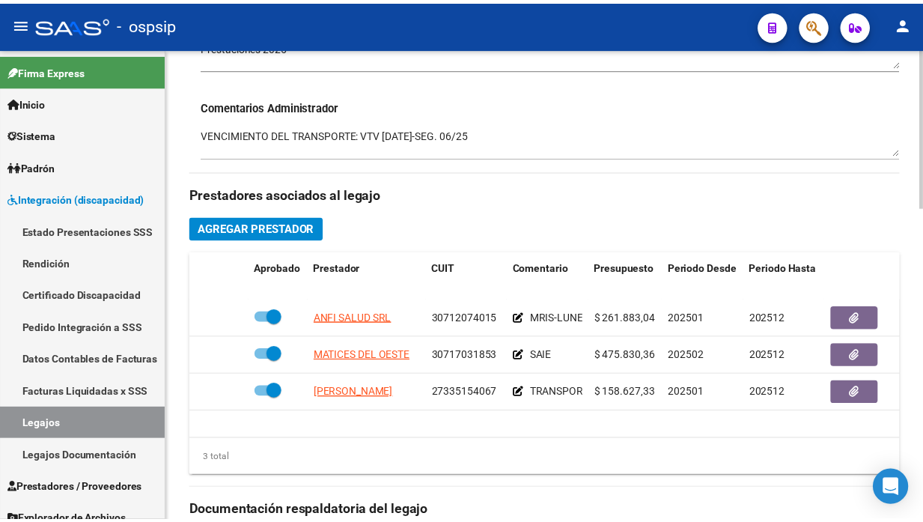
scroll to position [665, 0]
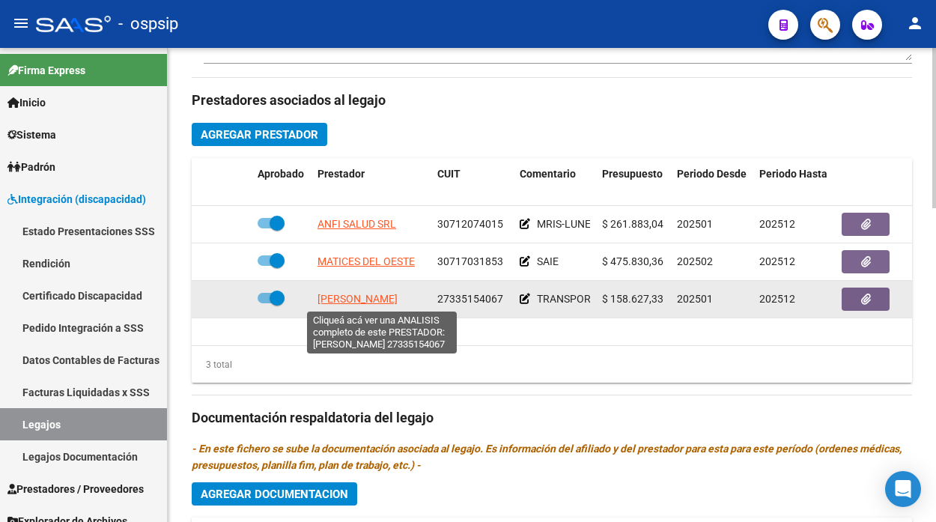
click at [371, 298] on span "SOLER RAQUEL MERCEDES" at bounding box center [357, 299] width 80 height 12
type textarea "27335154067"
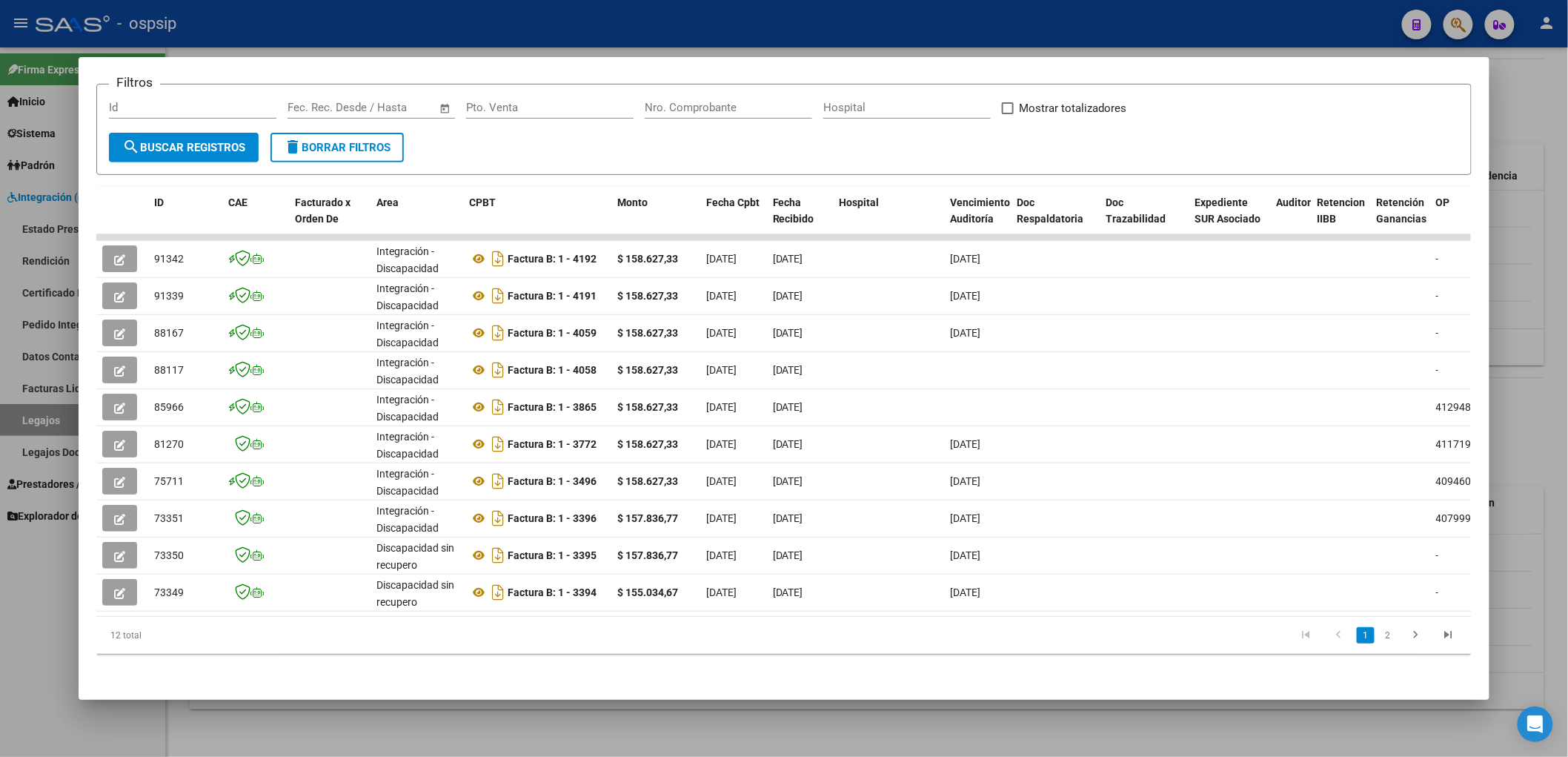
scroll to position [520, 0]
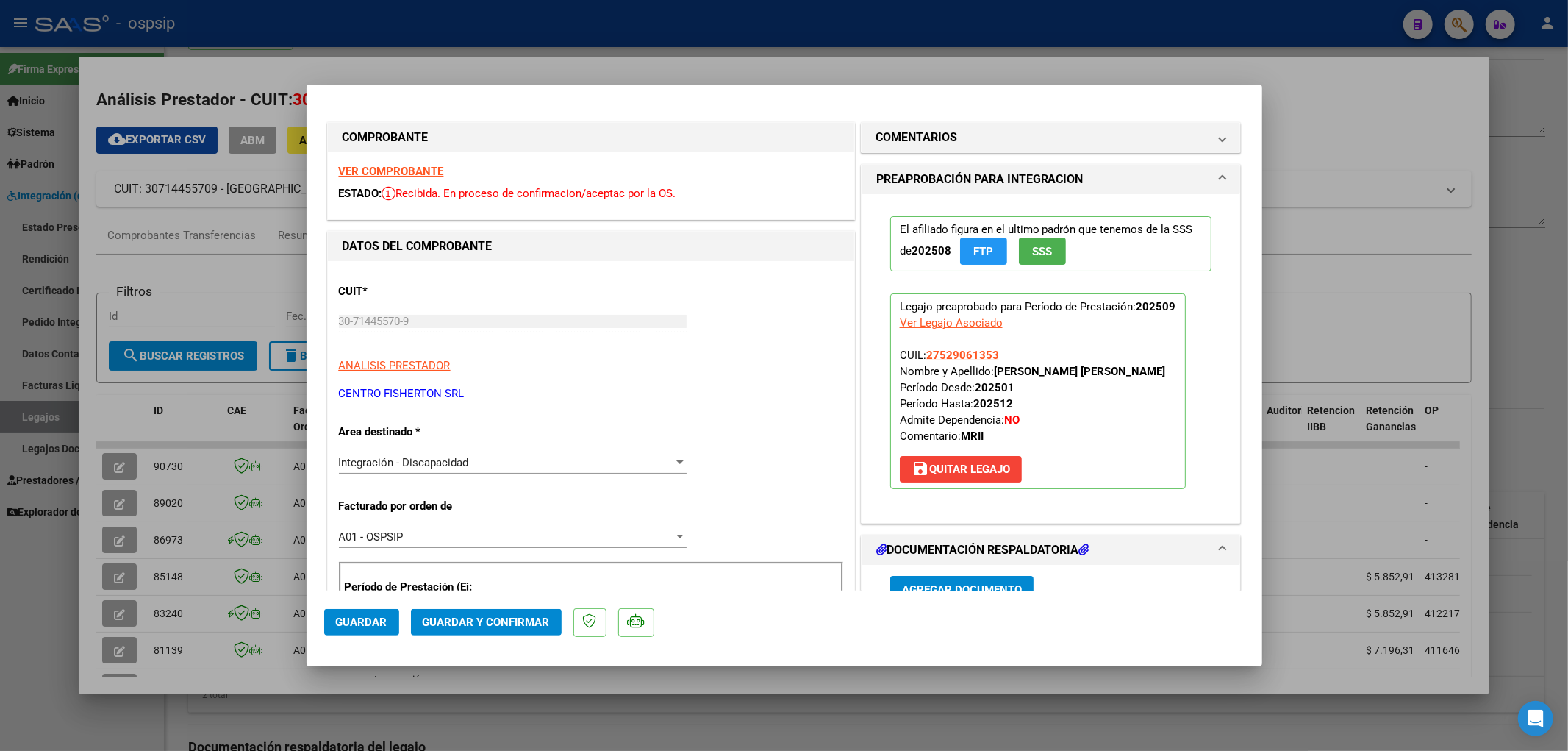
type input "$ 0,00"
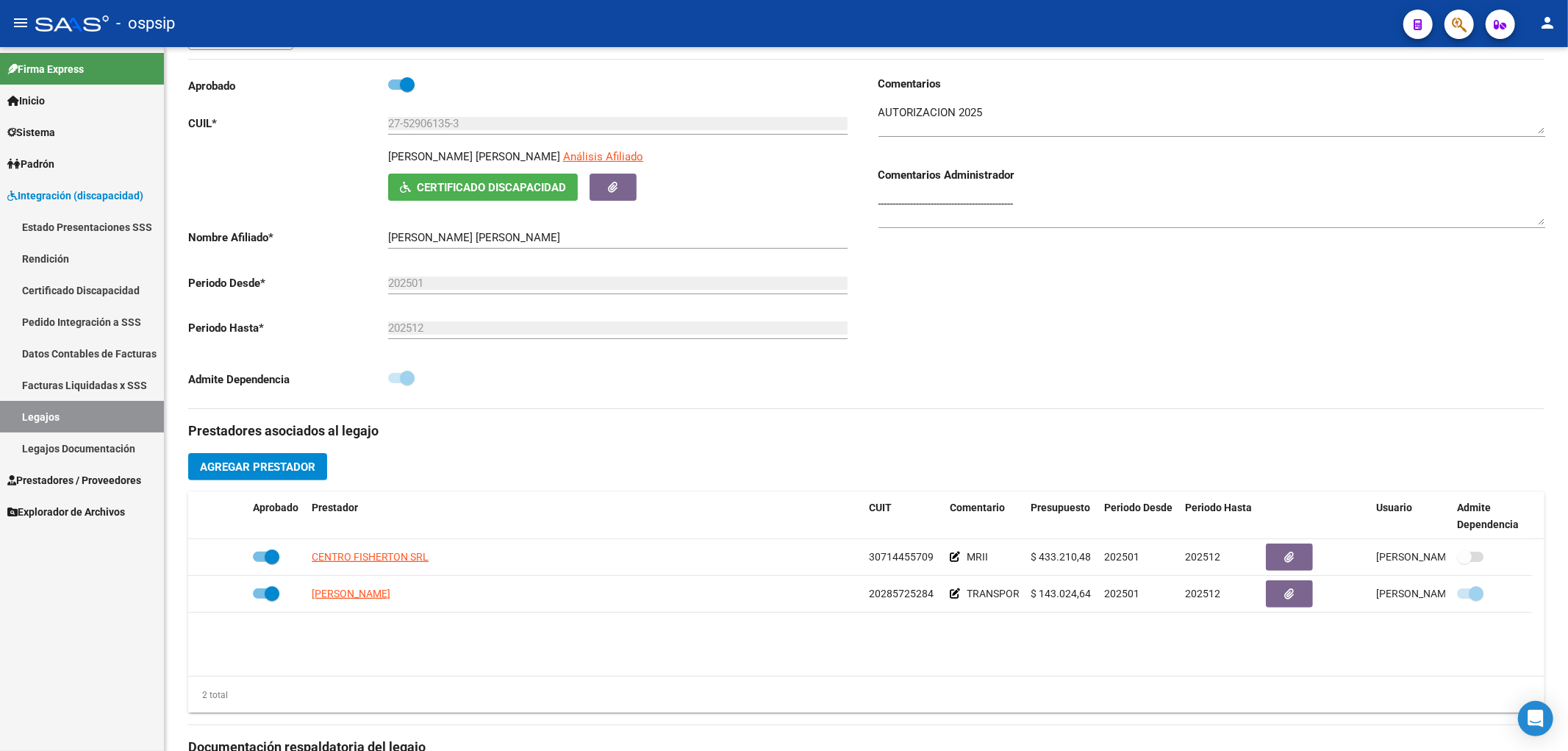
click at [69, 445] on link "Legajos Documentación" at bounding box center [81, 448] width 164 height 31
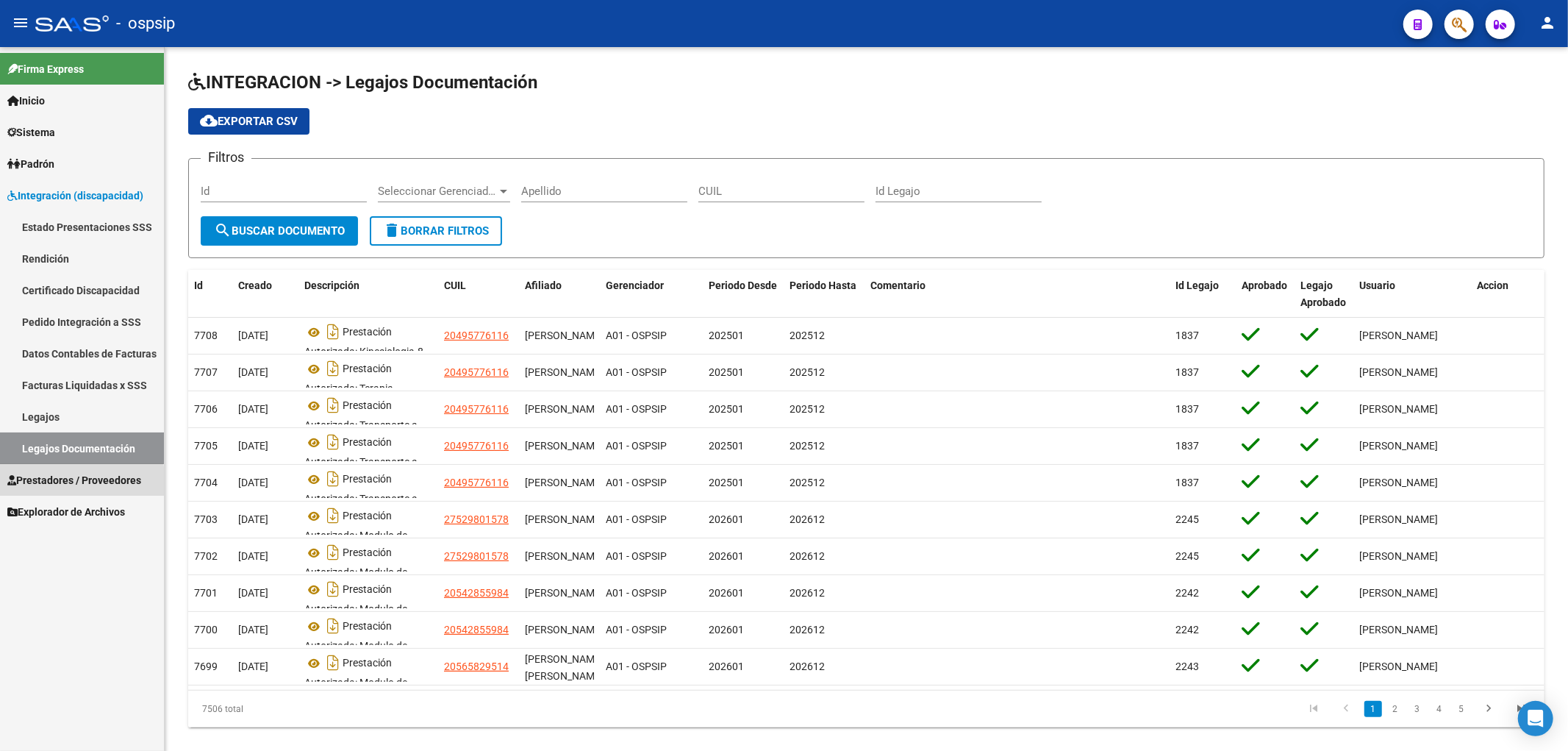
click at [66, 483] on span "Prestadores / Proveedores" at bounding box center [74, 480] width 134 height 16
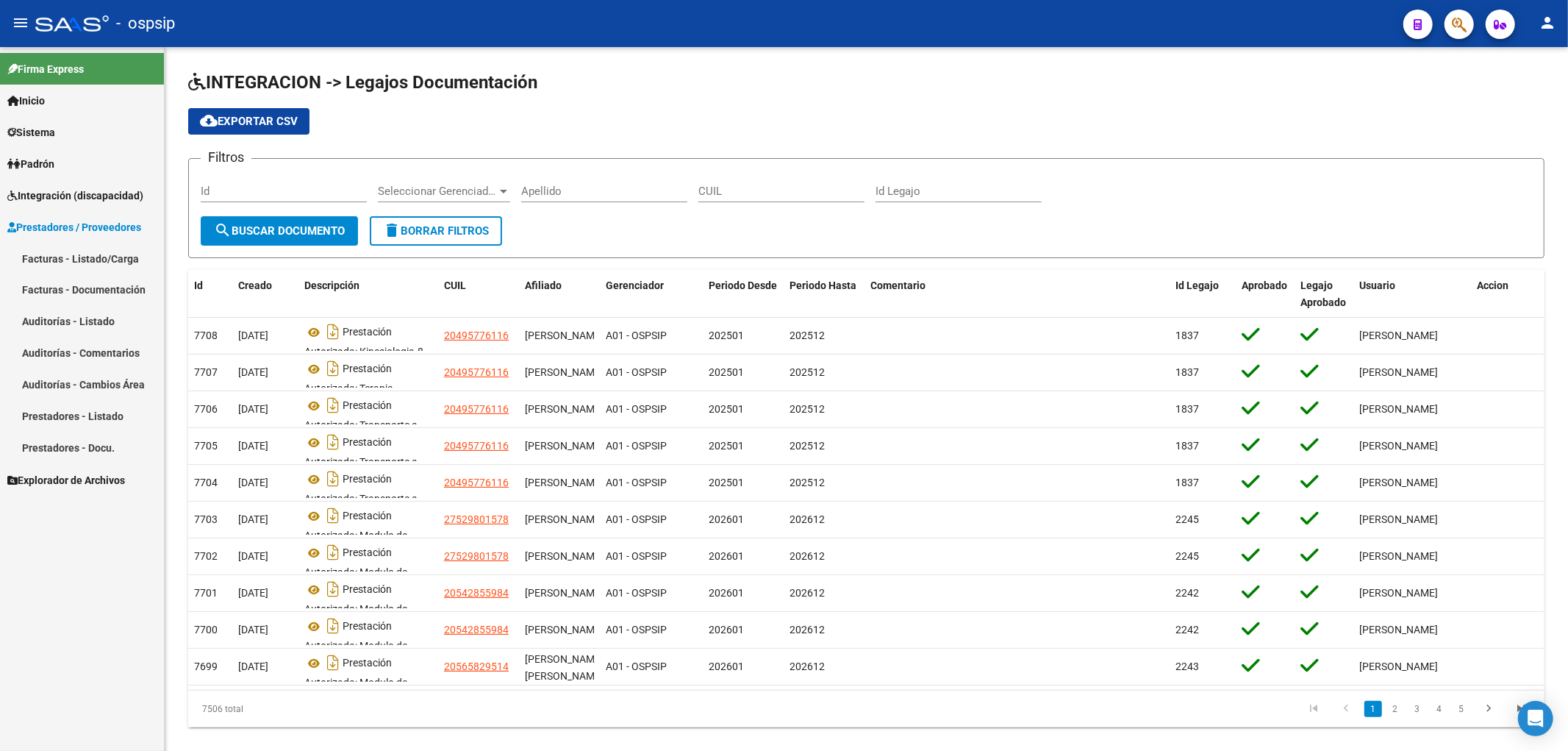
click at [71, 259] on link "Facturas - Listado/Carga" at bounding box center [81, 258] width 164 height 31
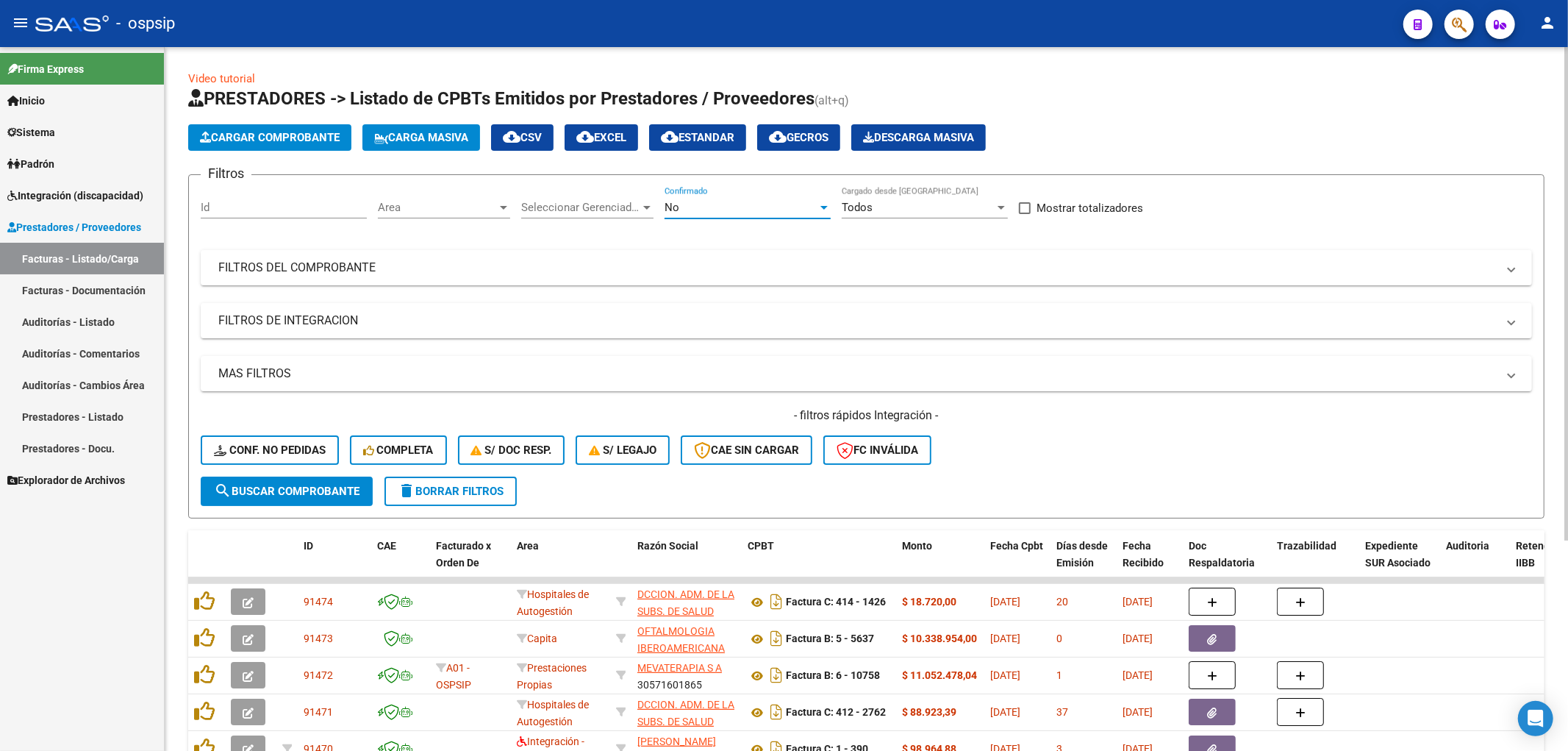
click at [825, 213] on div at bounding box center [824, 207] width 13 height 12
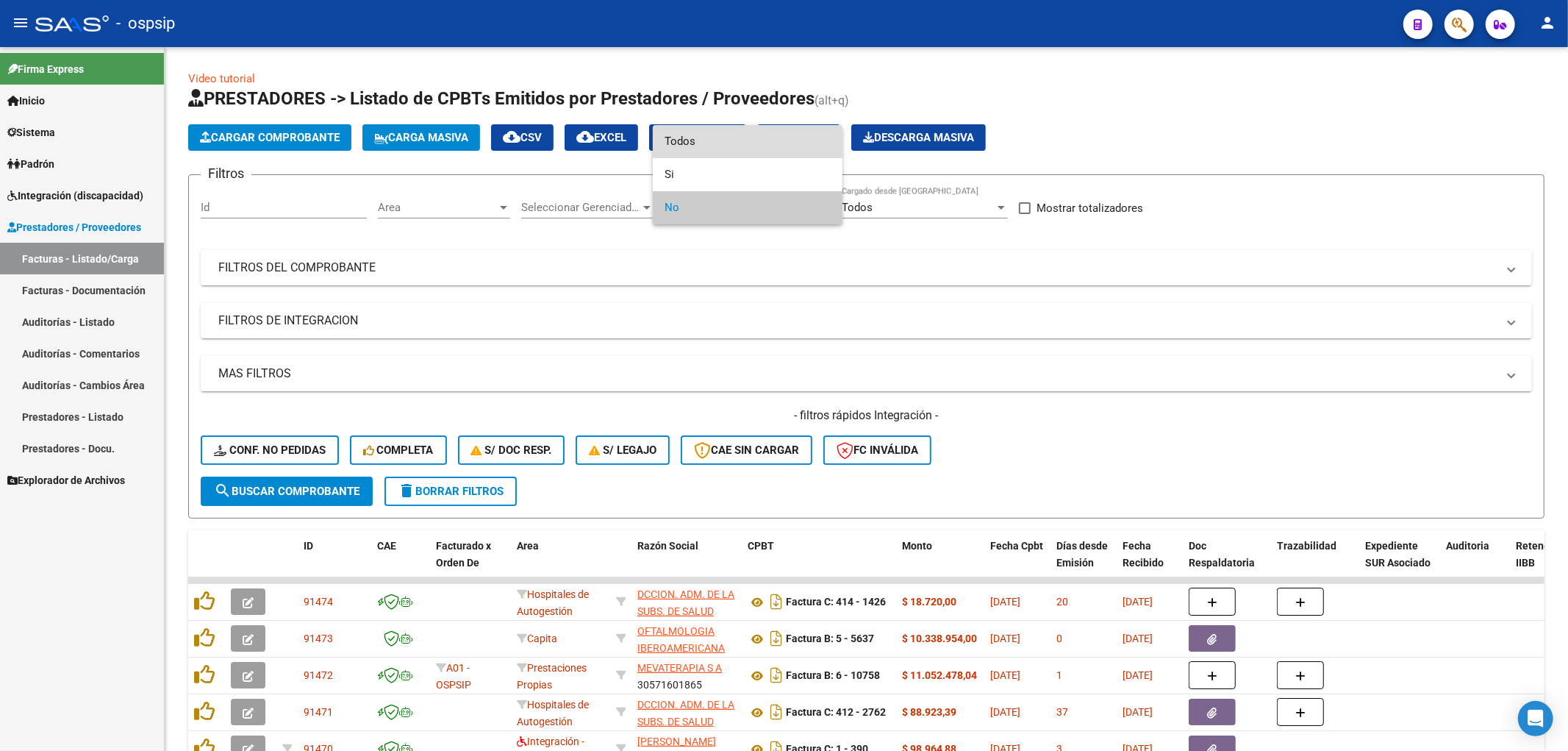
click at [791, 151] on span "Todos" at bounding box center [747, 141] width 166 height 33
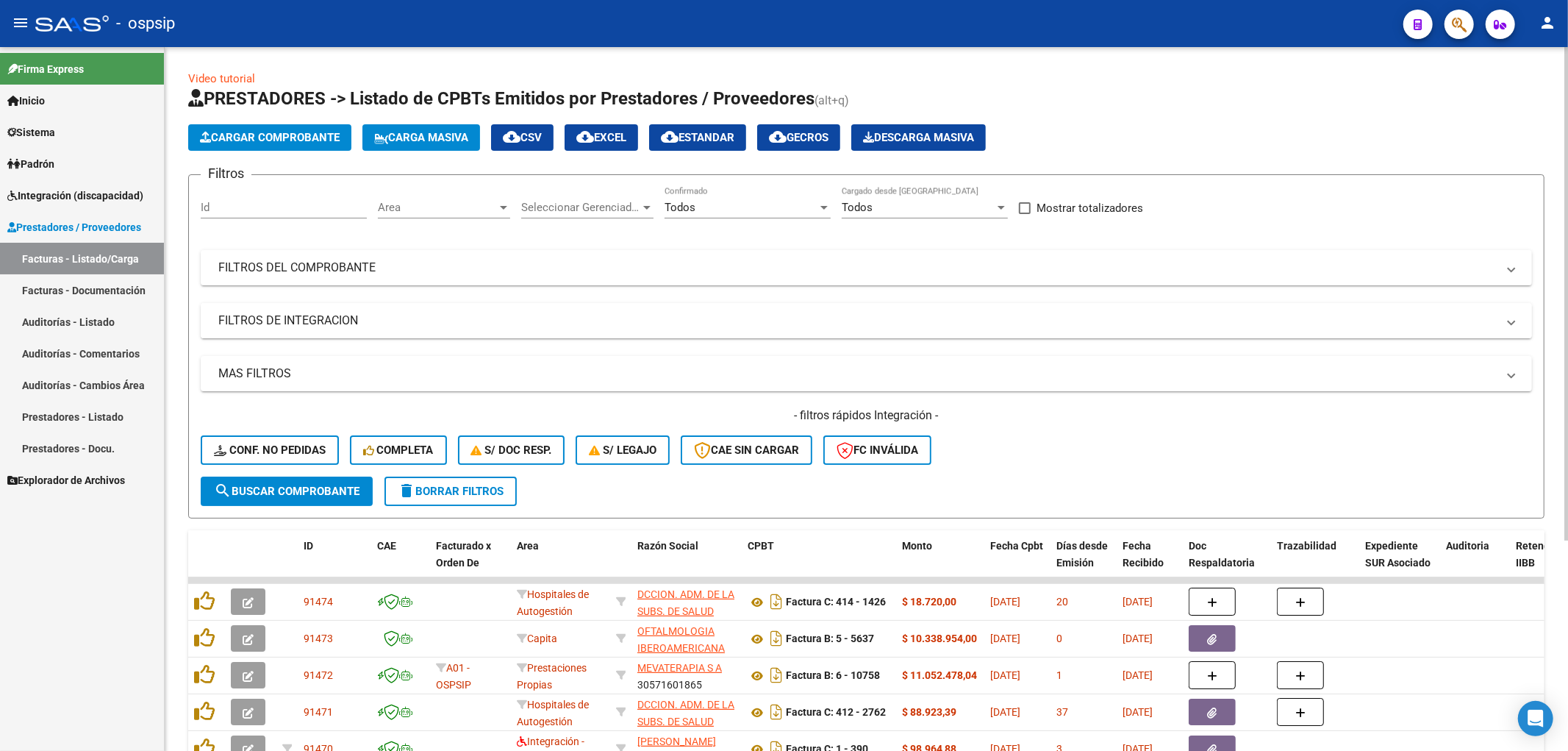
click at [461, 319] on mat-panel-title "FILTROS DE INTEGRACION" at bounding box center [857, 320] width 1278 height 16
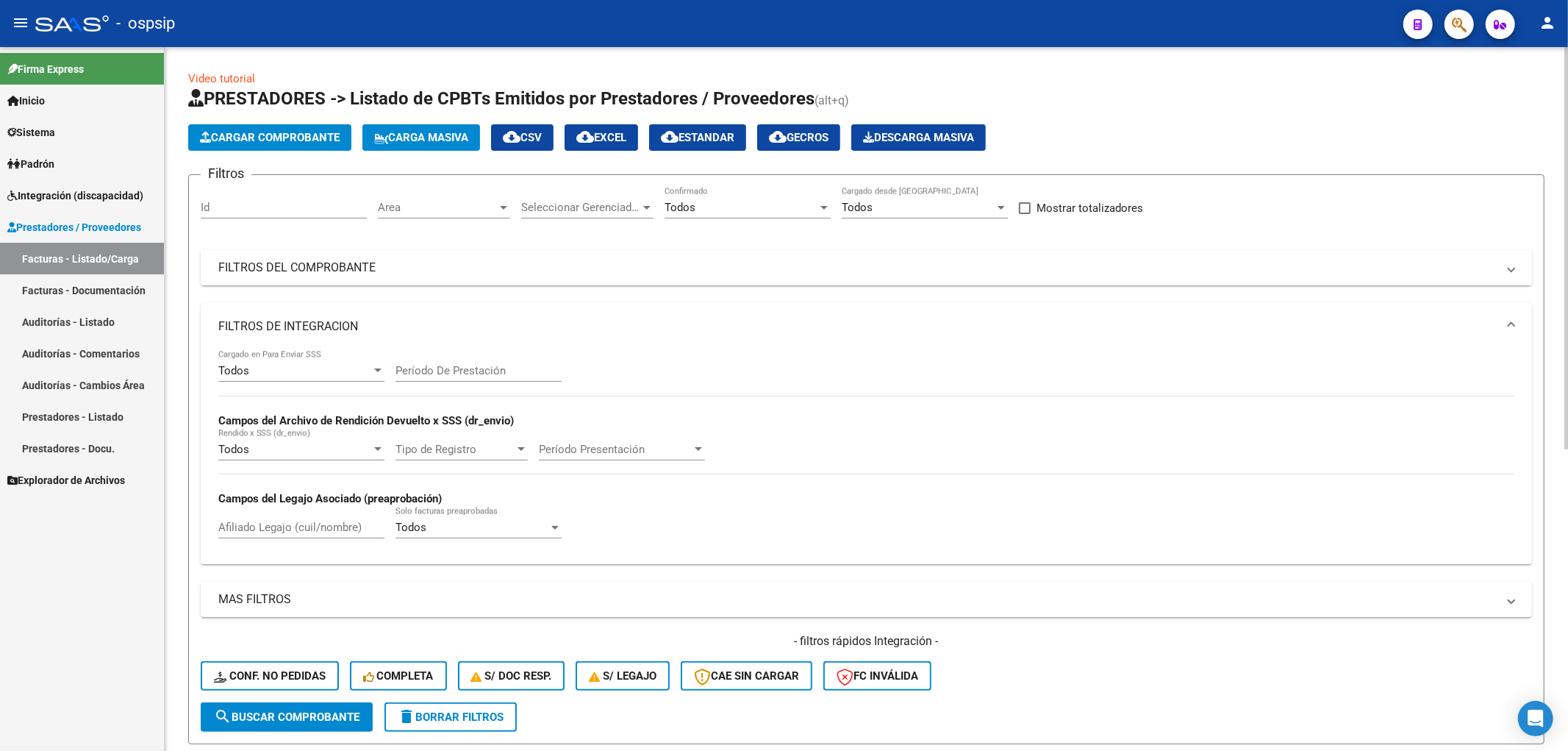
click at [338, 274] on mat-panel-title "FILTROS DEL COMPROBANTE" at bounding box center [857, 267] width 1278 height 16
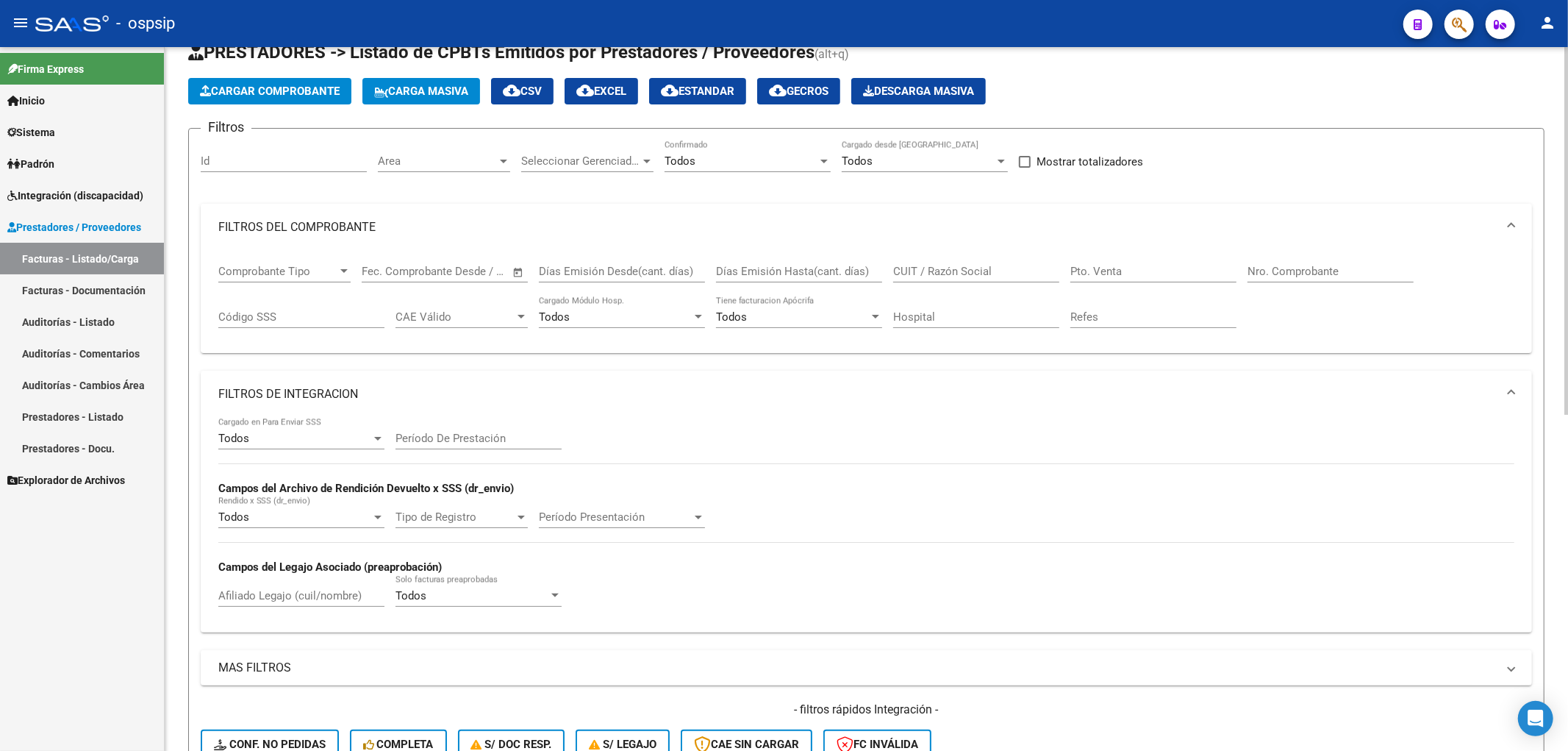
scroll to position [81, 0]
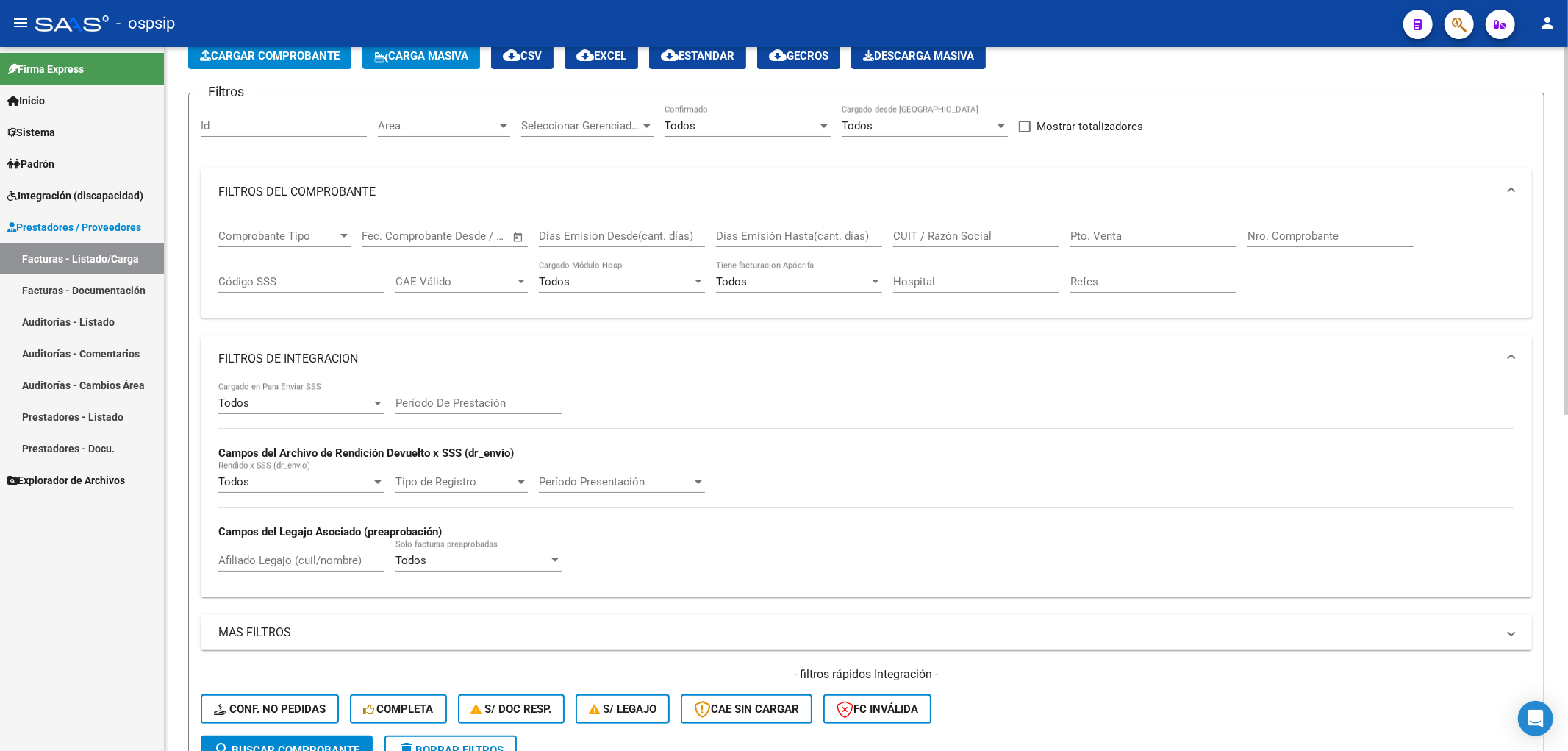
click at [350, 391] on div "Todos Cargado en Para Enviar SSS" at bounding box center [300, 398] width 166 height 31
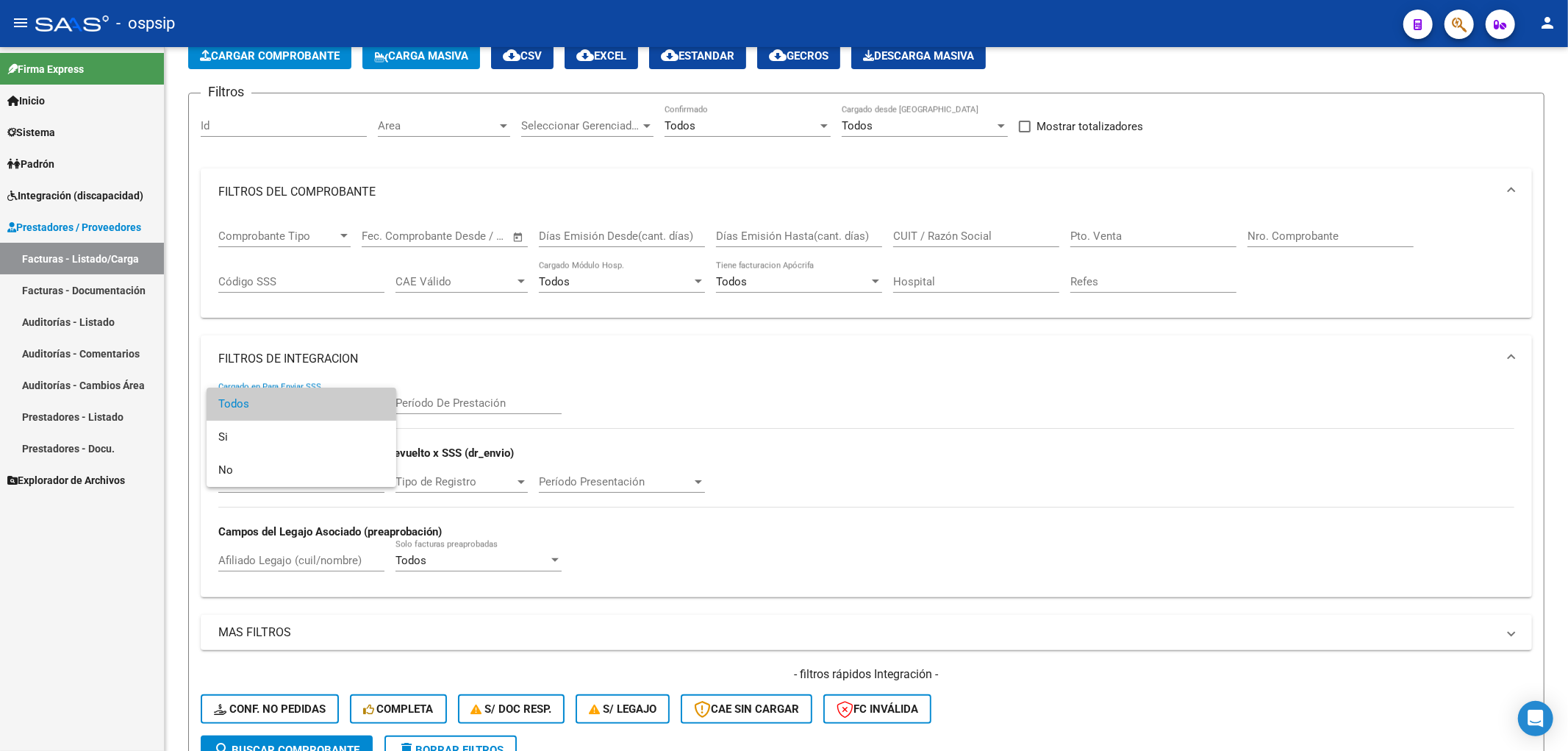
click at [268, 409] on span "Todos" at bounding box center [300, 404] width 166 height 33
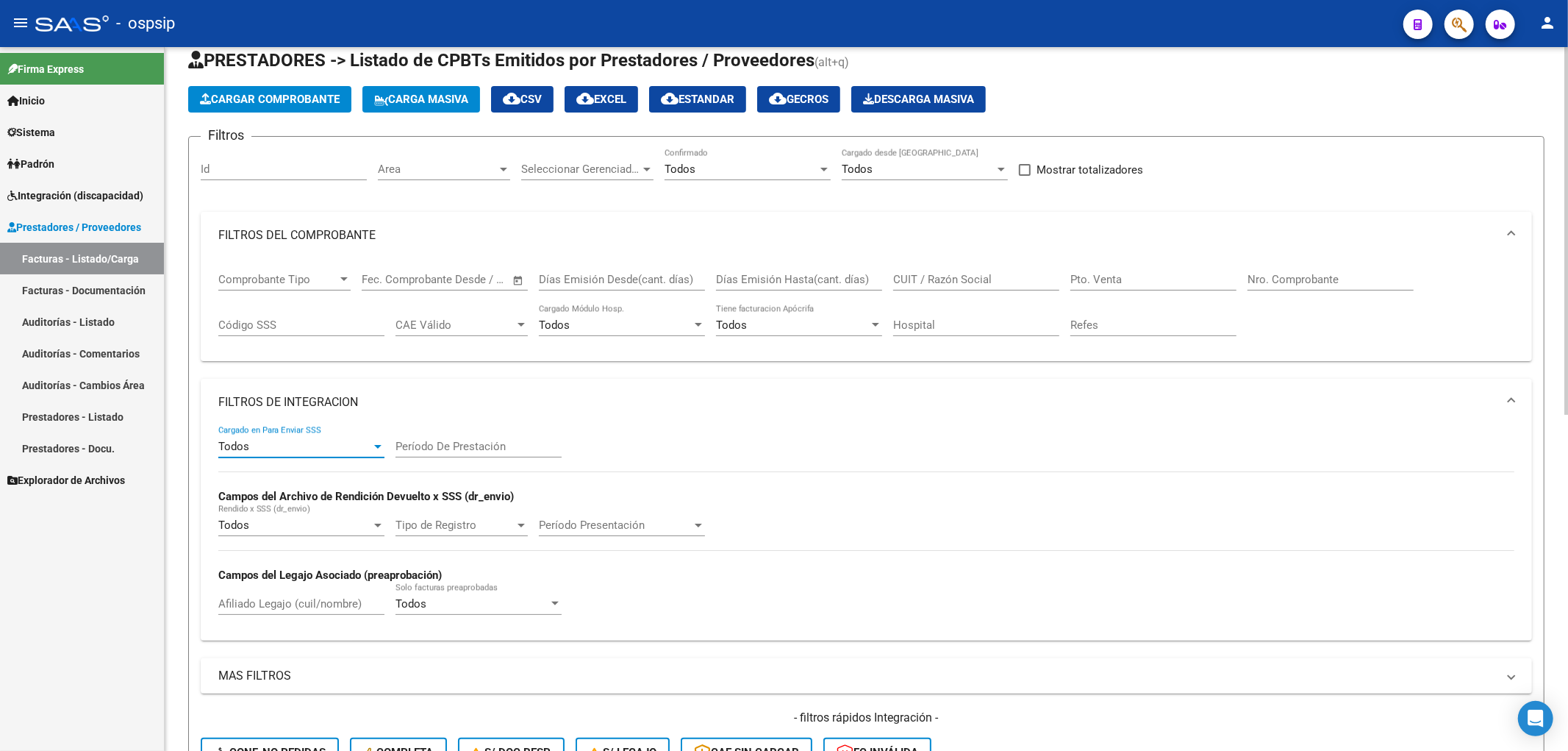
scroll to position [0, 0]
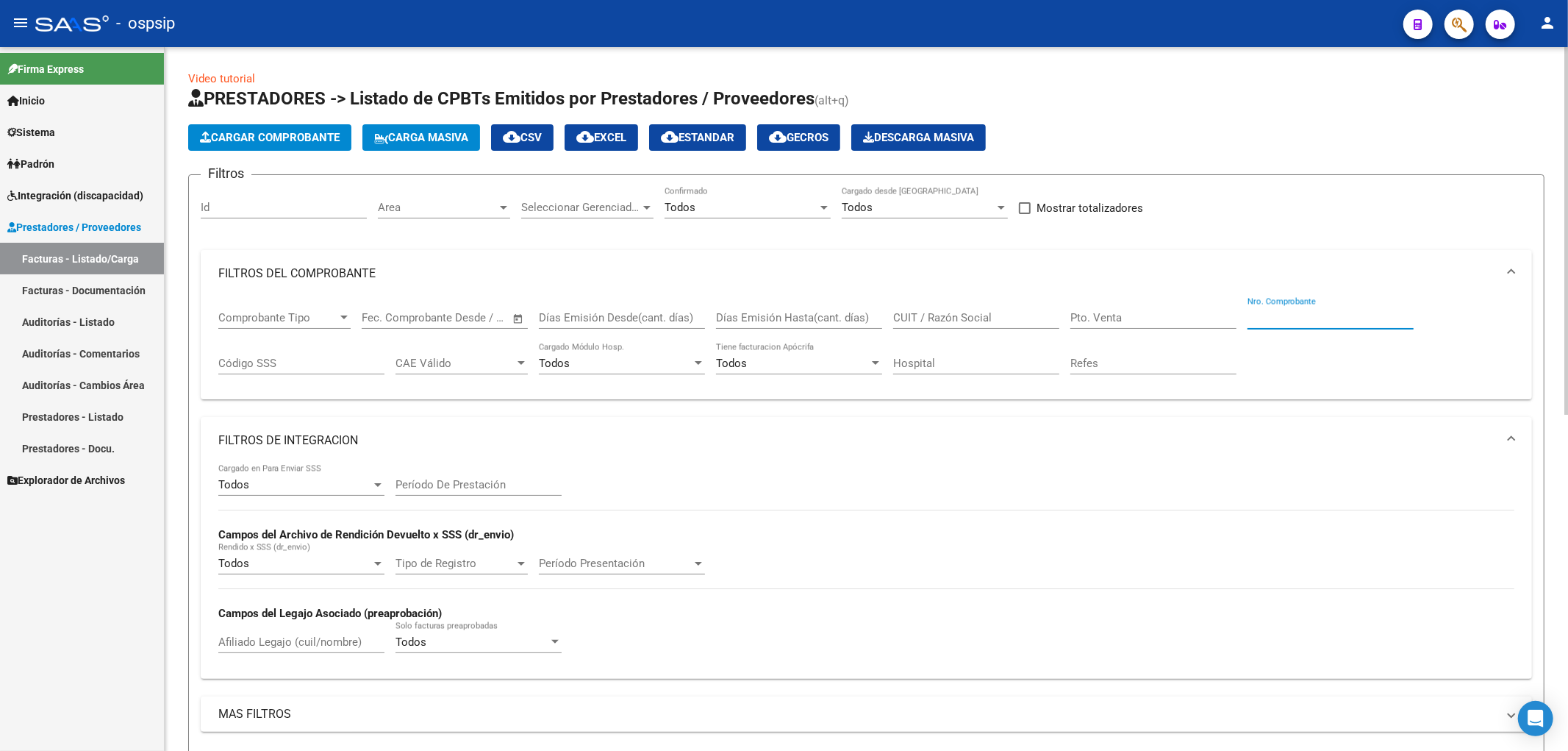
click at [1263, 316] on input "Nro. Comprobante" at bounding box center [1330, 317] width 166 height 13
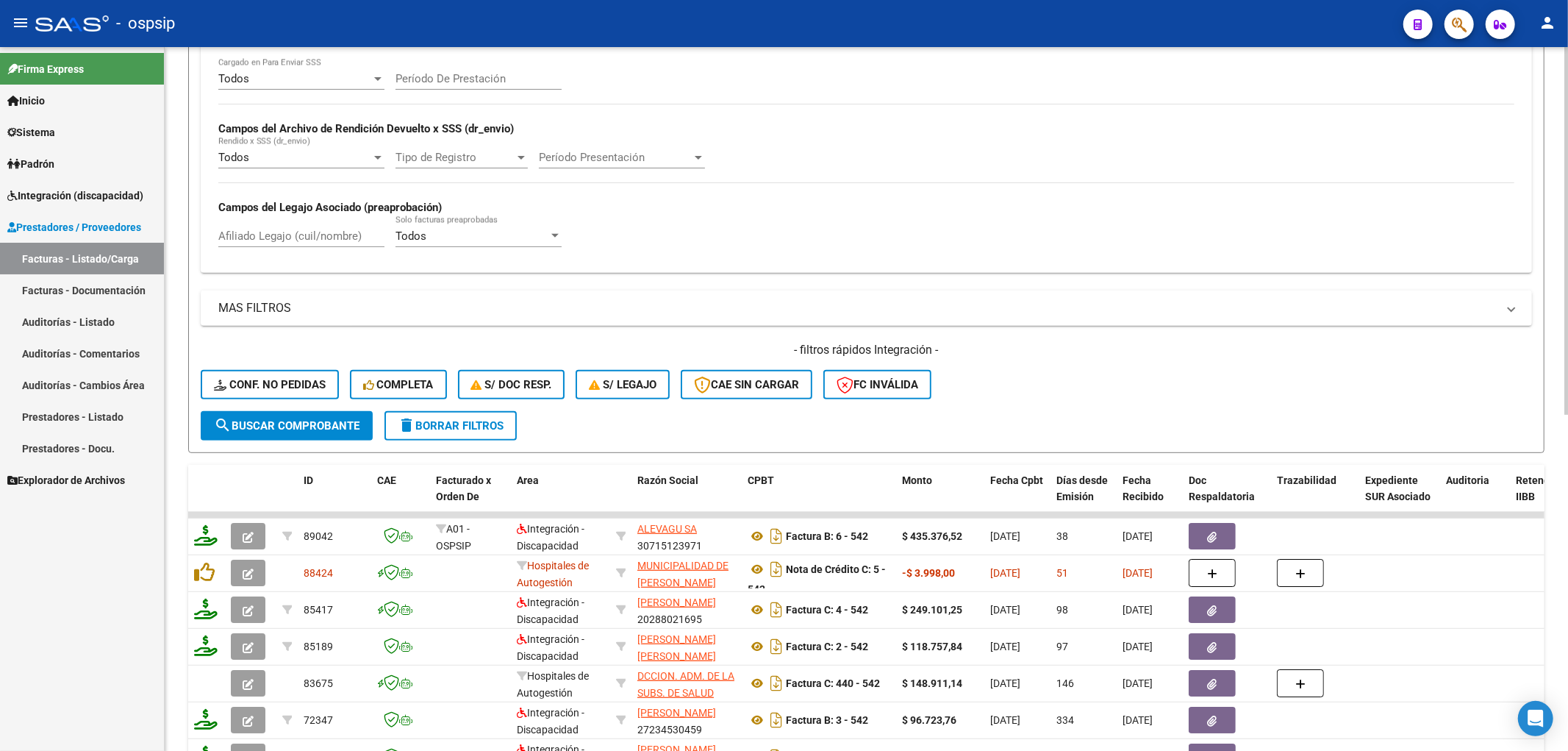
scroll to position [408, 0]
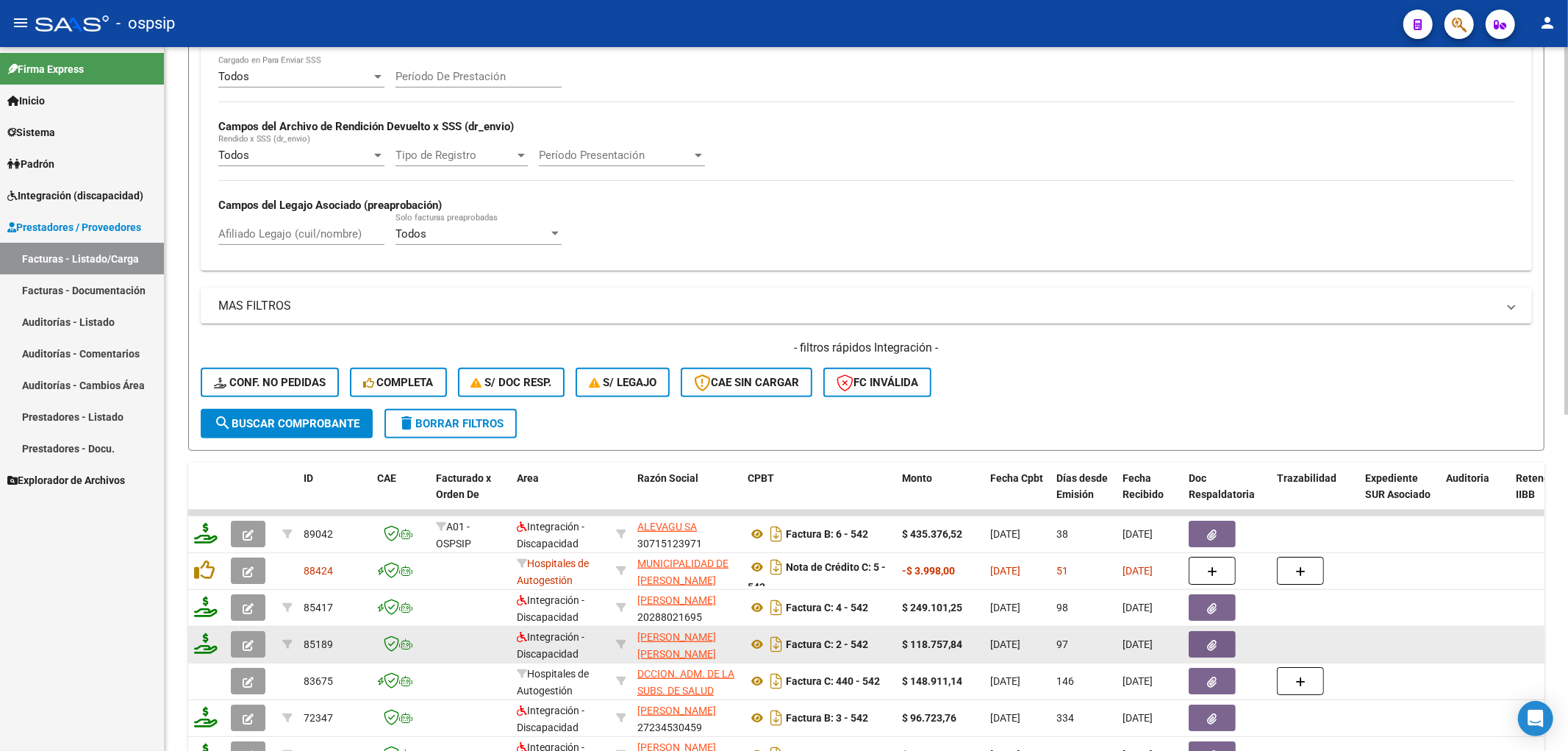
type input "542"
click at [250, 645] on icon "button" at bounding box center [247, 644] width 11 height 11
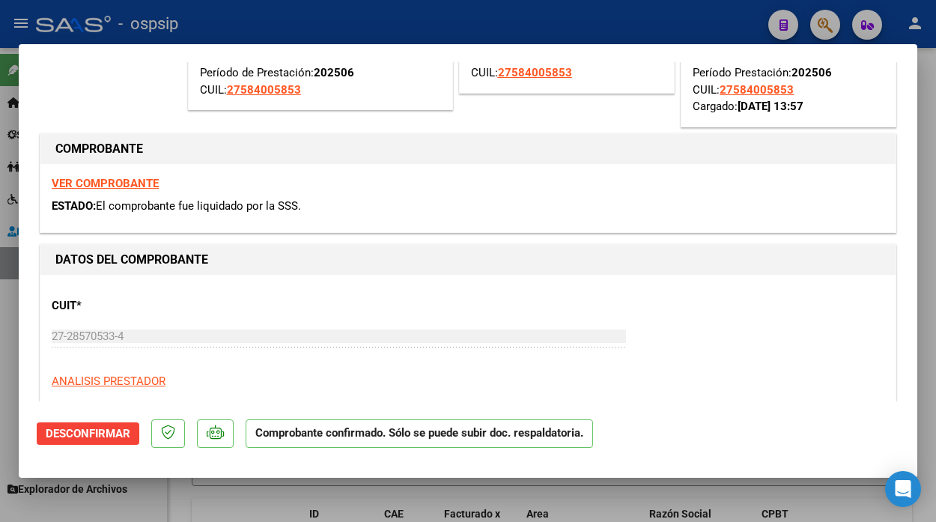
scroll to position [0, 0]
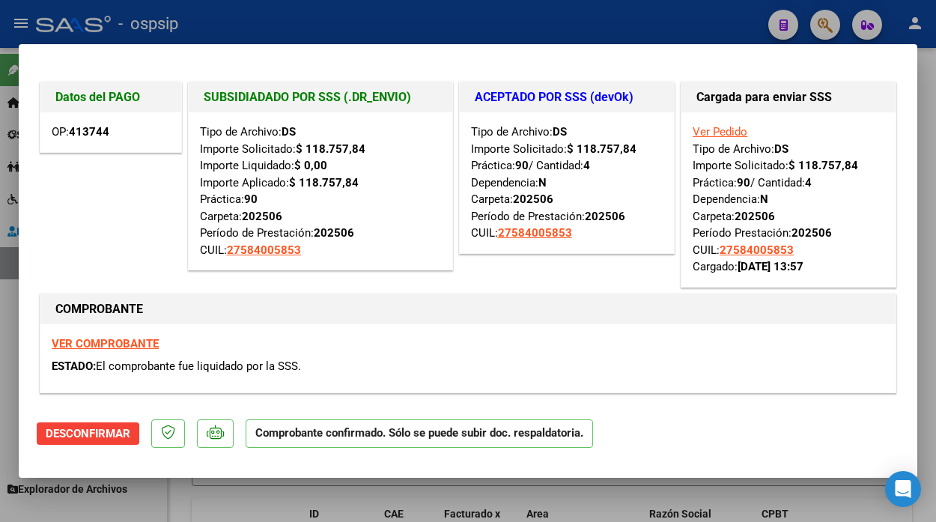
type input "$ 0,00"
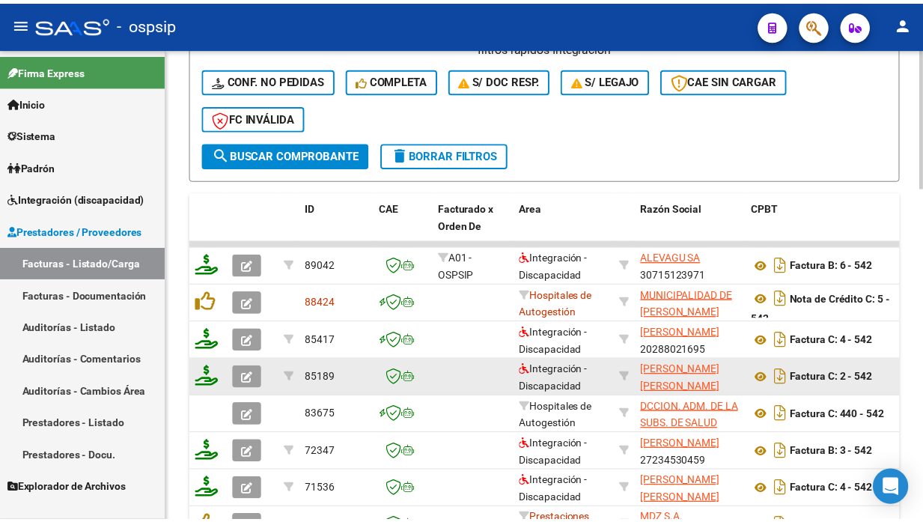
scroll to position [937, 0]
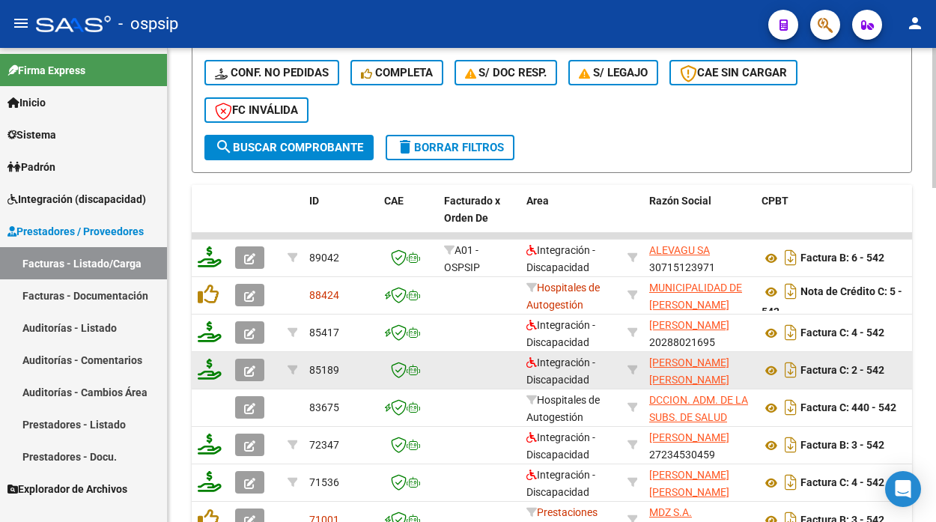
click at [244, 372] on icon "button" at bounding box center [249, 370] width 11 height 11
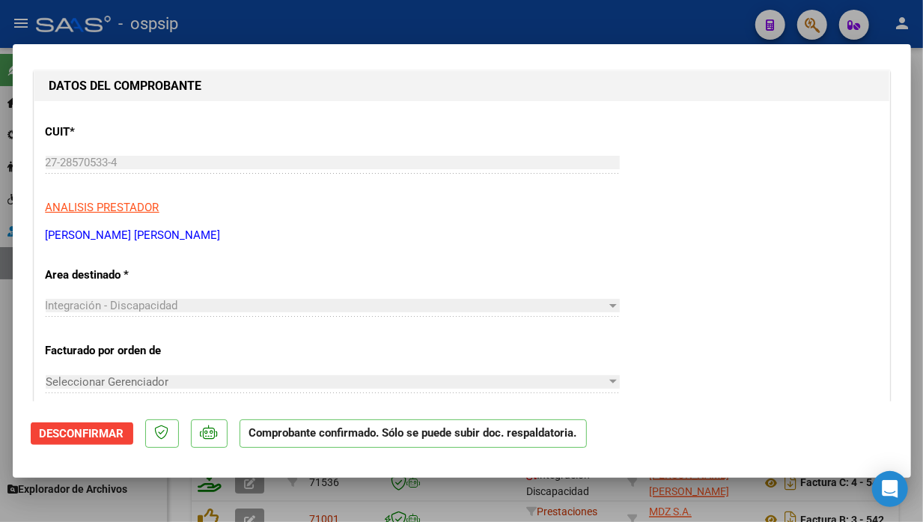
scroll to position [416, 0]
